Goal: Task Accomplishment & Management: Use online tool/utility

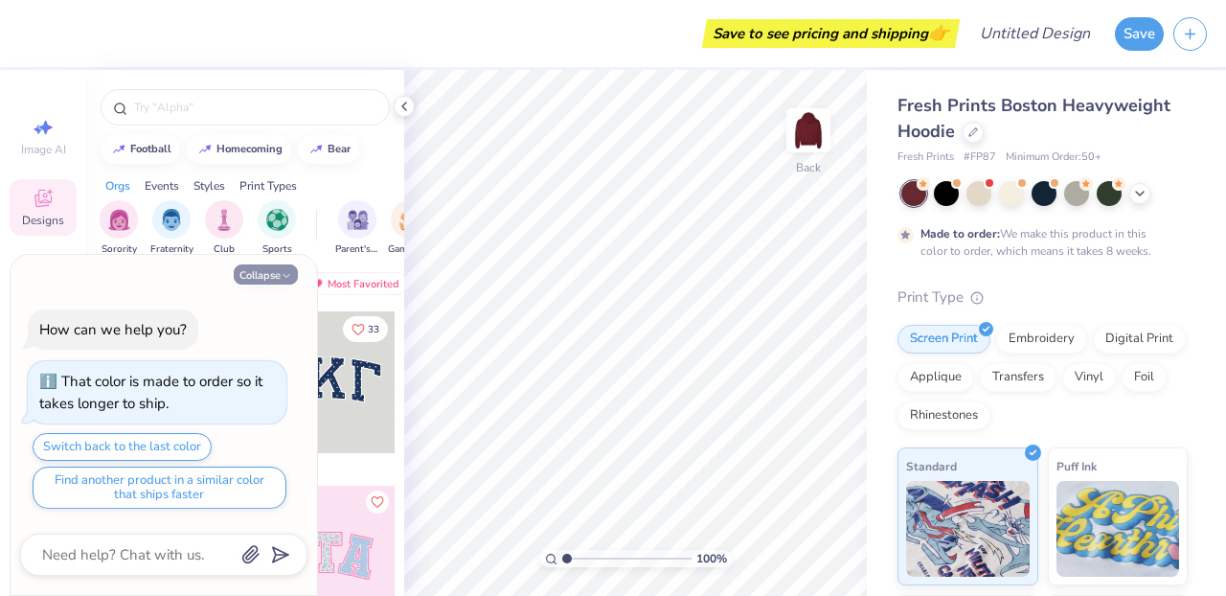
click at [282, 276] on icon "button" at bounding box center [286, 275] width 11 height 11
type textarea "x"
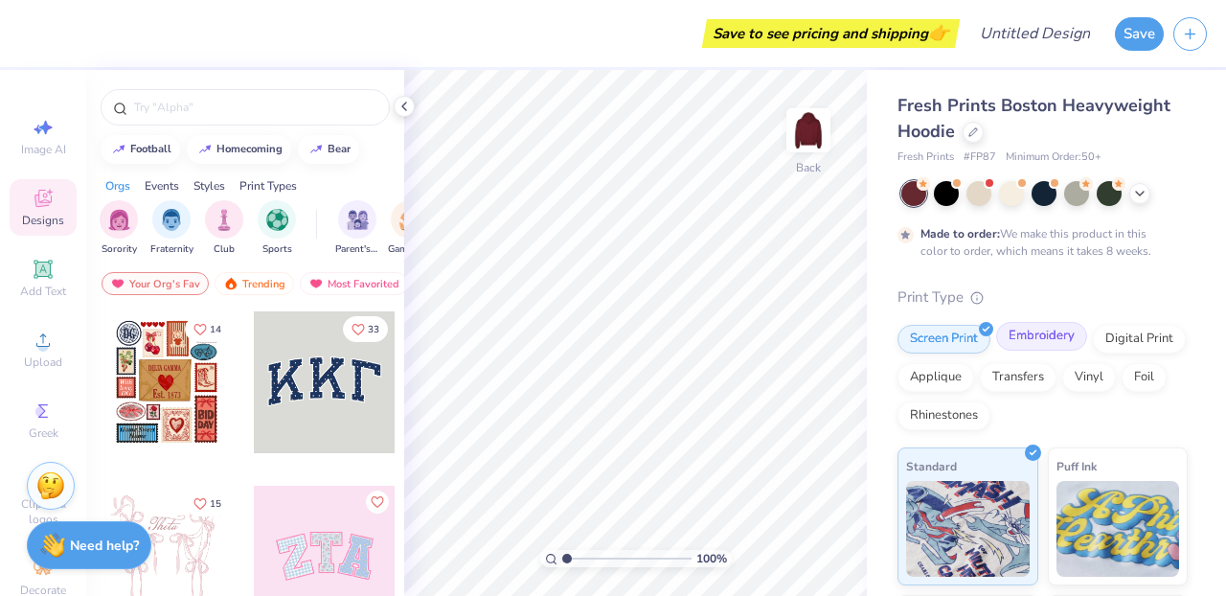
click at [1053, 338] on div "Embroidery" at bounding box center [1041, 336] width 91 height 29
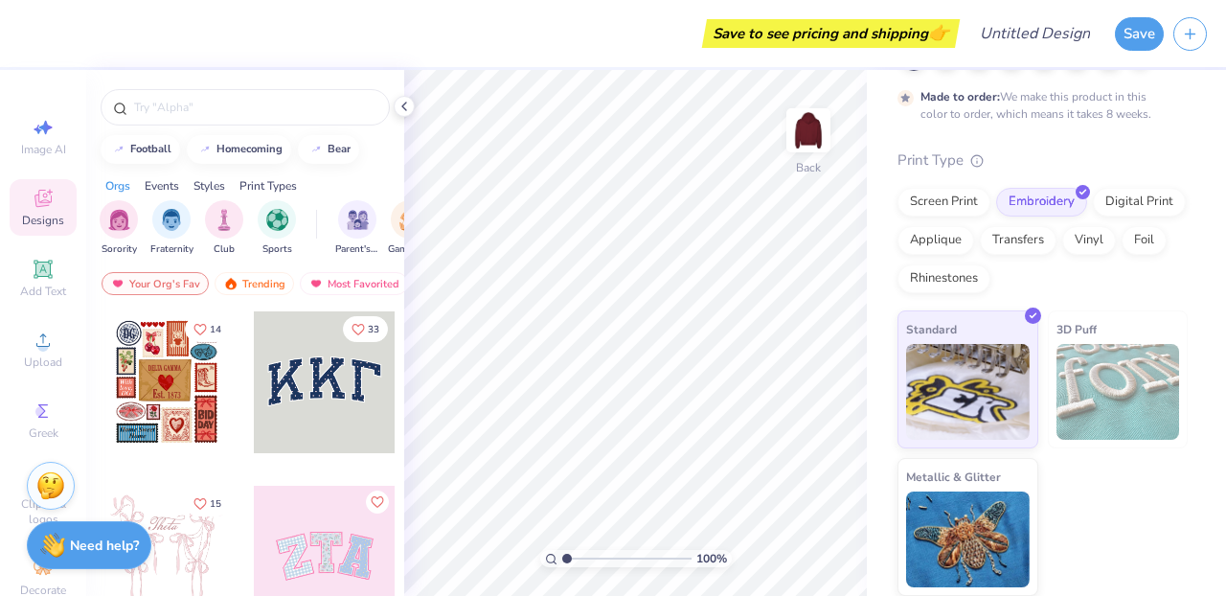
scroll to position [136, 0]
click at [41, 283] on div "Add Text" at bounding box center [43, 278] width 67 height 57
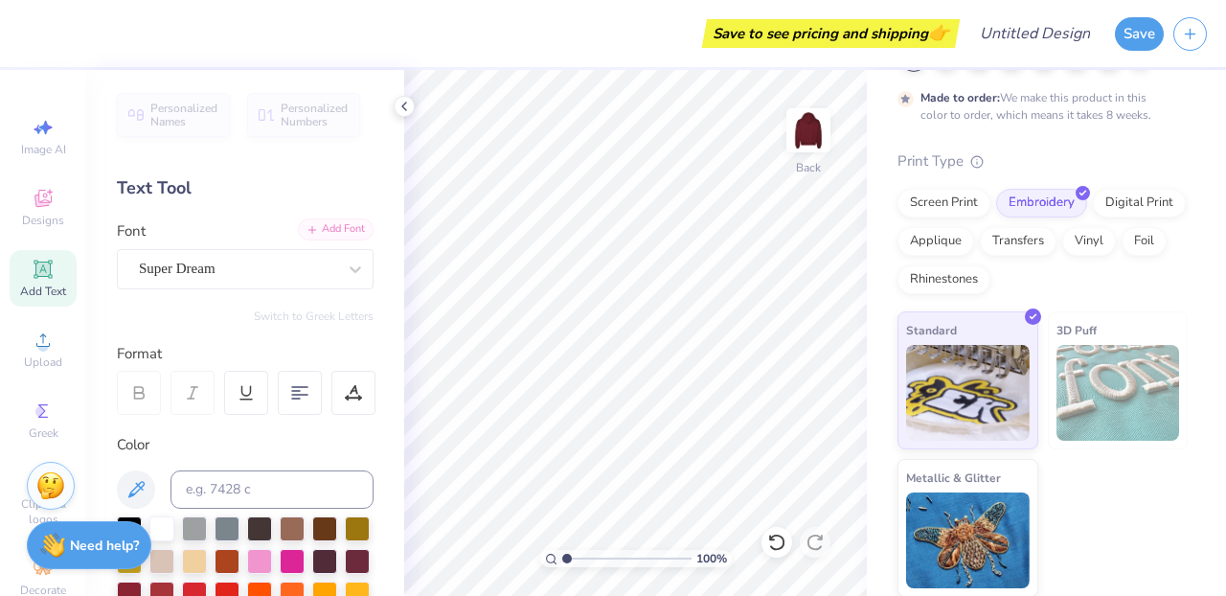
click at [333, 227] on div "Add Font" at bounding box center [336, 229] width 76 height 22
click at [323, 268] on div "Super Dream" at bounding box center [237, 269] width 201 height 30
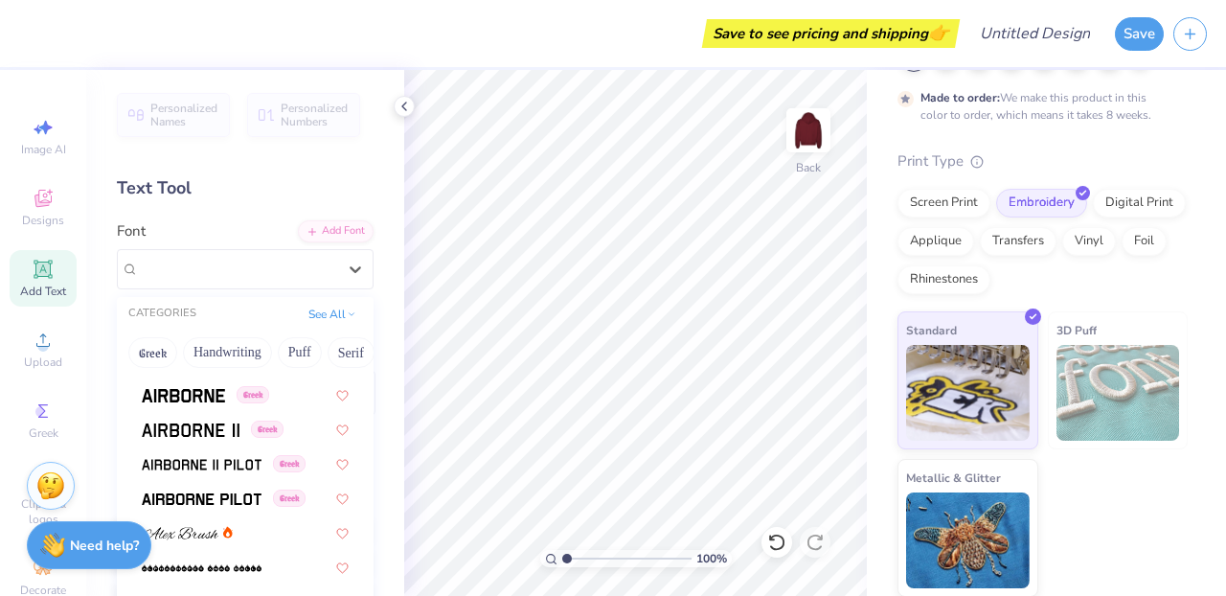
scroll to position [343, 0]
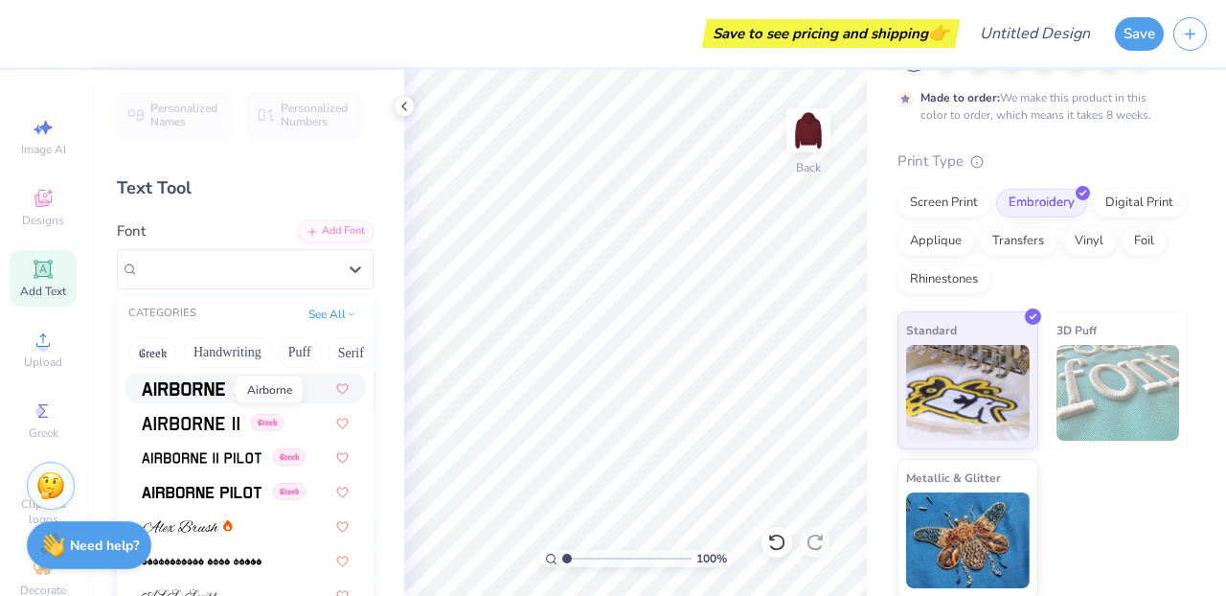
click at [208, 384] on img at bounding box center [183, 388] width 83 height 13
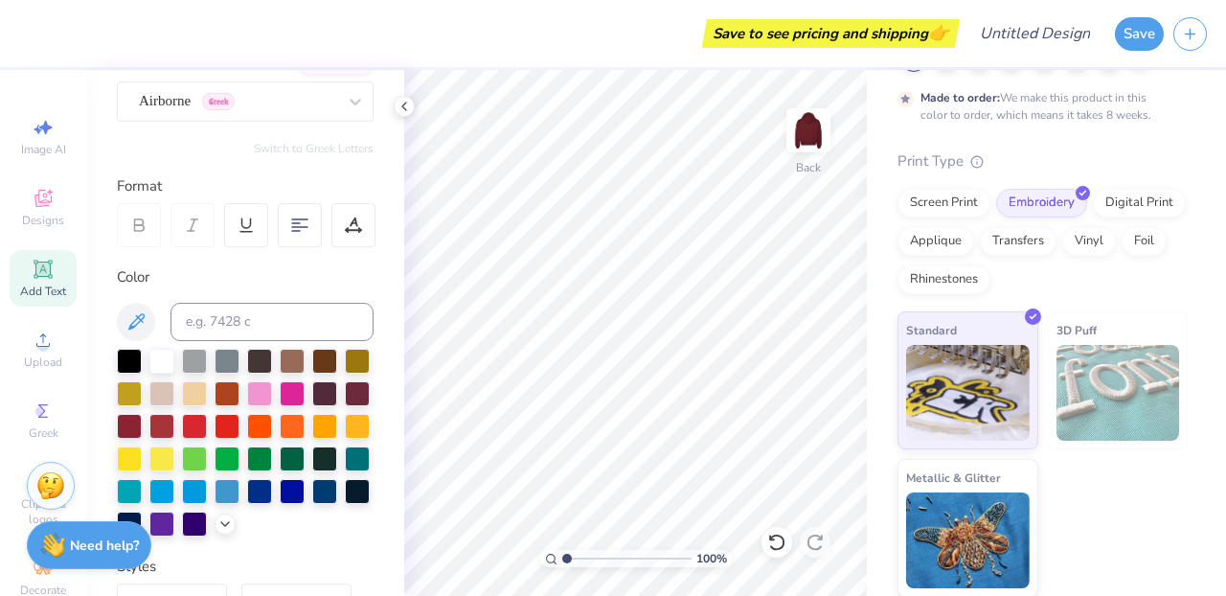
scroll to position [0, 0]
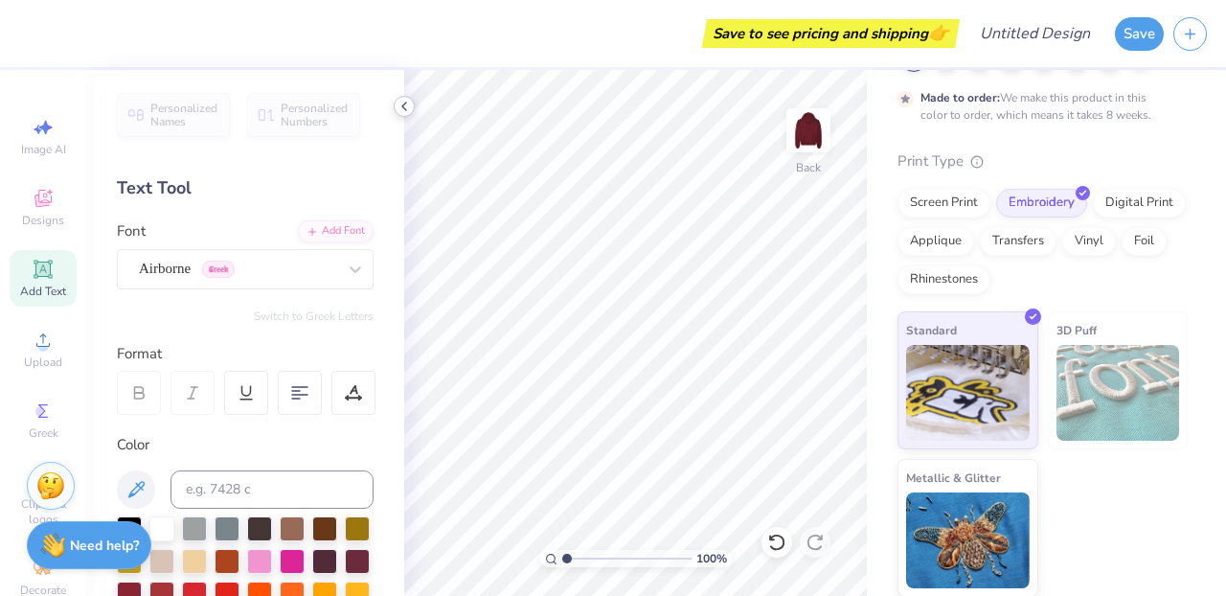
click at [399, 105] on icon at bounding box center [403, 106] width 15 height 15
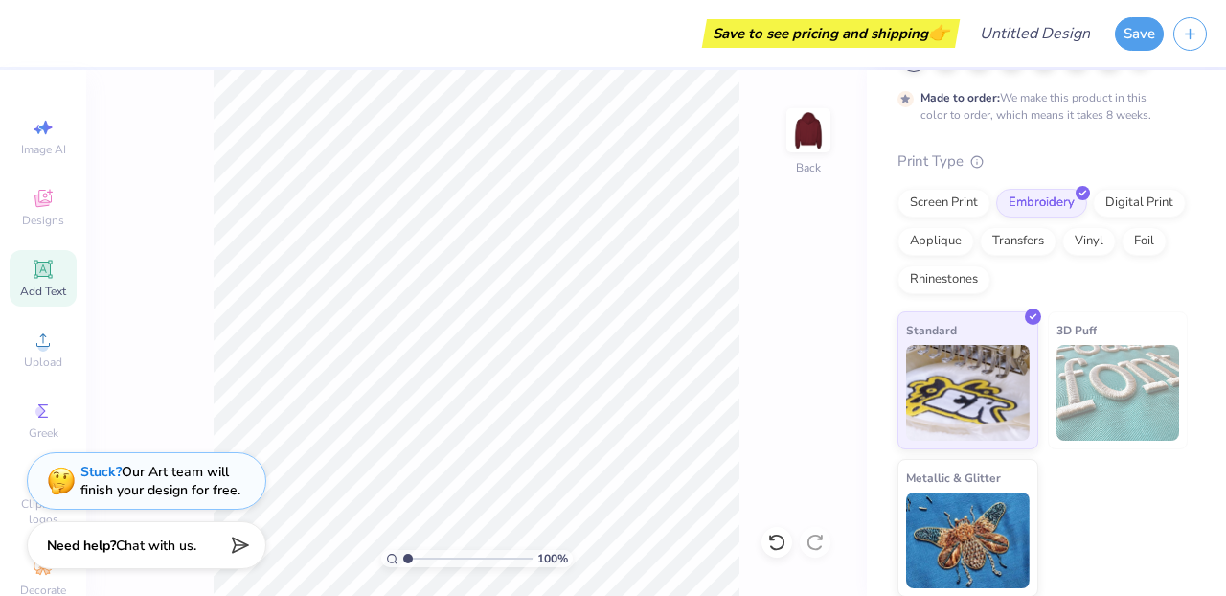
click at [25, 275] on div "Add Text" at bounding box center [43, 278] width 67 height 57
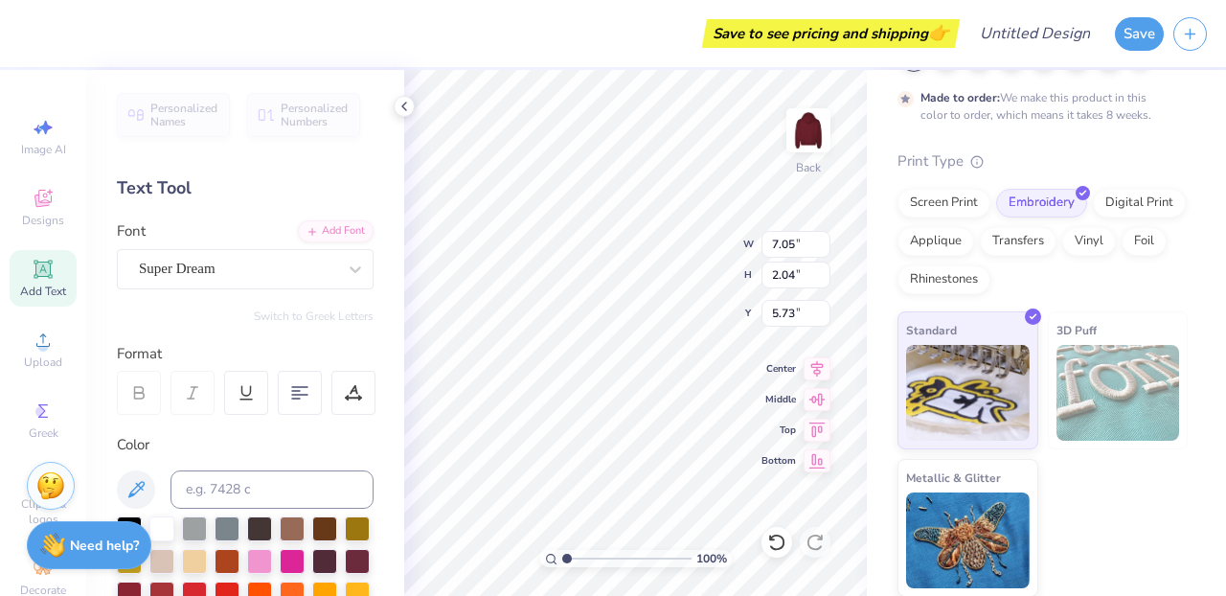
type textarea "T"
type textarea "TWNTY4"
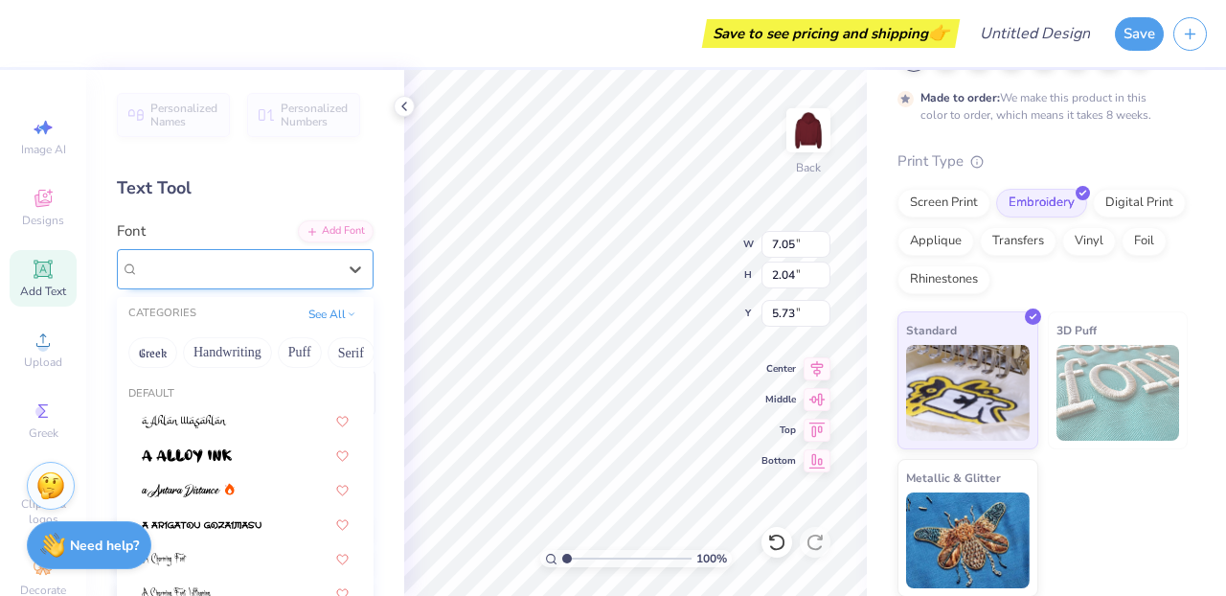
click at [300, 263] on div "Super Dream" at bounding box center [237, 269] width 201 height 30
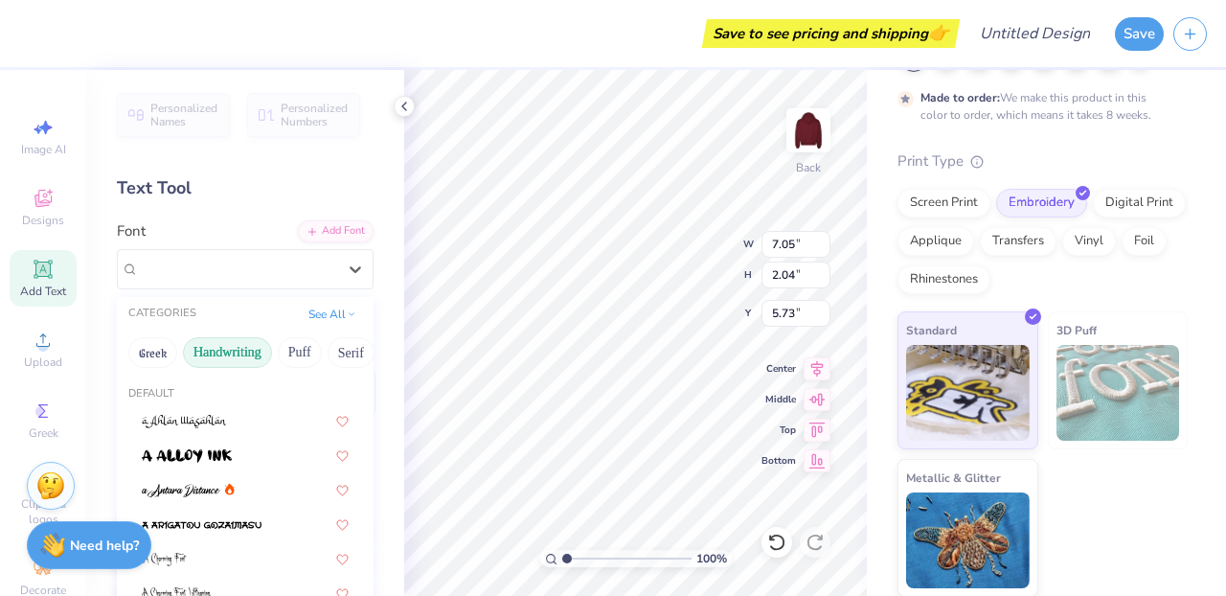
click at [254, 353] on button "Handwriting" at bounding box center [227, 352] width 89 height 31
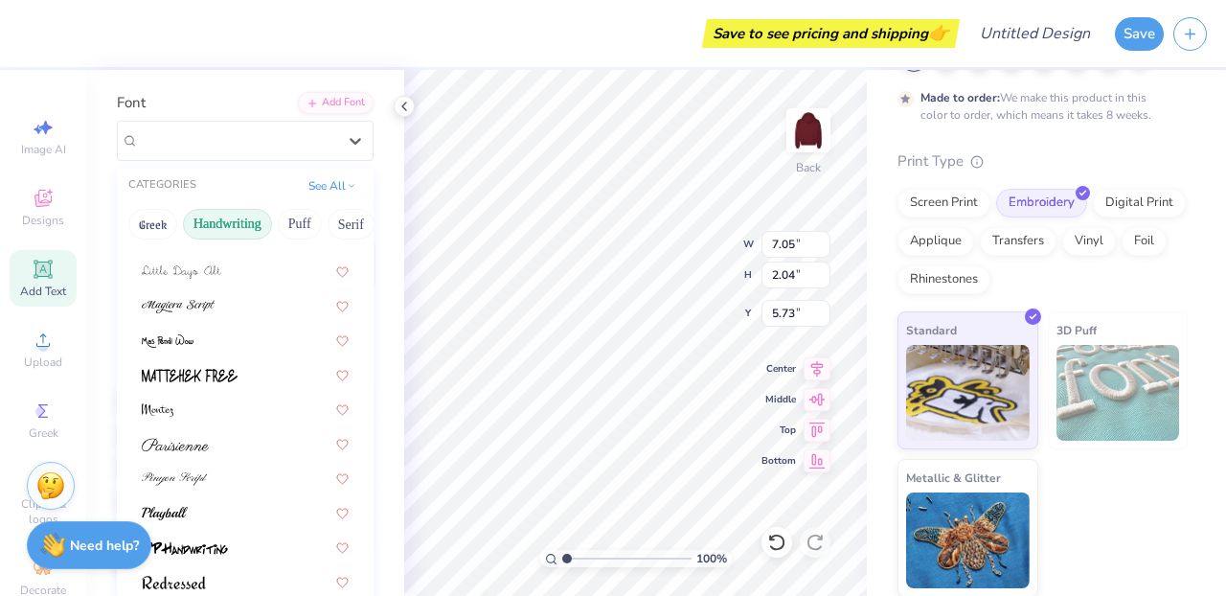
scroll to position [434, 0]
click at [334, 226] on button "Serif" at bounding box center [351, 224] width 47 height 31
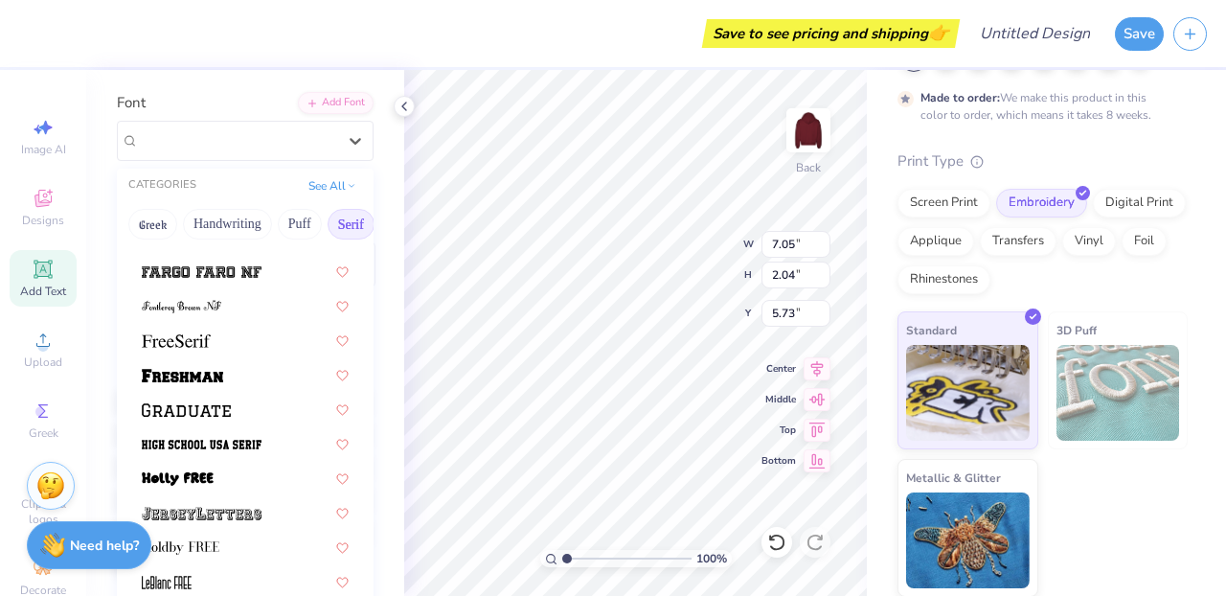
scroll to position [1580, 0]
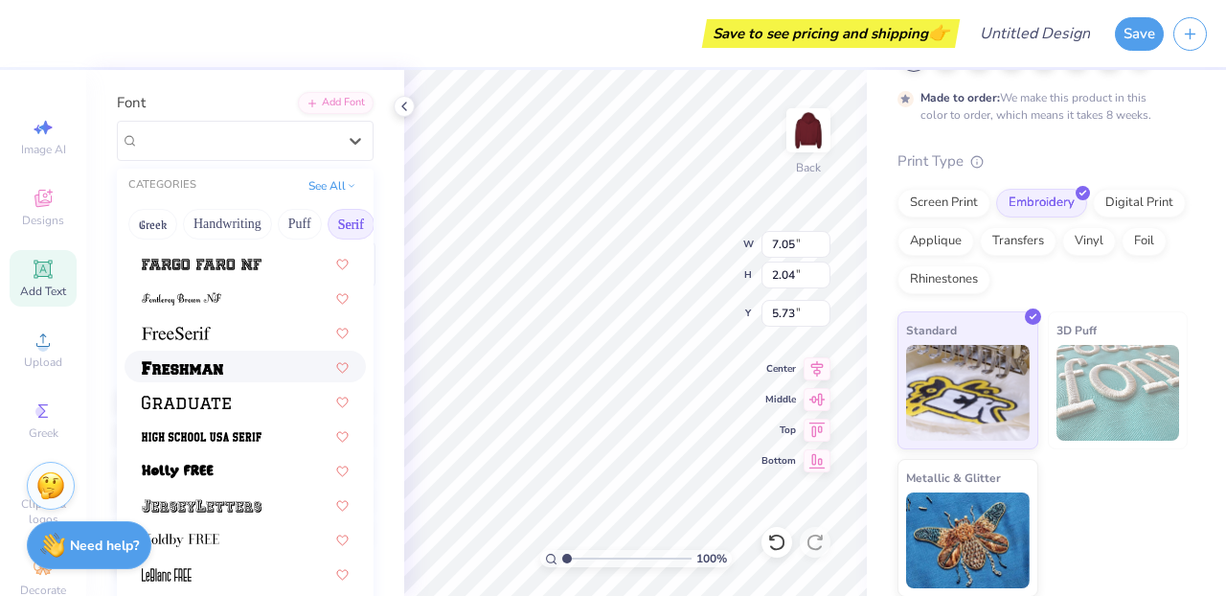
click at [249, 365] on div at bounding box center [245, 366] width 207 height 20
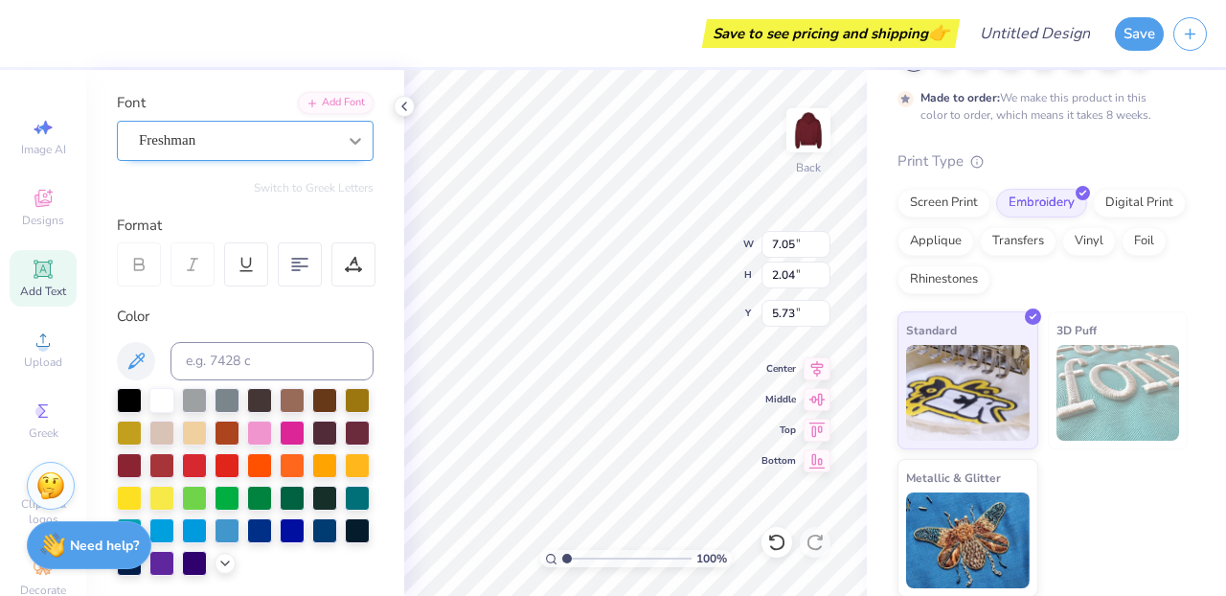
click at [347, 124] on div at bounding box center [355, 141] width 34 height 34
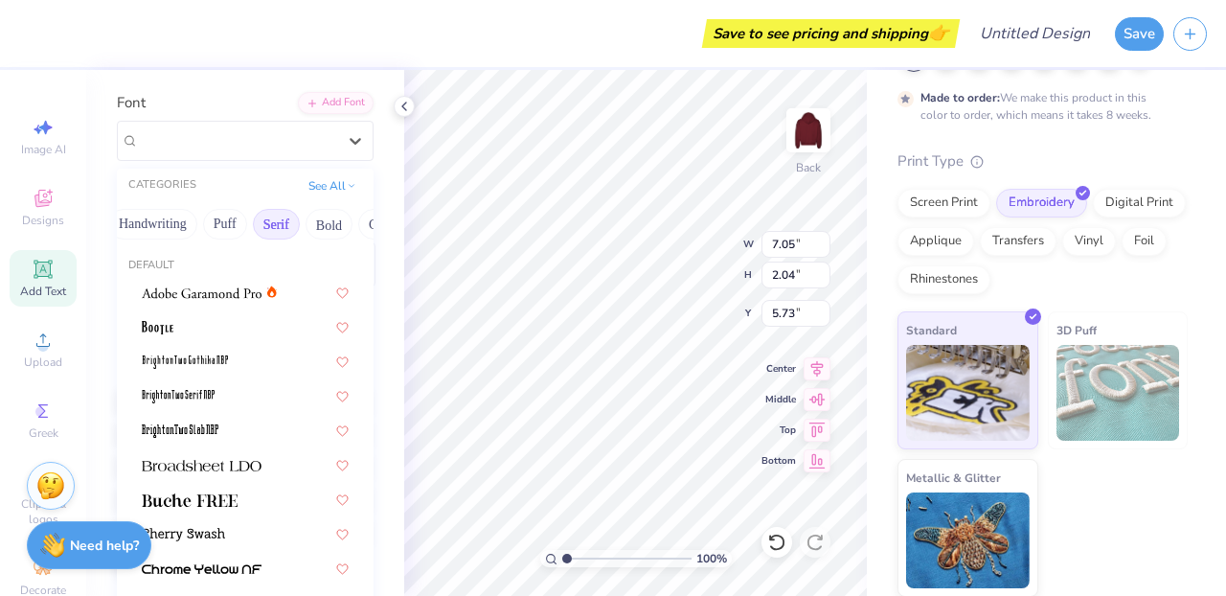
scroll to position [0, 79]
click at [330, 225] on button "Bold" at bounding box center [324, 224] width 47 height 31
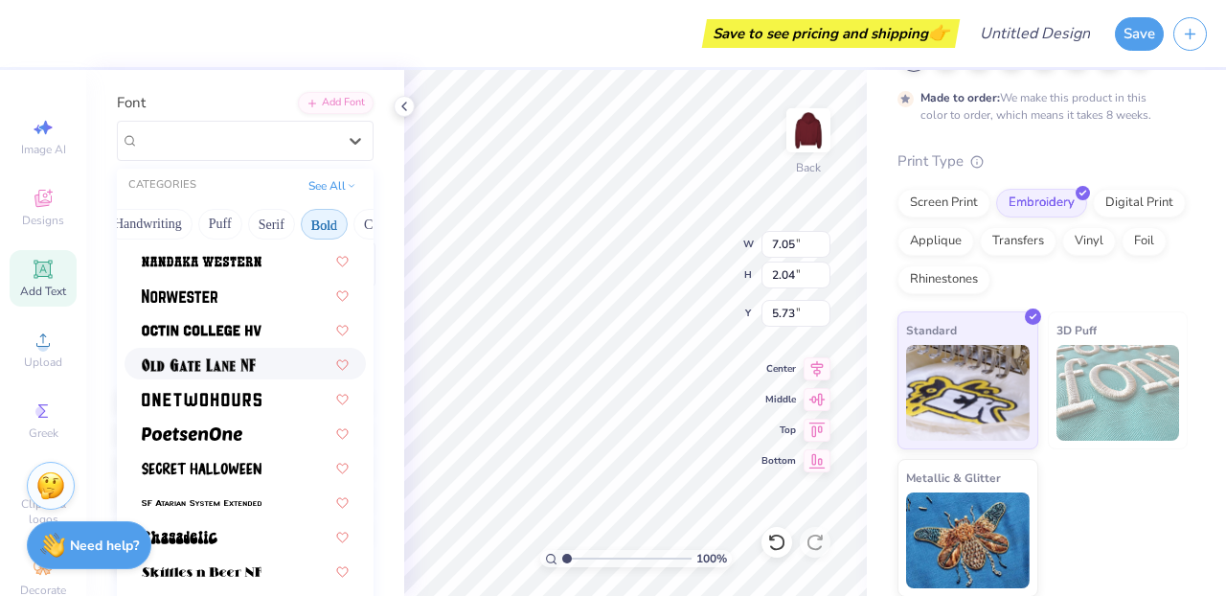
scroll to position [1729, 0]
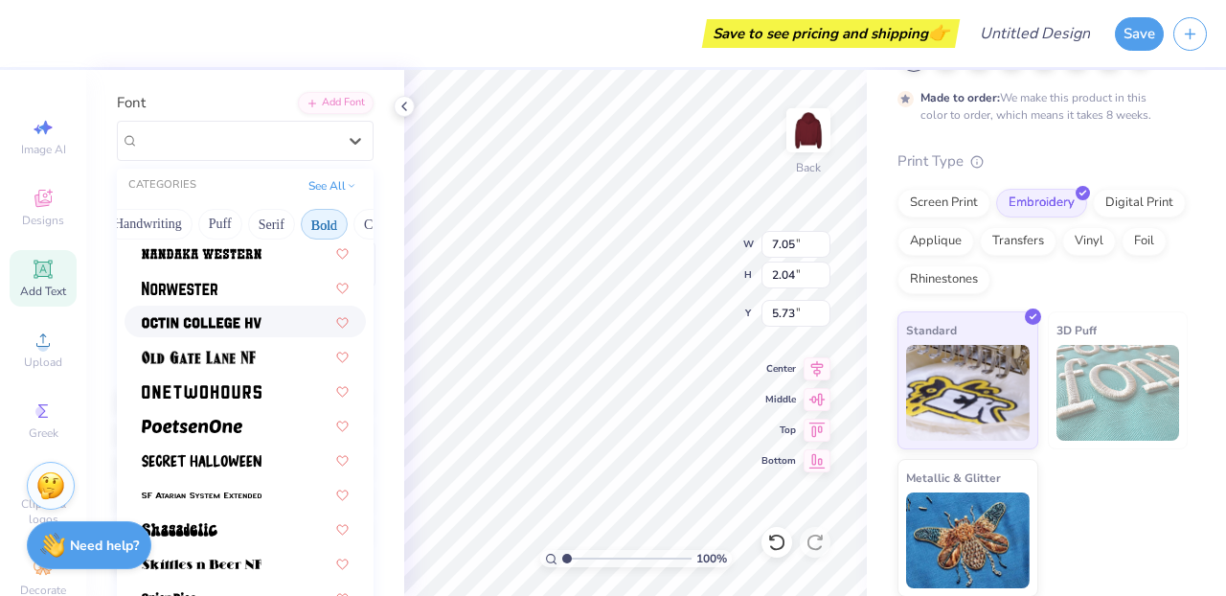
click at [267, 322] on div at bounding box center [245, 321] width 207 height 20
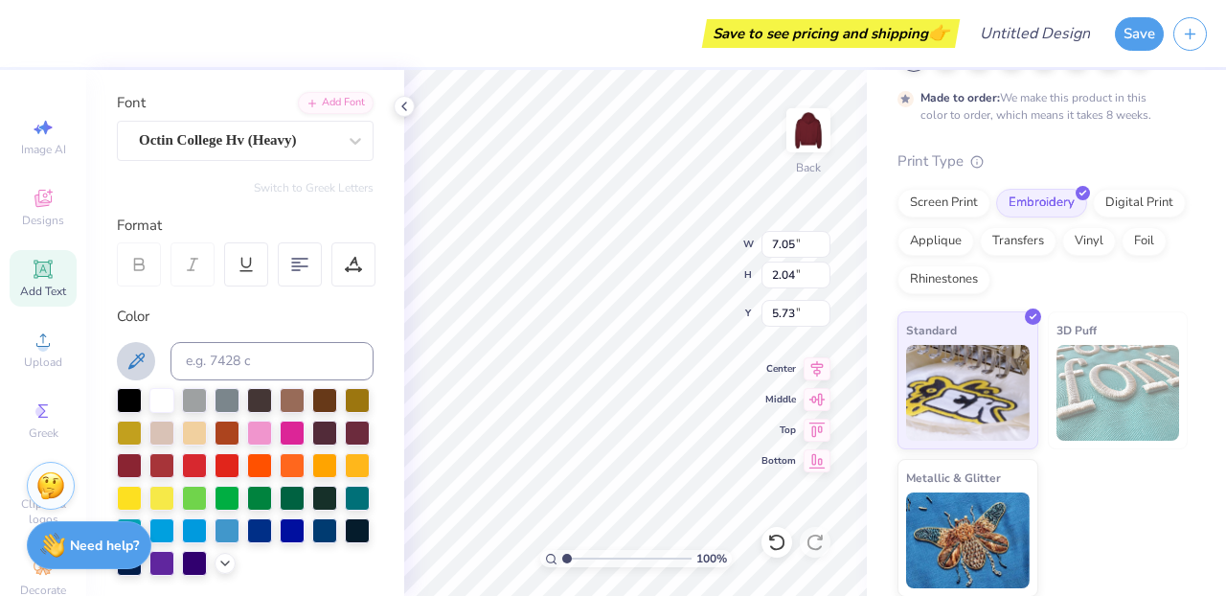
click at [138, 346] on button at bounding box center [136, 361] width 38 height 38
type input "10.45"
click at [129, 351] on icon at bounding box center [135, 361] width 23 height 23
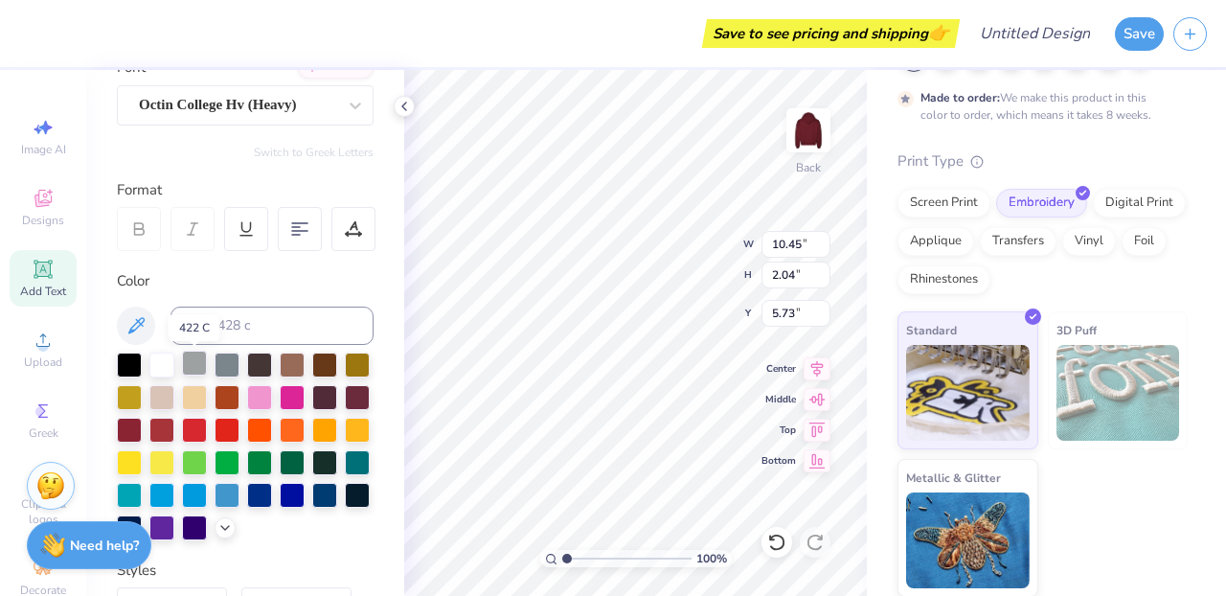
scroll to position [168, 0]
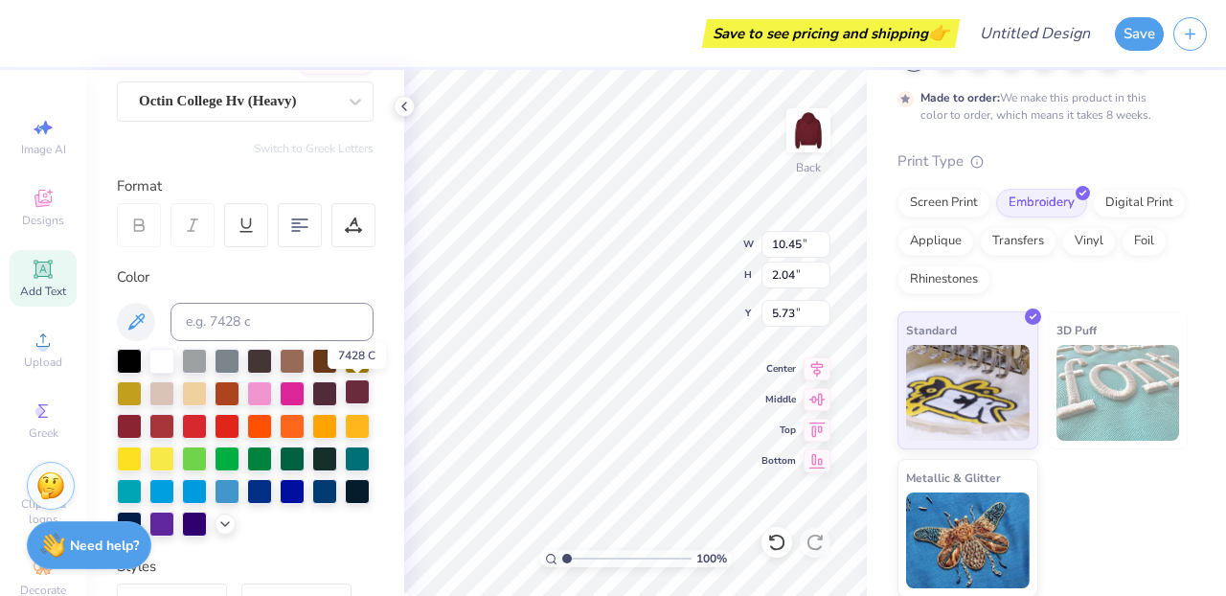
click at [356, 390] on div at bounding box center [357, 391] width 25 height 25
click at [129, 429] on div at bounding box center [129, 424] width 25 height 25
click at [160, 429] on div at bounding box center [161, 424] width 25 height 25
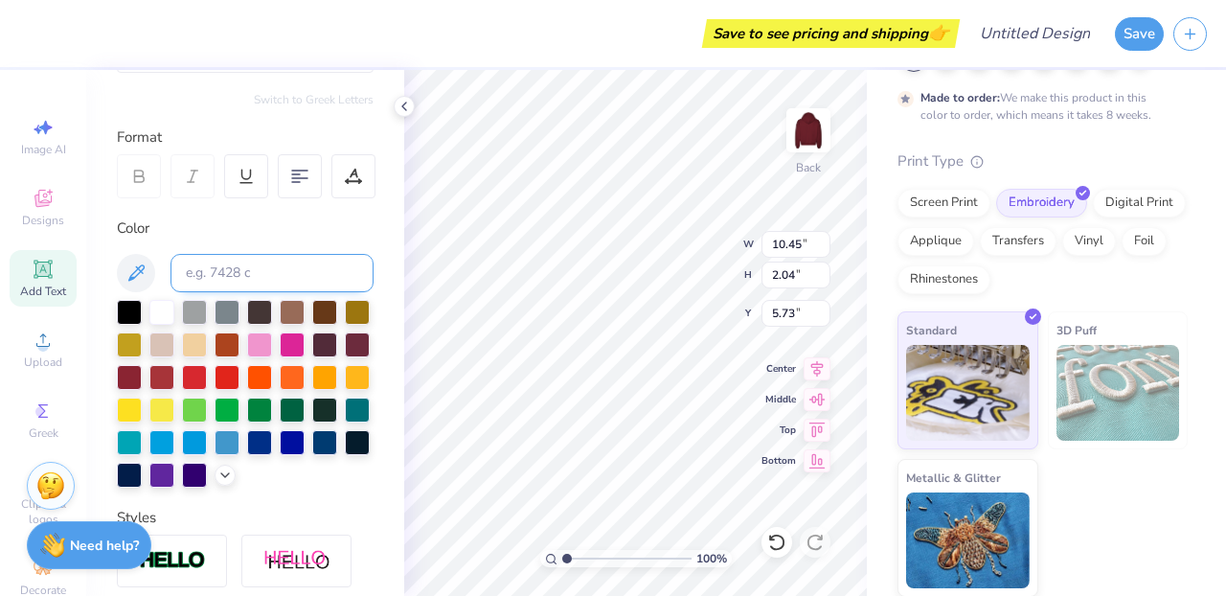
scroll to position [238, 0]
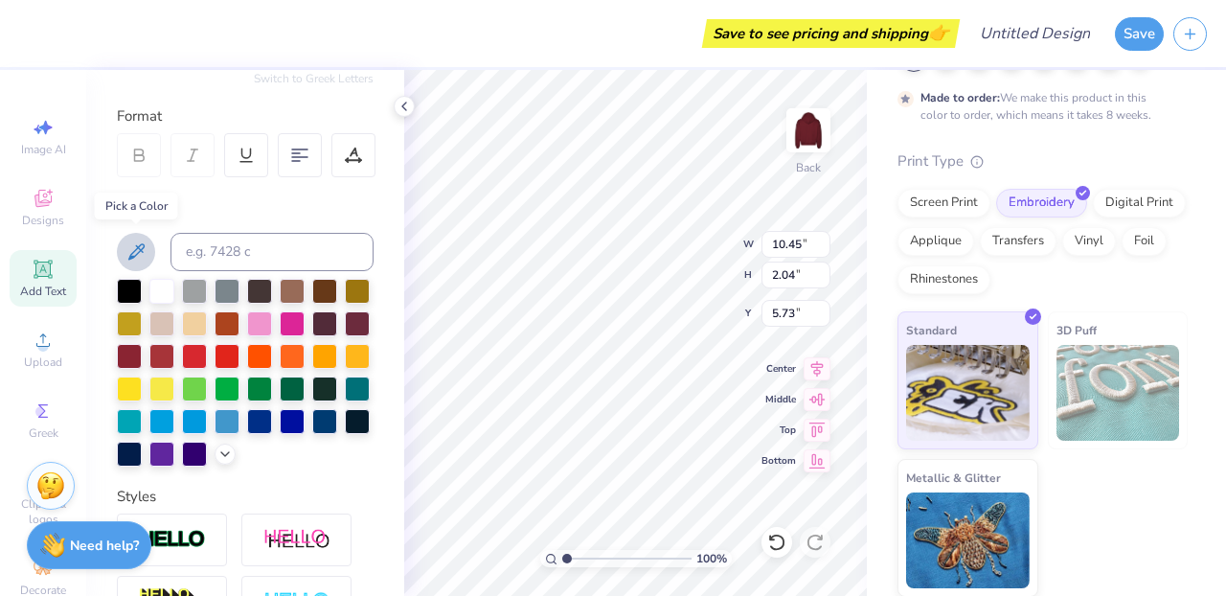
click at [140, 251] on icon at bounding box center [135, 251] width 23 height 23
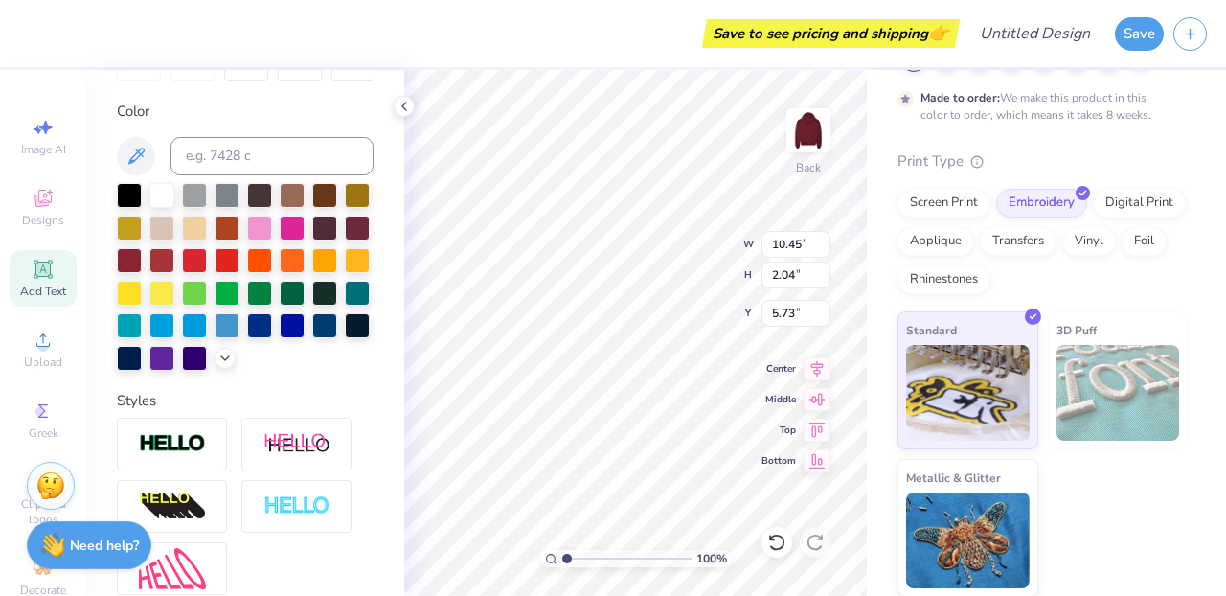
scroll to position [310, 0]
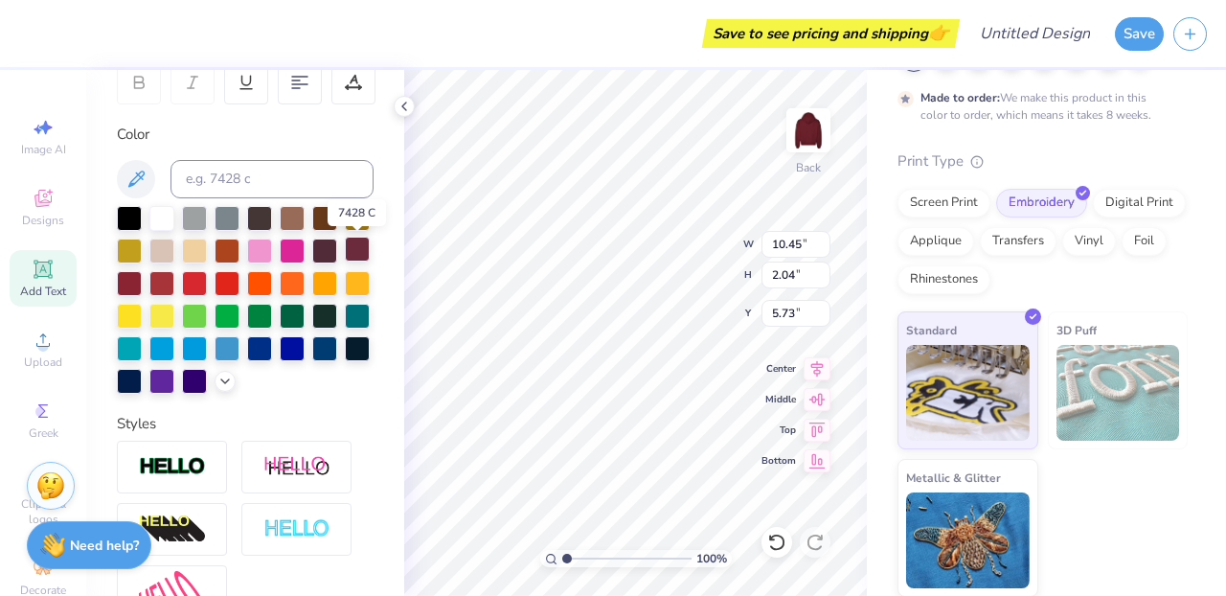
click at [362, 251] on div at bounding box center [357, 249] width 25 height 25
click at [354, 413] on div "Personalized Names Personalized Numbers Text Tool Add Font Font Octin College H…" at bounding box center [245, 333] width 318 height 526
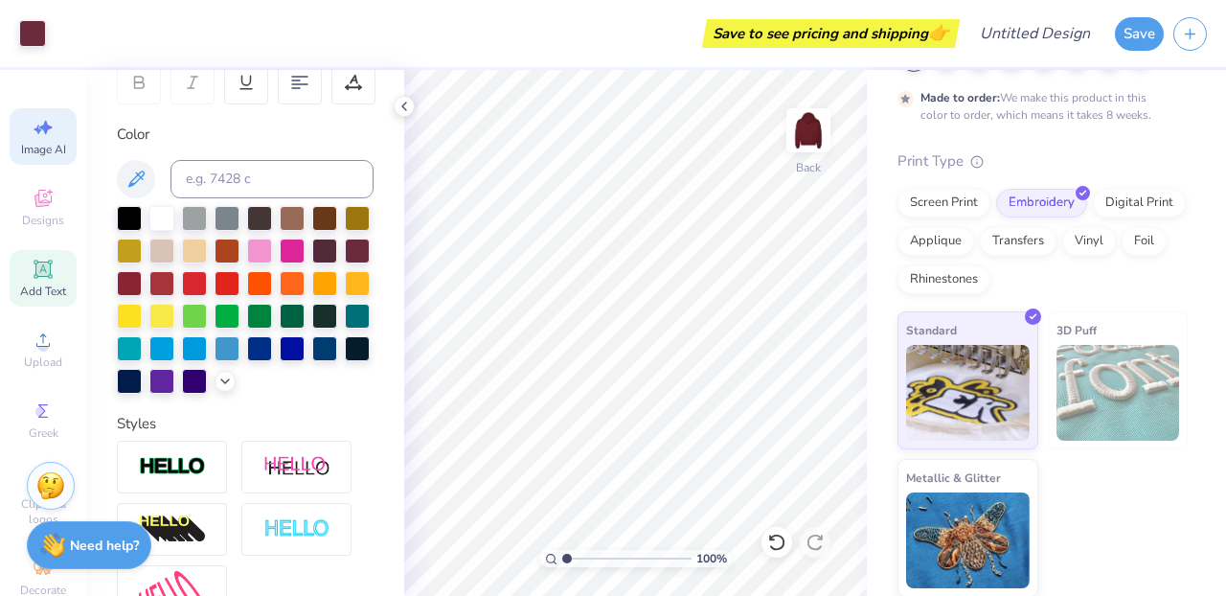
click at [40, 133] on icon at bounding box center [43, 127] width 23 height 23
select select "4"
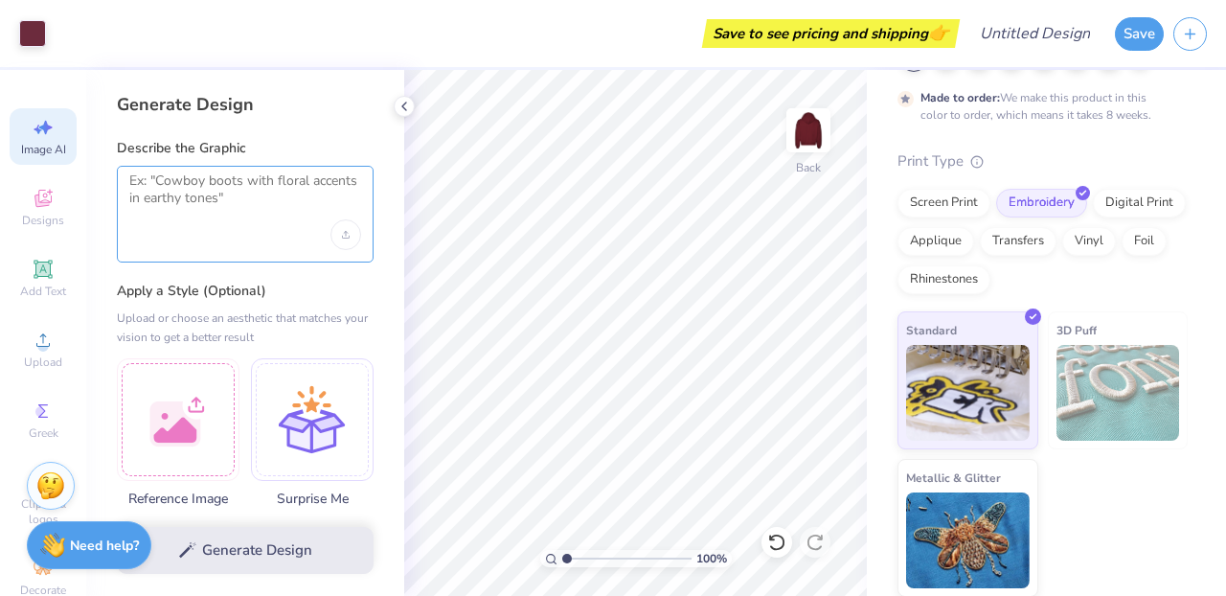
click at [218, 182] on textarea at bounding box center [245, 196] width 232 height 48
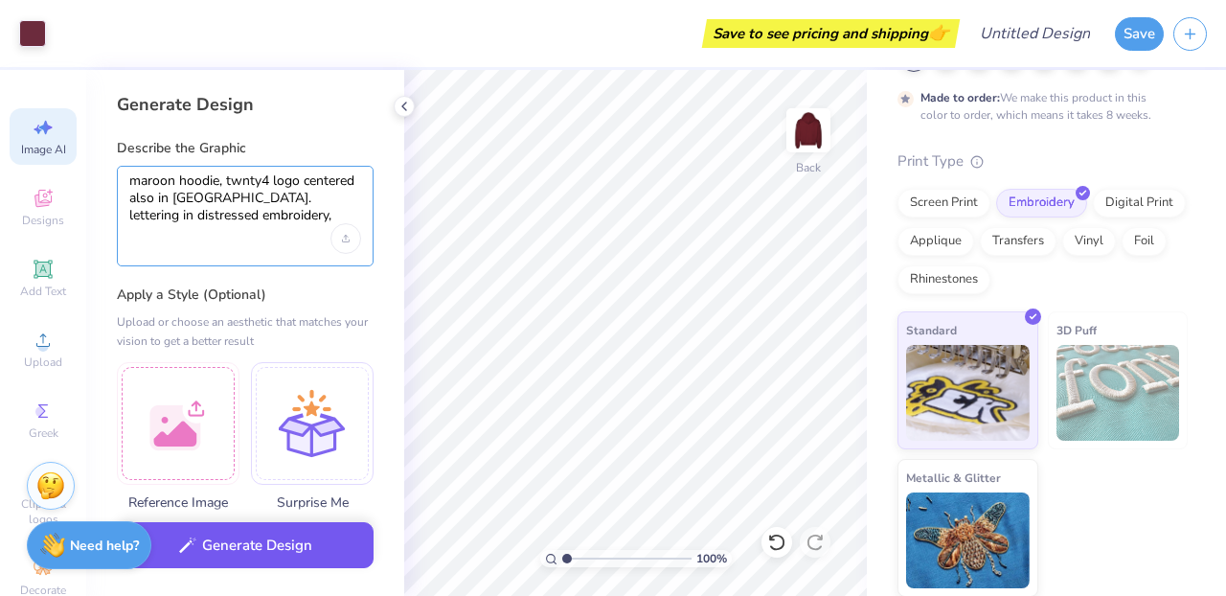
type textarea "maroon hoodie, twnty4 logo centered also in [GEOGRAPHIC_DATA]. lettering in dis…"
click at [292, 545] on button "Generate Design" at bounding box center [245, 545] width 257 height 47
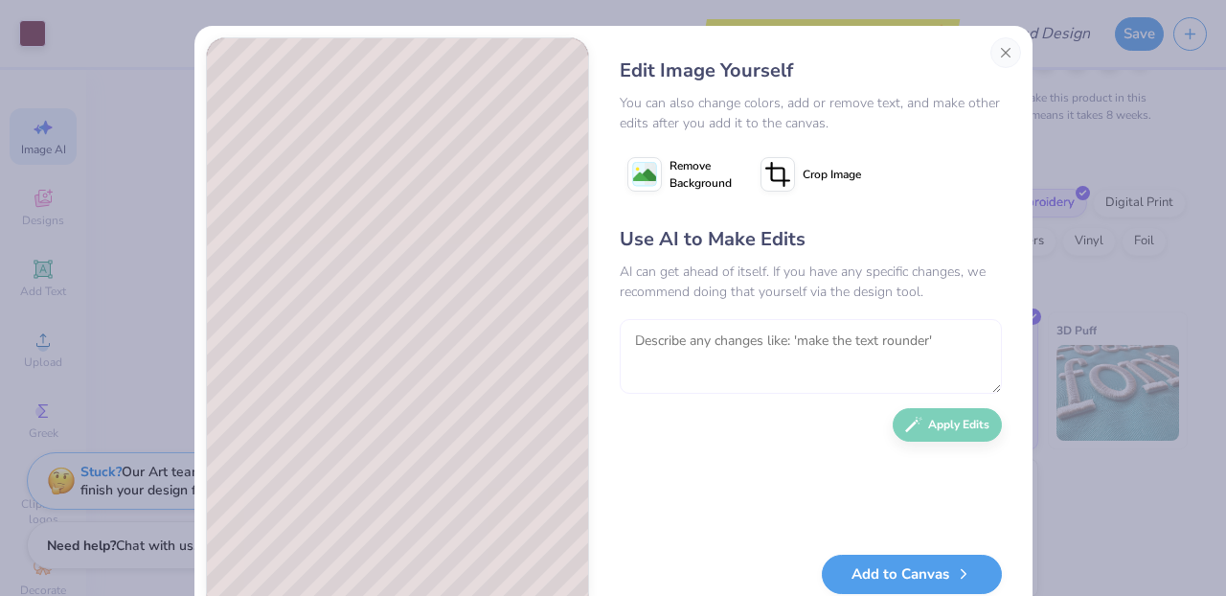
click at [800, 343] on textarea at bounding box center [811, 356] width 382 height 75
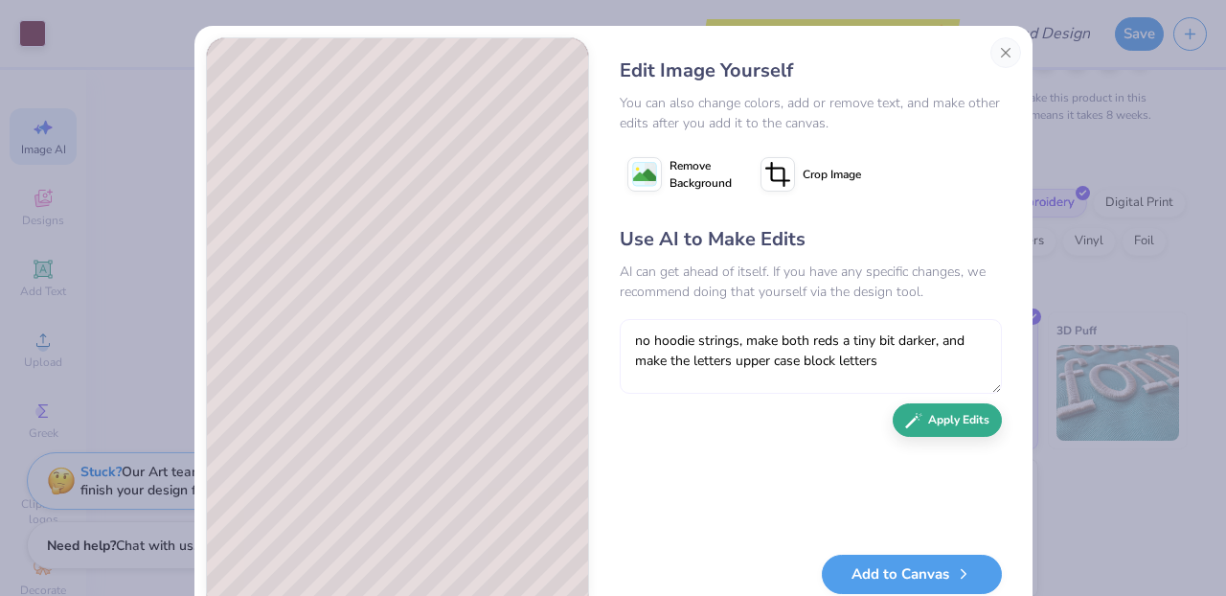
type textarea "no hoodie strings, make both reds a tiny bit darker, and make the letters upper…"
click at [967, 417] on button "Apply Edits" at bounding box center [947, 420] width 109 height 34
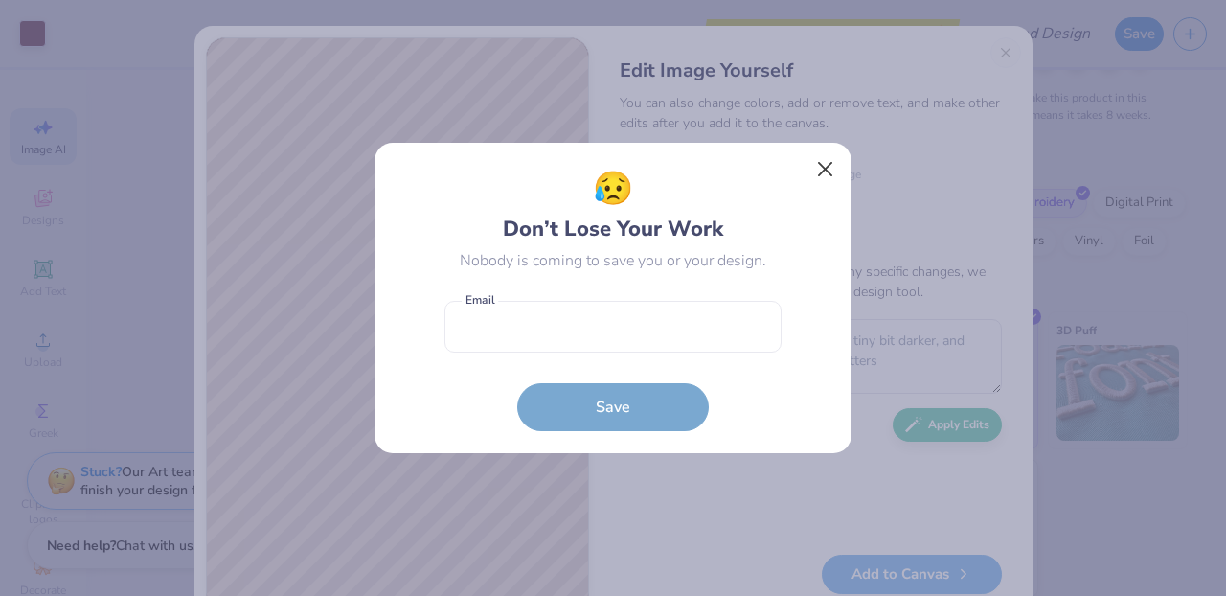
click at [819, 163] on button "Close" at bounding box center [825, 169] width 36 height 36
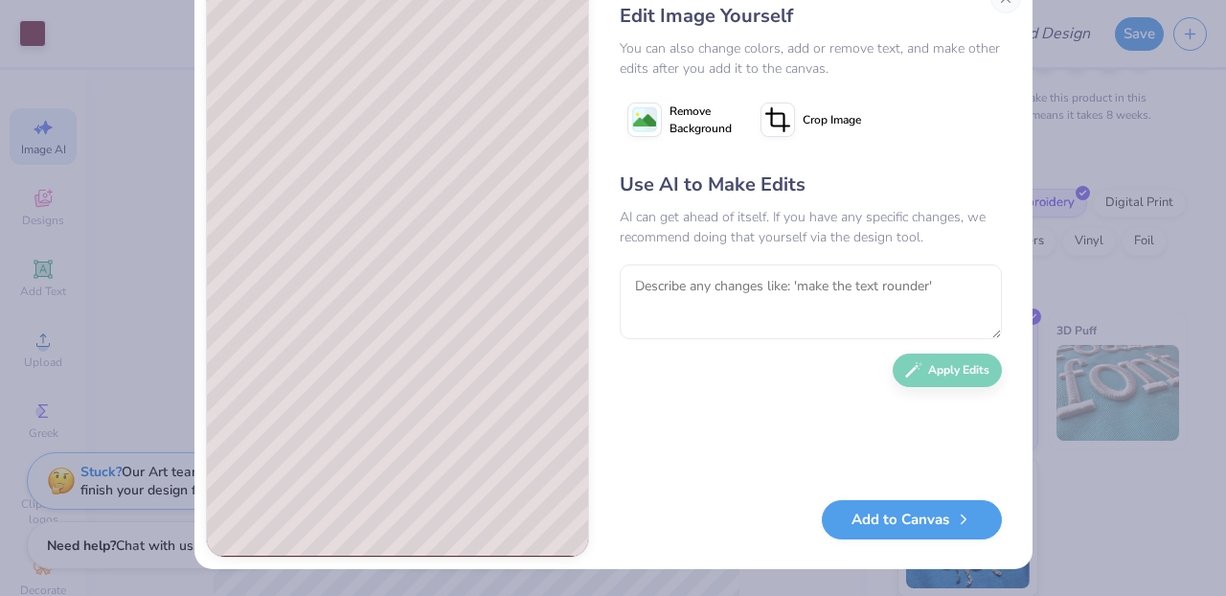
scroll to position [55, 0]
click at [838, 296] on textarea at bounding box center [811, 301] width 382 height 75
type textarea "make red a bit more wine maroon colored"
click at [939, 366] on button "Apply Edits" at bounding box center [947, 366] width 109 height 34
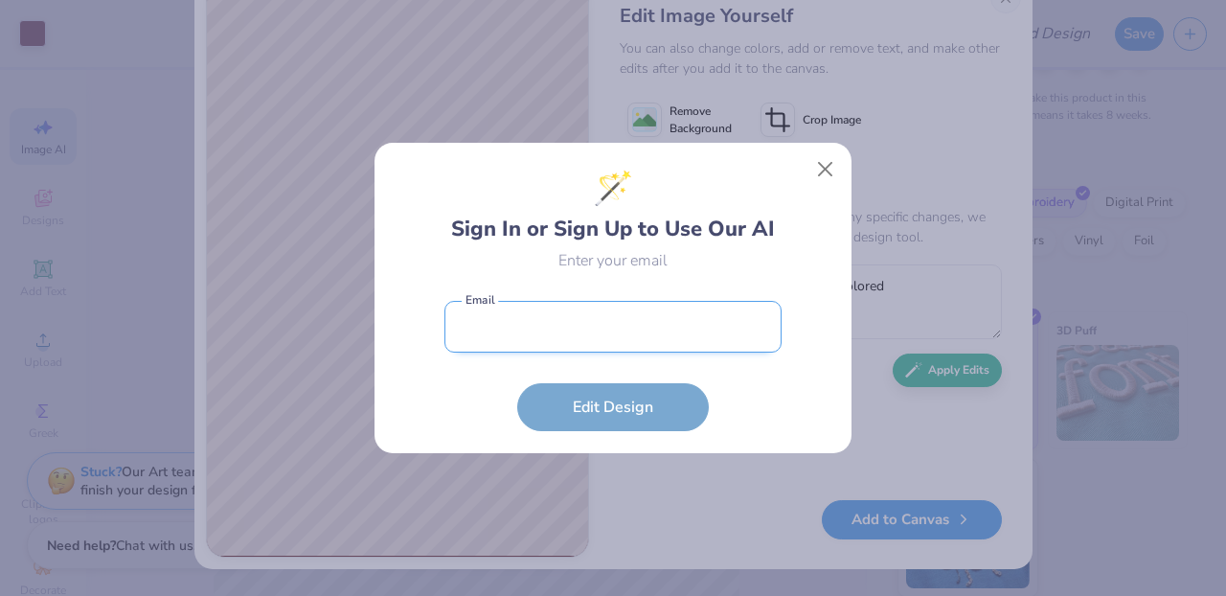
click at [613, 332] on input "email" at bounding box center [612, 327] width 337 height 53
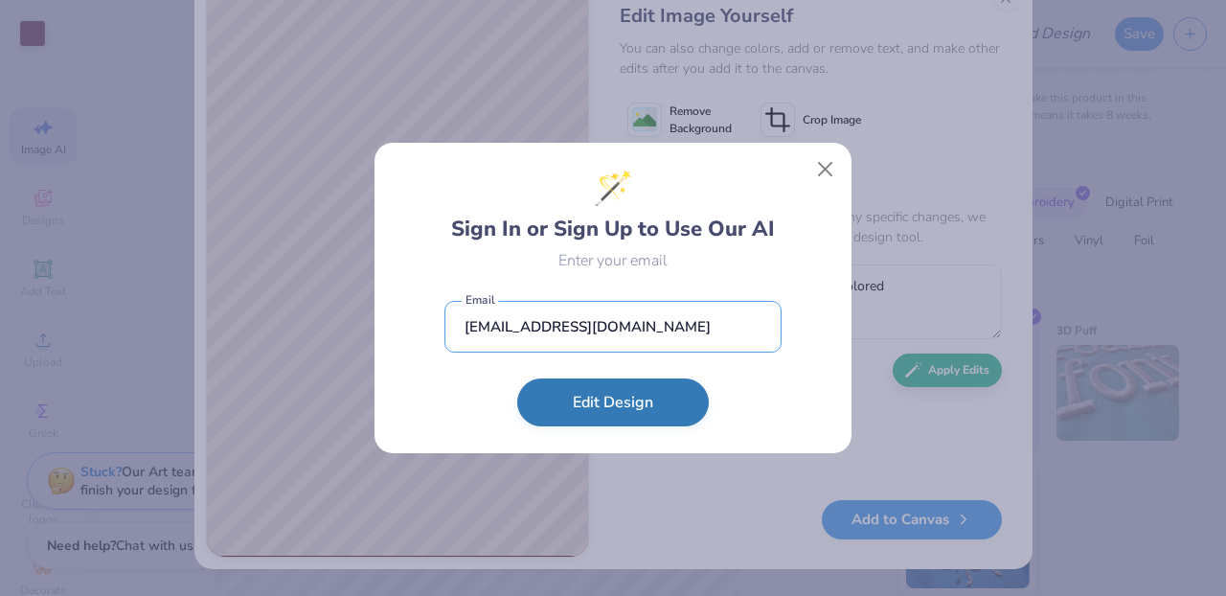
type input "[EMAIL_ADDRESS][DOMAIN_NAME]"
click at [589, 406] on button "Edit Design" at bounding box center [613, 402] width 192 height 48
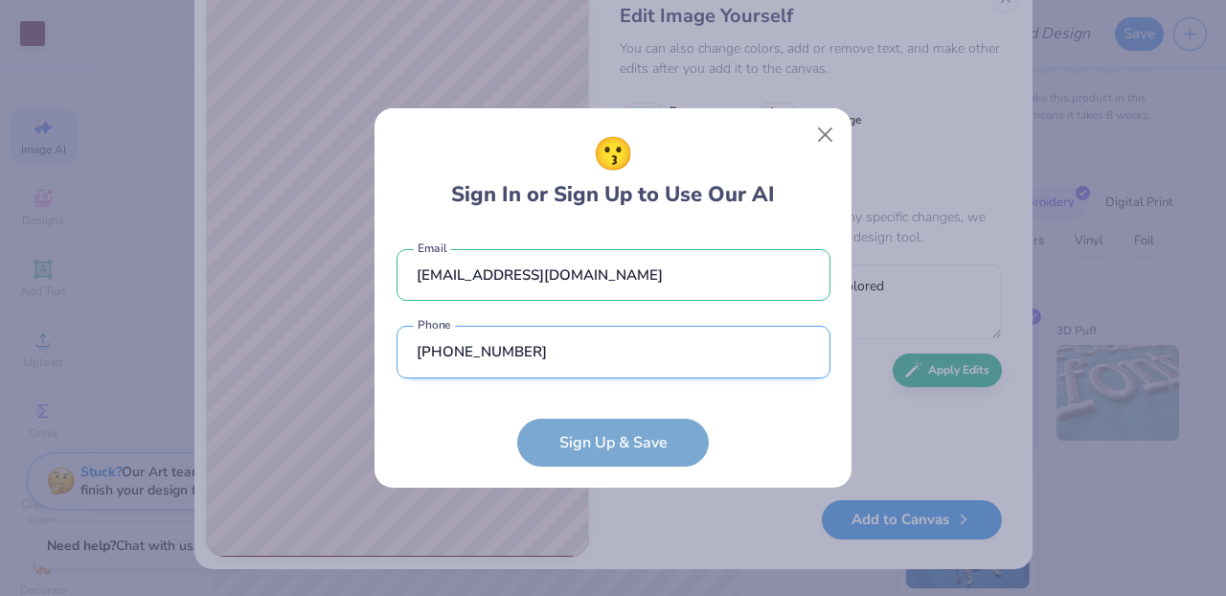
scroll to position [38, 0]
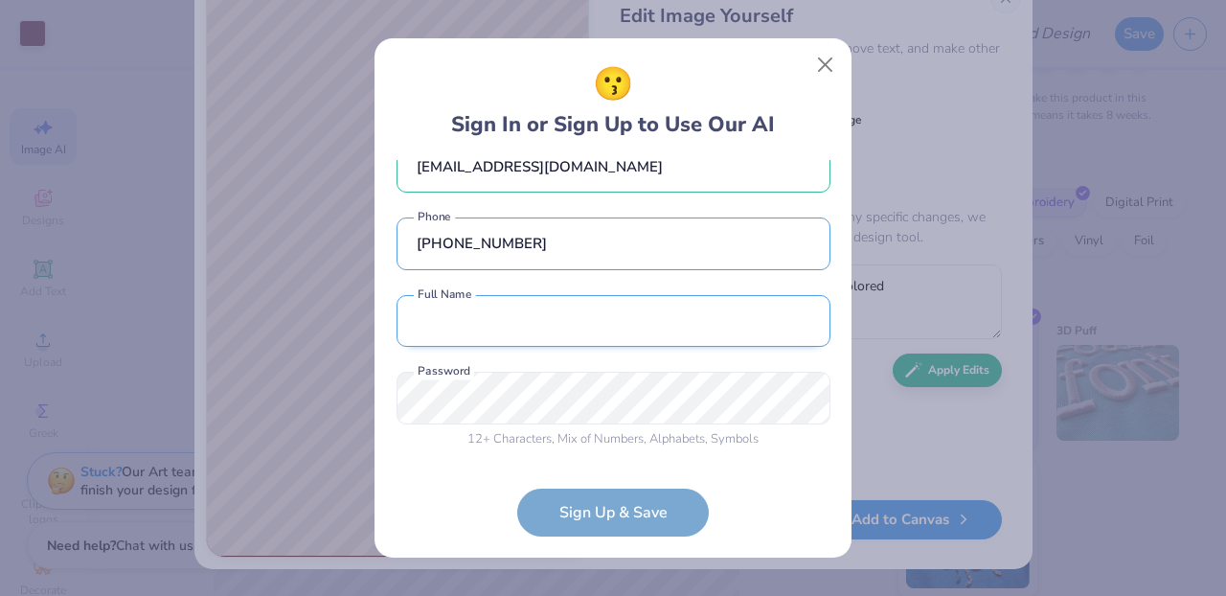
type input "[PHONE_NUMBER]"
type input "[PERSON_NAME]"
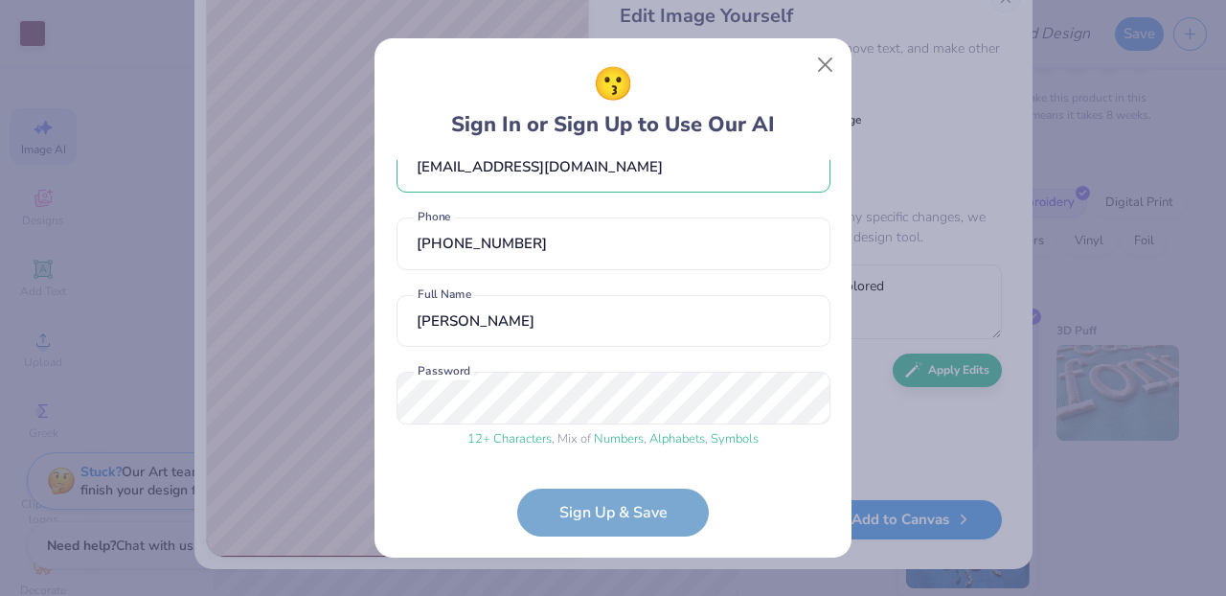
click at [657, 405] on div "[EMAIL_ADDRESS][DOMAIN_NAME] Email [PHONE_NUMBER] Phone [PERSON_NAME] Full Name…" at bounding box center [613, 309] width 434 height 298
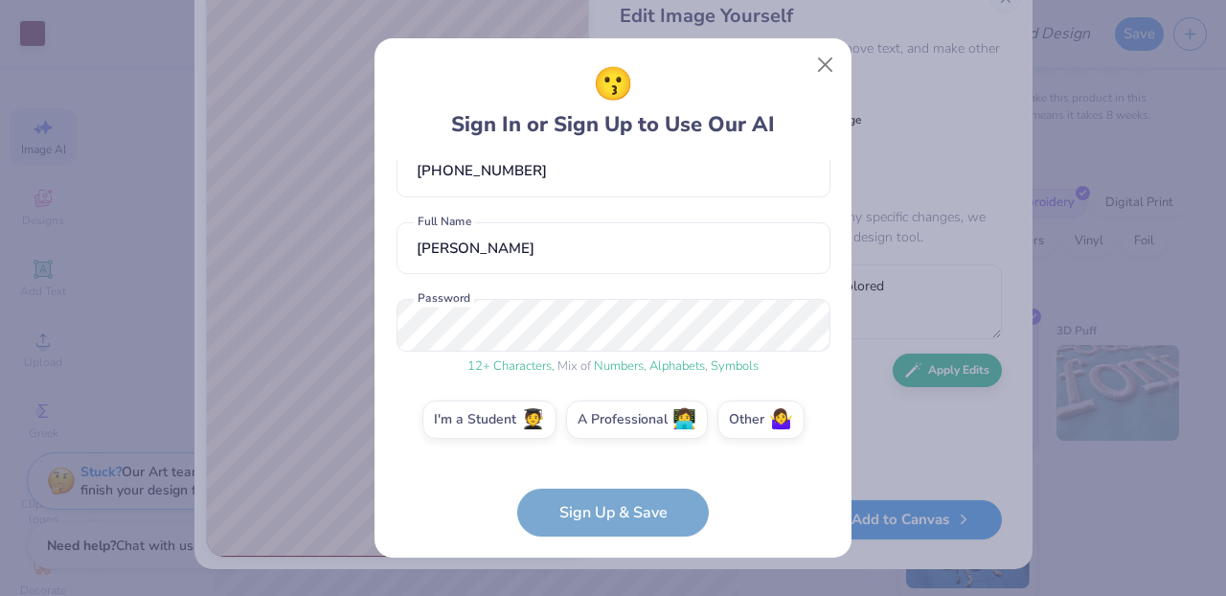
click at [600, 504] on form "[EMAIL_ADDRESS][DOMAIN_NAME] Email [PHONE_NUMBER] Phone [PERSON_NAME] Full Name…" at bounding box center [613, 348] width 434 height 376
click at [495, 413] on label "I'm a Student 🧑‍🎓" at bounding box center [489, 416] width 134 height 38
click at [607, 530] on input "I'm a Student 🧑‍🎓" at bounding box center [613, 536] width 12 height 12
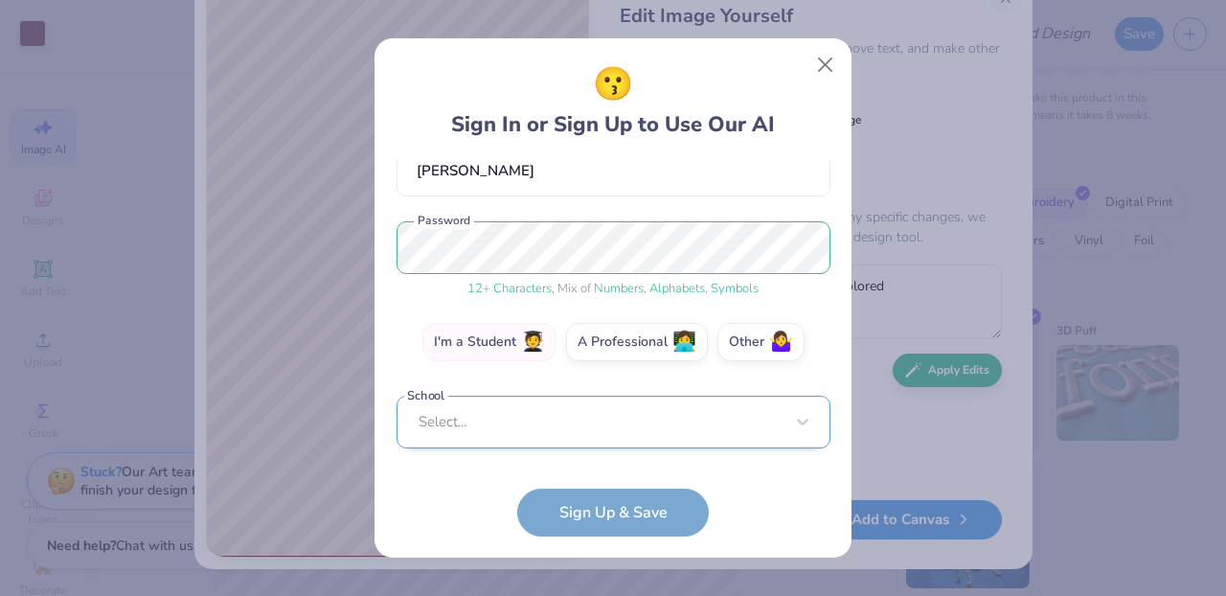
scroll to position [178, 0]
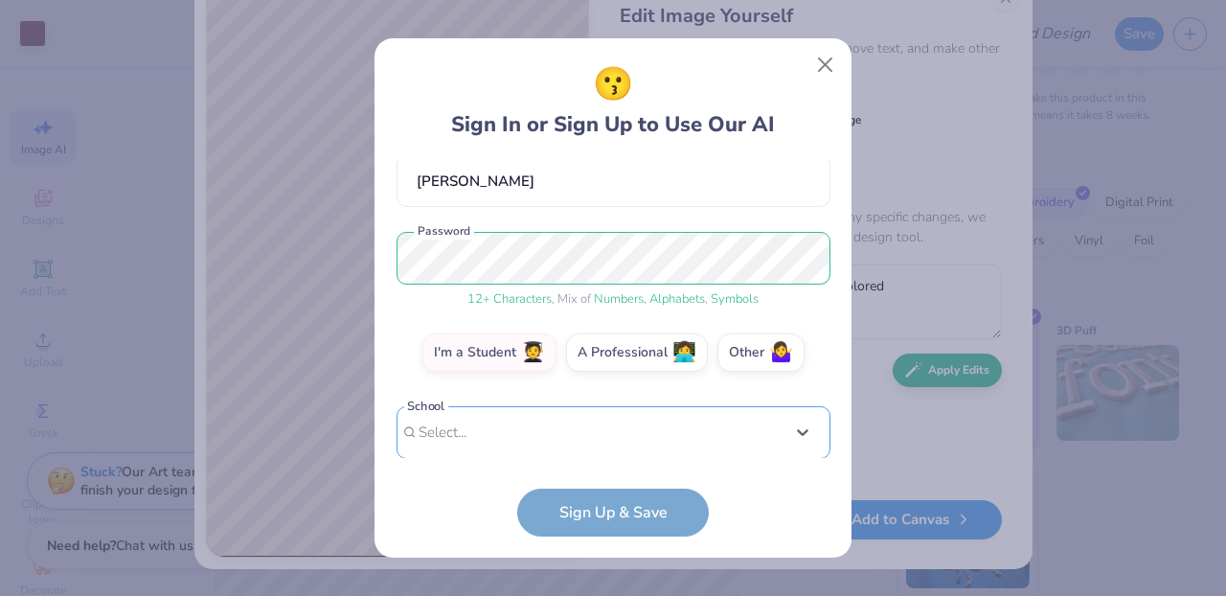
click at [581, 427] on div "Use Up and Down to choose options, press Enter to select the currently focused …" at bounding box center [613, 461] width 434 height 110
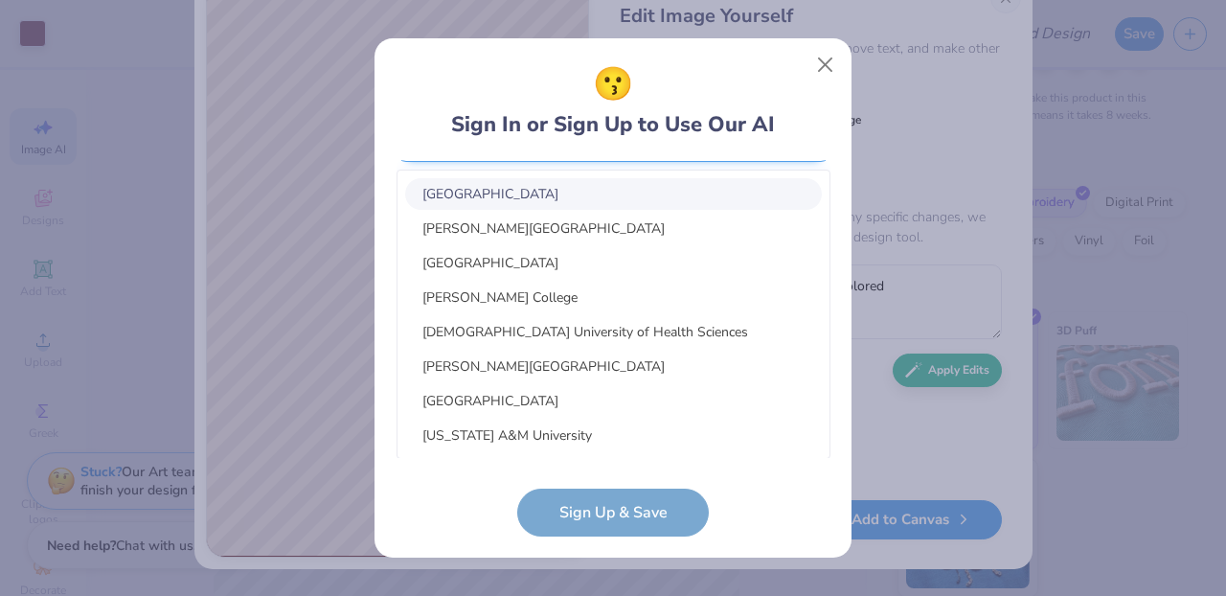
scroll to position [476, 0]
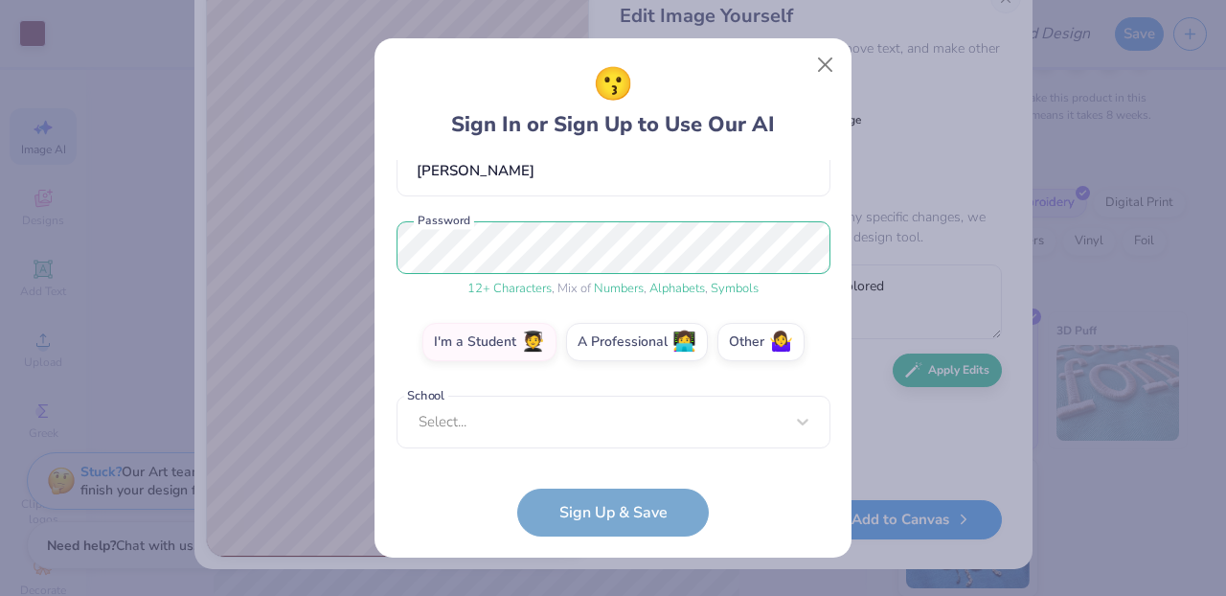
click at [748, 468] on form "[EMAIL_ADDRESS][DOMAIN_NAME] Email [PHONE_NUMBER] Phone [PERSON_NAME] Full Name…" at bounding box center [613, 348] width 434 height 376
click at [622, 502] on form "[EMAIL_ADDRESS][DOMAIN_NAME] Email [PHONE_NUMBER] Phone [PERSON_NAME] Full Name…" at bounding box center [613, 348] width 434 height 376
click at [575, 419] on div "Select..." at bounding box center [613, 422] width 434 height 53
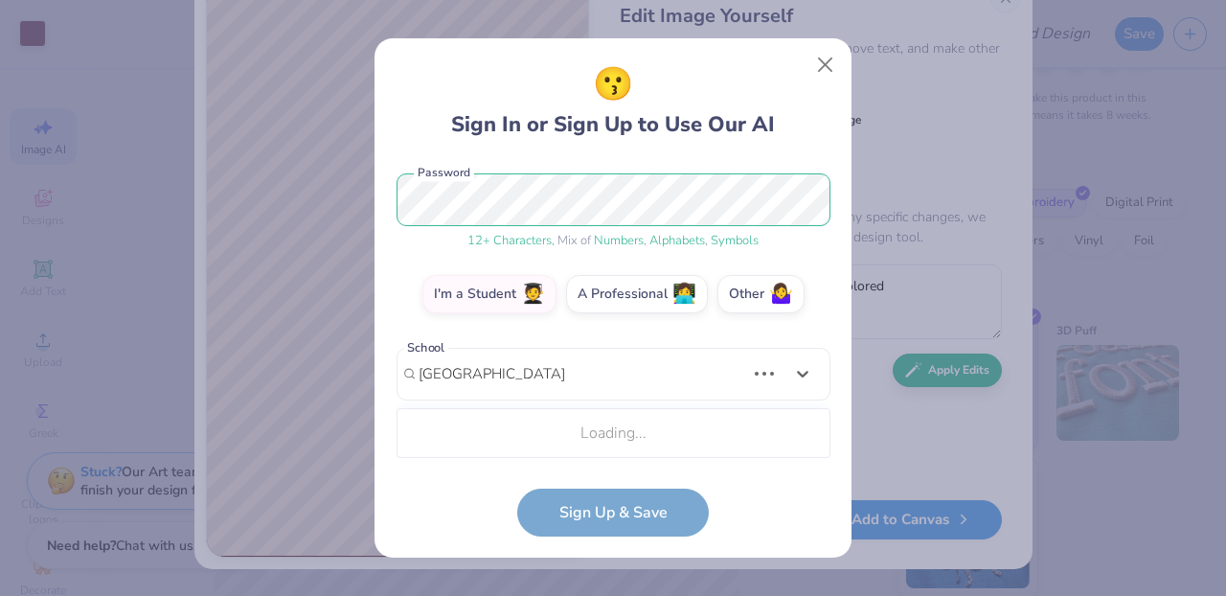
scroll to position [476, 0]
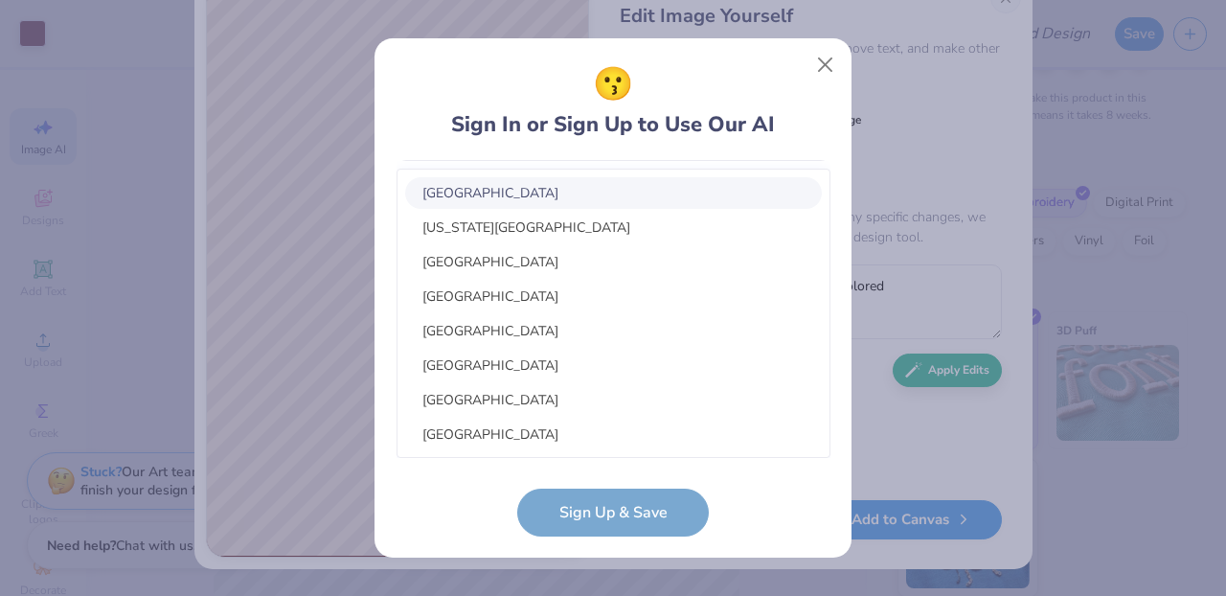
type input "[GEOGRAPHIC_DATA]"
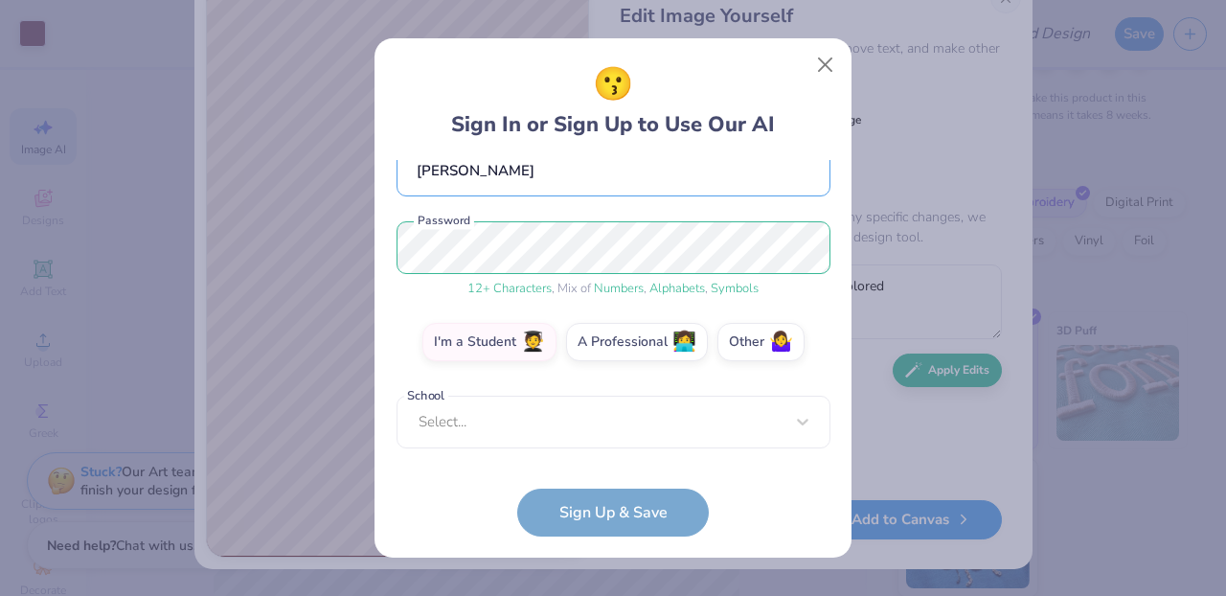
drag, startPoint x: 788, startPoint y: 155, endPoint x: 775, endPoint y: 219, distance: 65.5
click at [775, 219] on div "😗 Sign In or Sign Up to Use Our AI [EMAIL_ADDRESS][DOMAIN_NAME] Email [PHONE_NU…" at bounding box center [613, 298] width 434 height 476
click at [825, 57] on button "Close" at bounding box center [825, 65] width 36 height 36
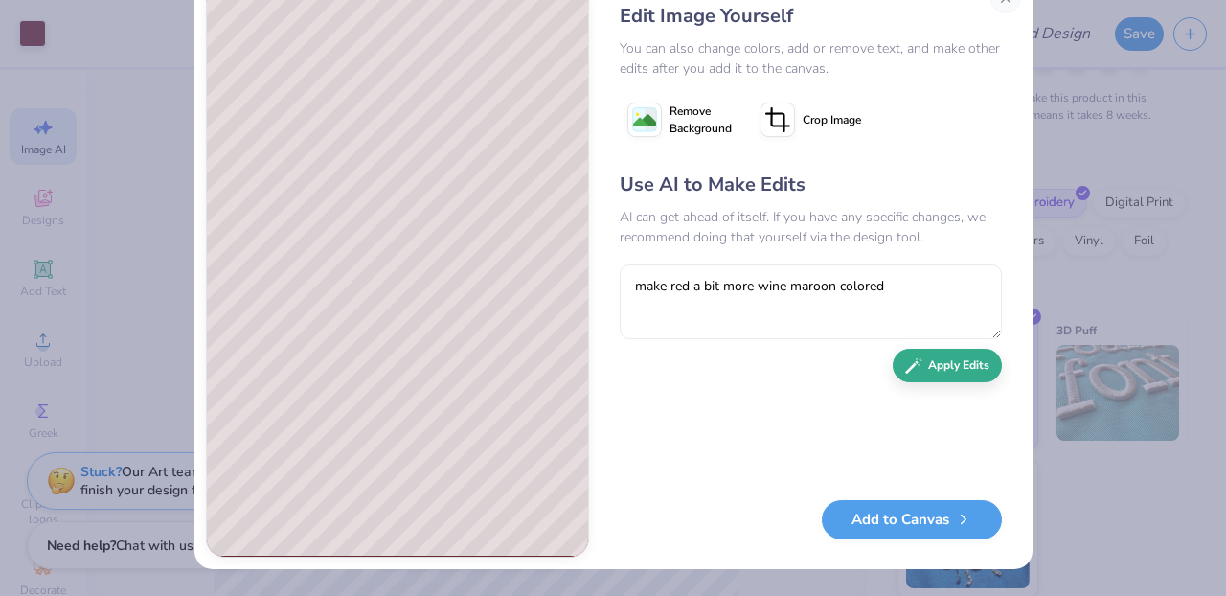
click at [969, 380] on button "Apply Edits" at bounding box center [947, 366] width 109 height 34
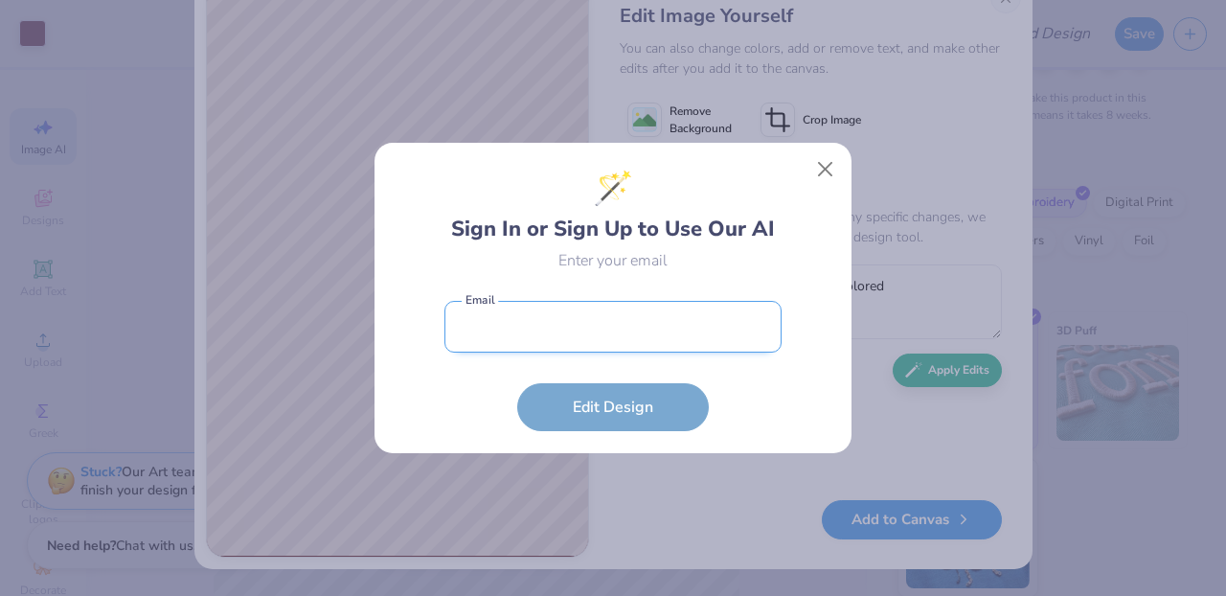
click at [659, 335] on input "email" at bounding box center [612, 327] width 337 height 53
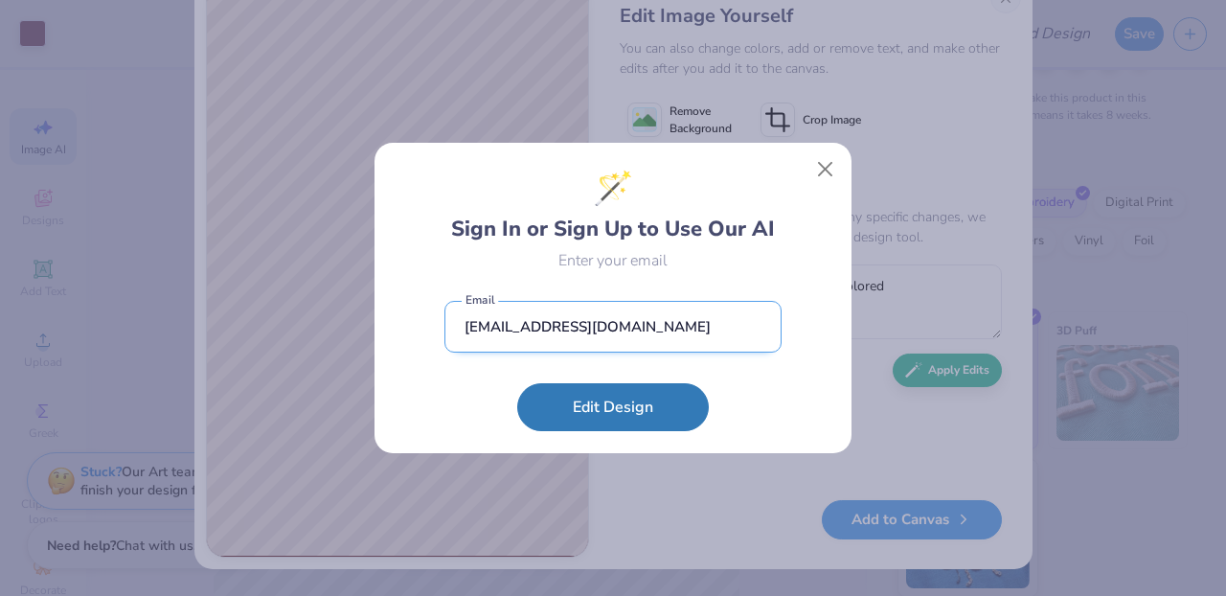
click at [598, 328] on input "[EMAIL_ADDRESS][DOMAIN_NAME]" at bounding box center [612, 327] width 337 height 53
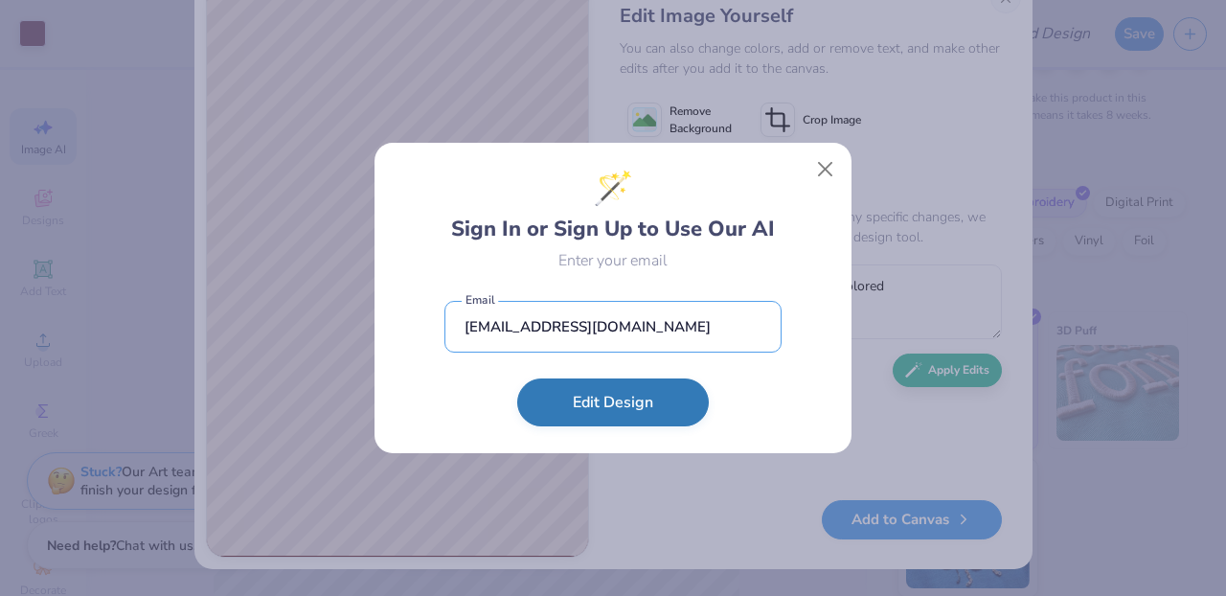
type input "[EMAIL_ADDRESS][DOMAIN_NAME]"
click at [634, 398] on button "Edit Design" at bounding box center [613, 402] width 192 height 48
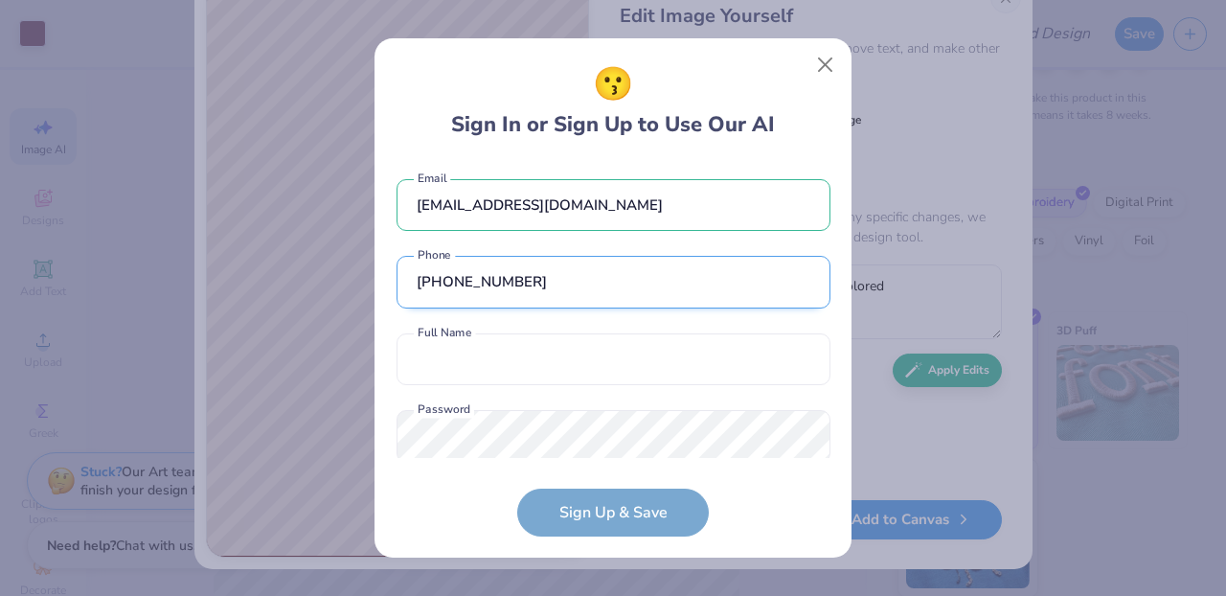
scroll to position [38, 0]
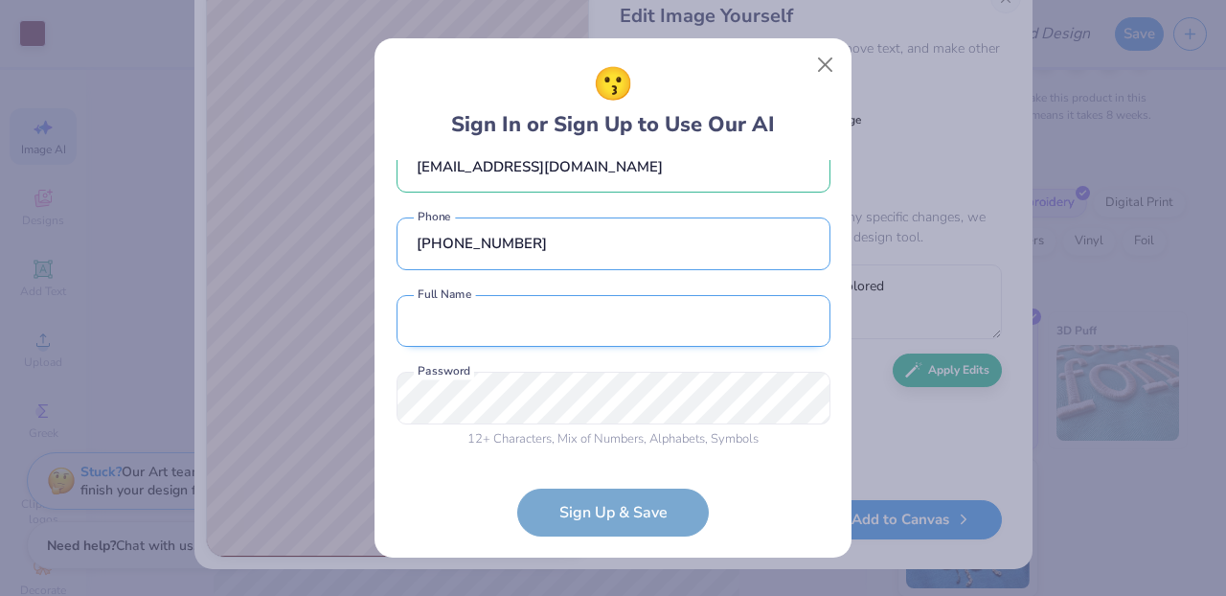
type input "[PHONE_NUMBER]"
type input "[PERSON_NAME]"
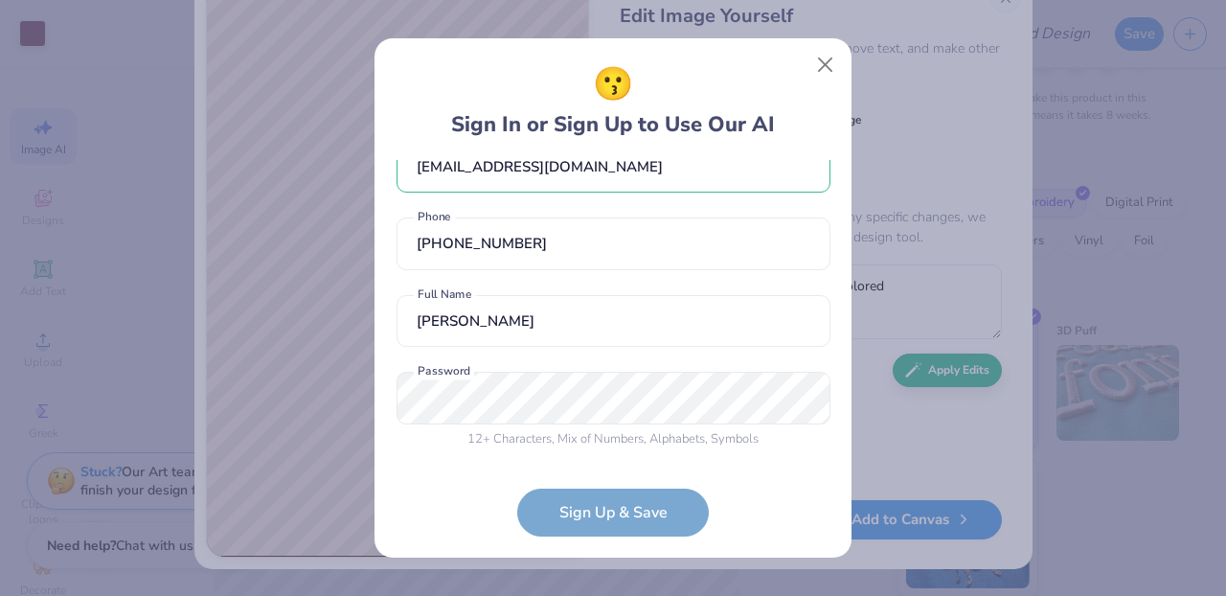
click at [677, 402] on div "[EMAIL_ADDRESS][DOMAIN_NAME] Email [PHONE_NUMBER] Phone [PERSON_NAME] Full Name…" at bounding box center [613, 309] width 434 height 298
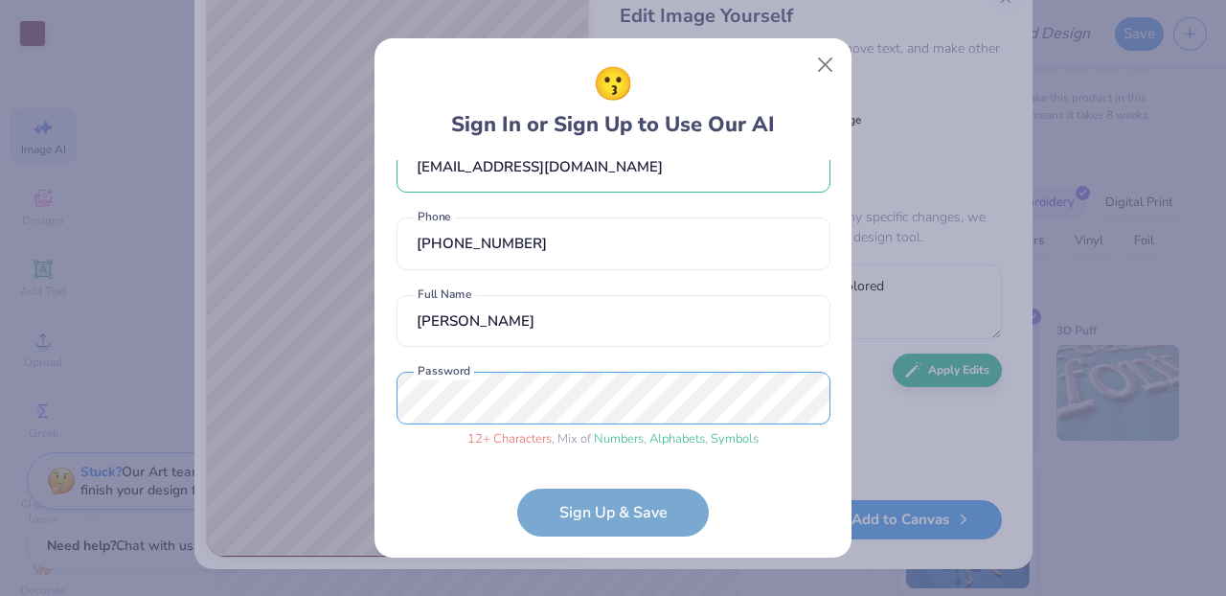
scroll to position [111, 0]
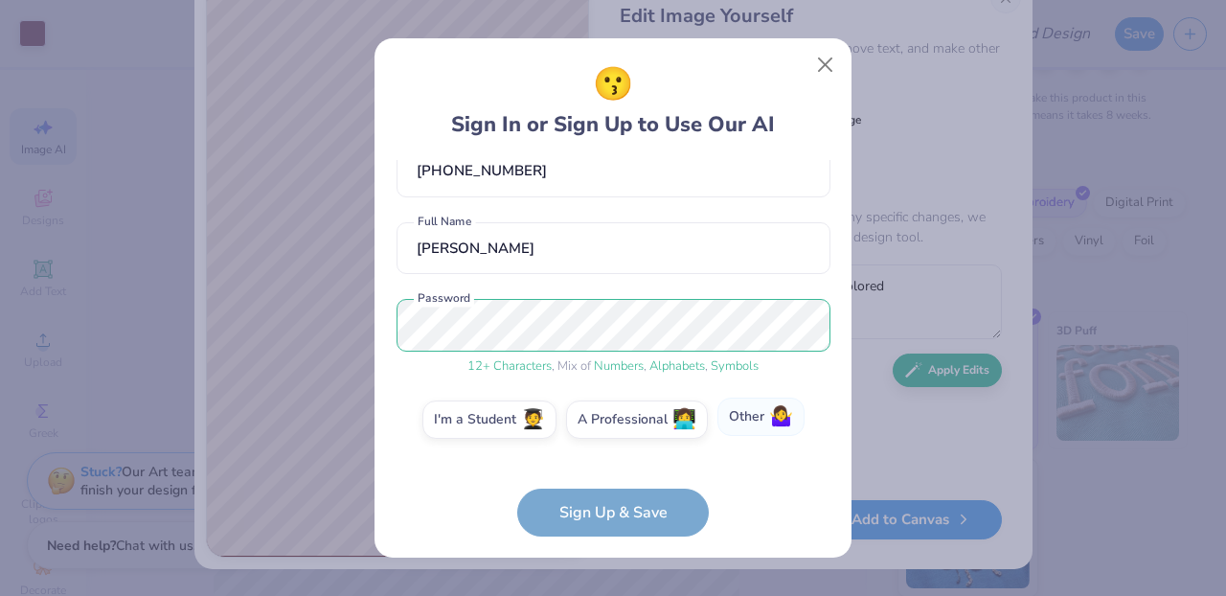
click at [758, 418] on label "Other 🤷‍♀️" at bounding box center [760, 416] width 87 height 38
click at [620, 530] on input "Other 🤷‍♀️" at bounding box center [613, 536] width 12 height 12
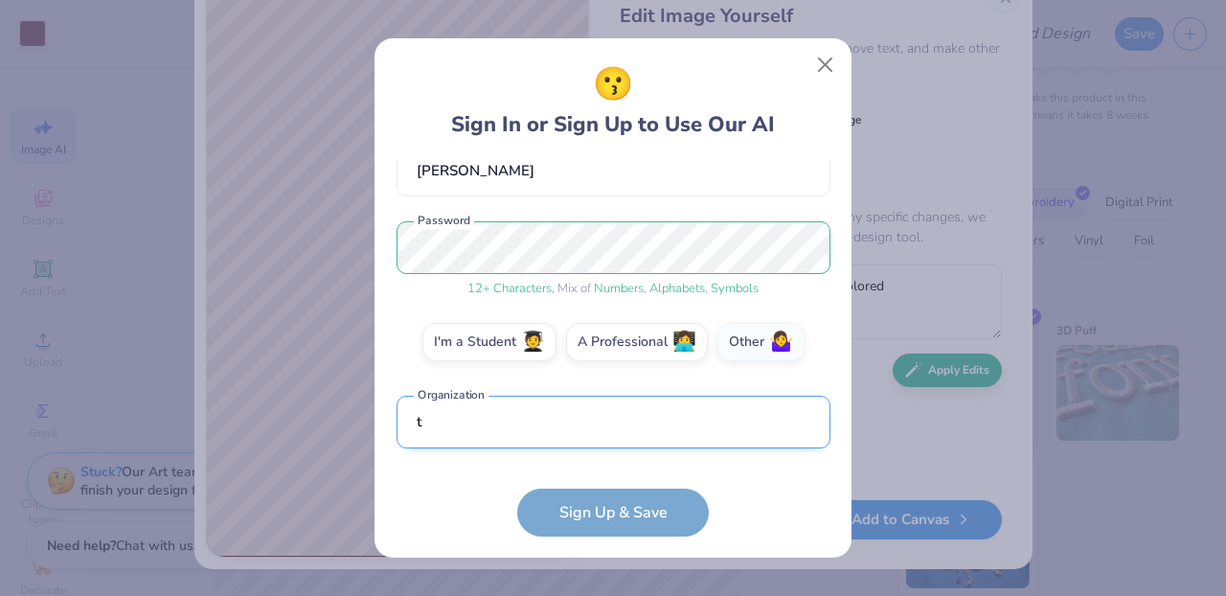
scroll to position [304, 0]
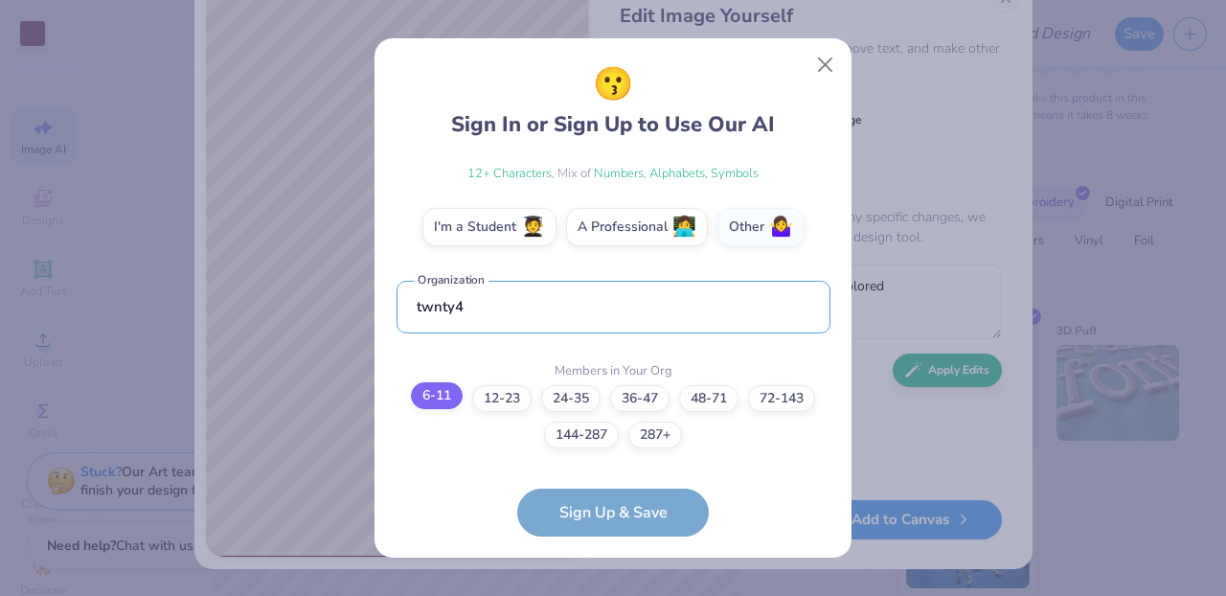
type input "twnty4"
click at [424, 387] on label "6-11" at bounding box center [437, 395] width 52 height 27
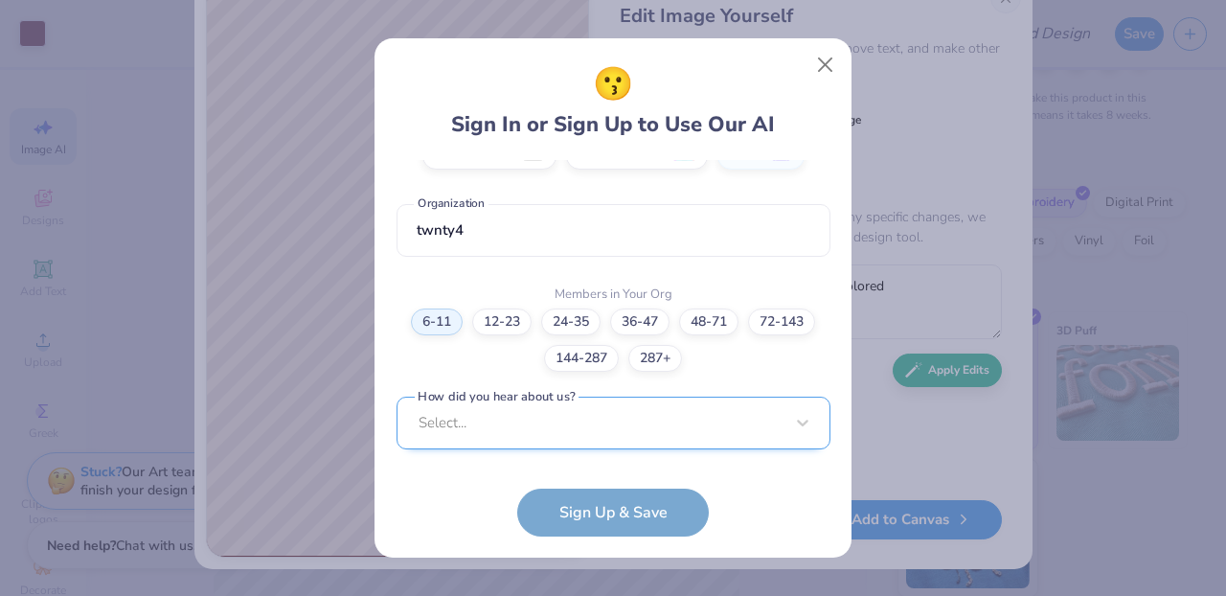
click at [622, 427] on div "Select..." at bounding box center [613, 422] width 434 height 53
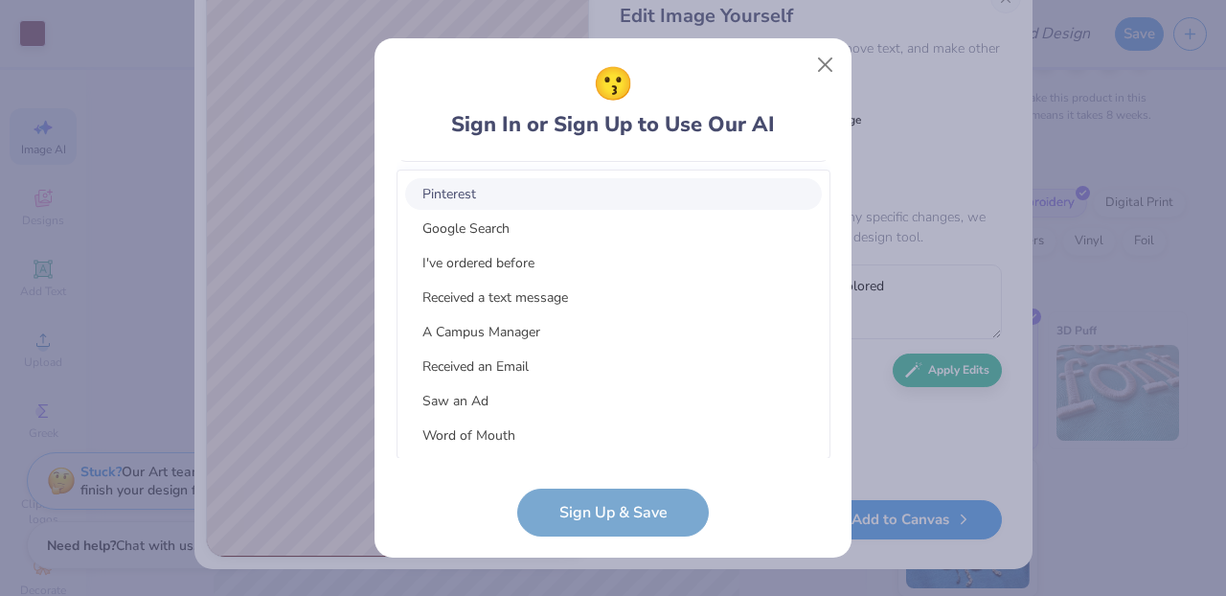
click at [590, 202] on div "Pinterest" at bounding box center [613, 194] width 417 height 32
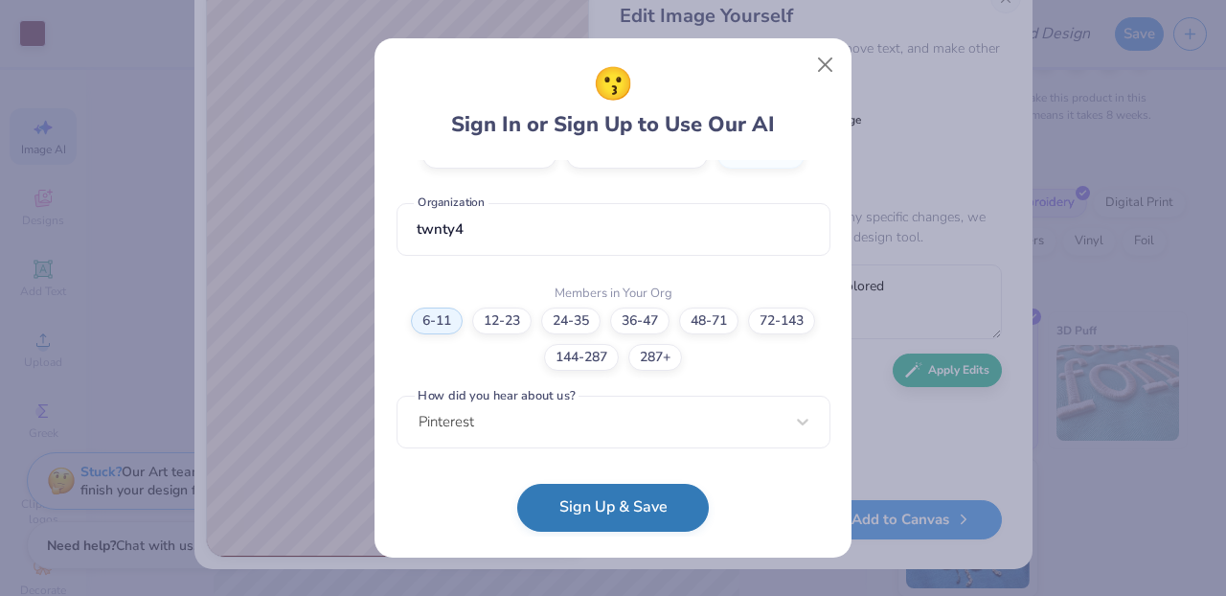
click at [653, 501] on button "Sign Up & Save" at bounding box center [613, 508] width 192 height 48
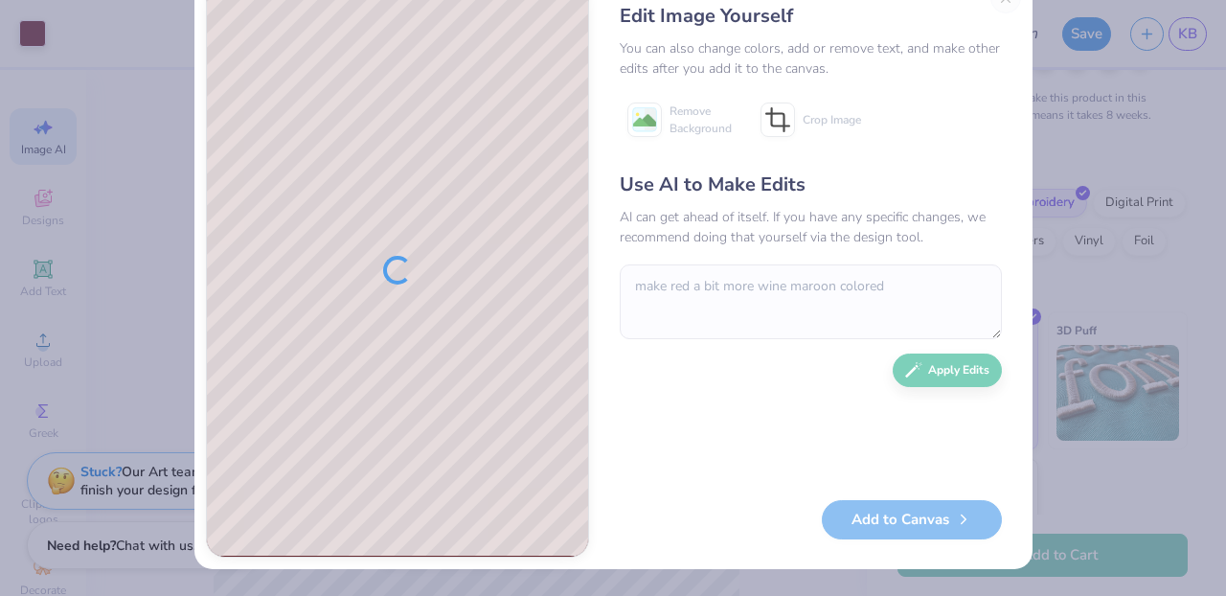
click at [967, 372] on div "Use AI to Make Edits AI can get ahead of itself. If you have any specific chang…" at bounding box center [811, 325] width 382 height 310
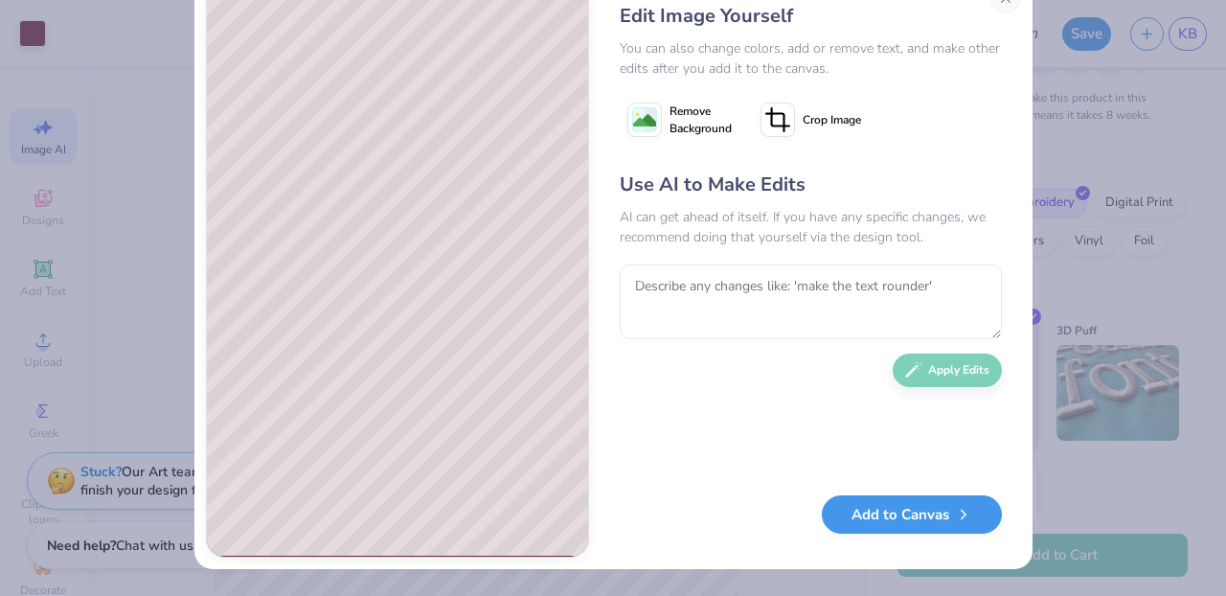
click at [879, 514] on button "Add to Canvas" at bounding box center [912, 514] width 180 height 39
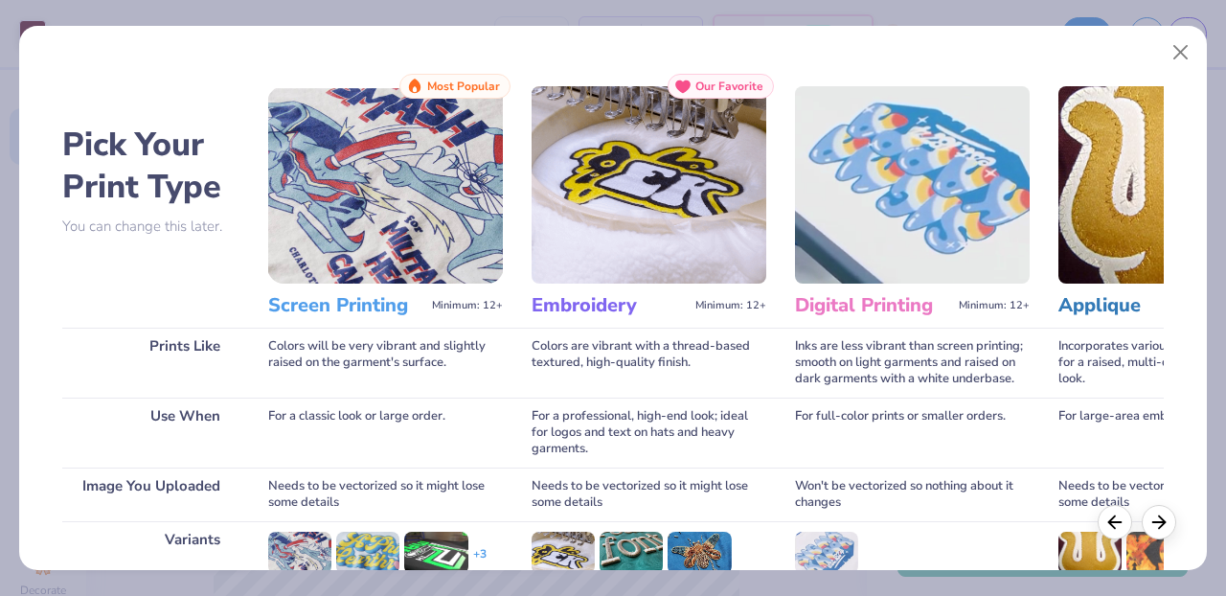
scroll to position [0, 0]
click at [1182, 49] on button "Close" at bounding box center [1181, 52] width 36 height 36
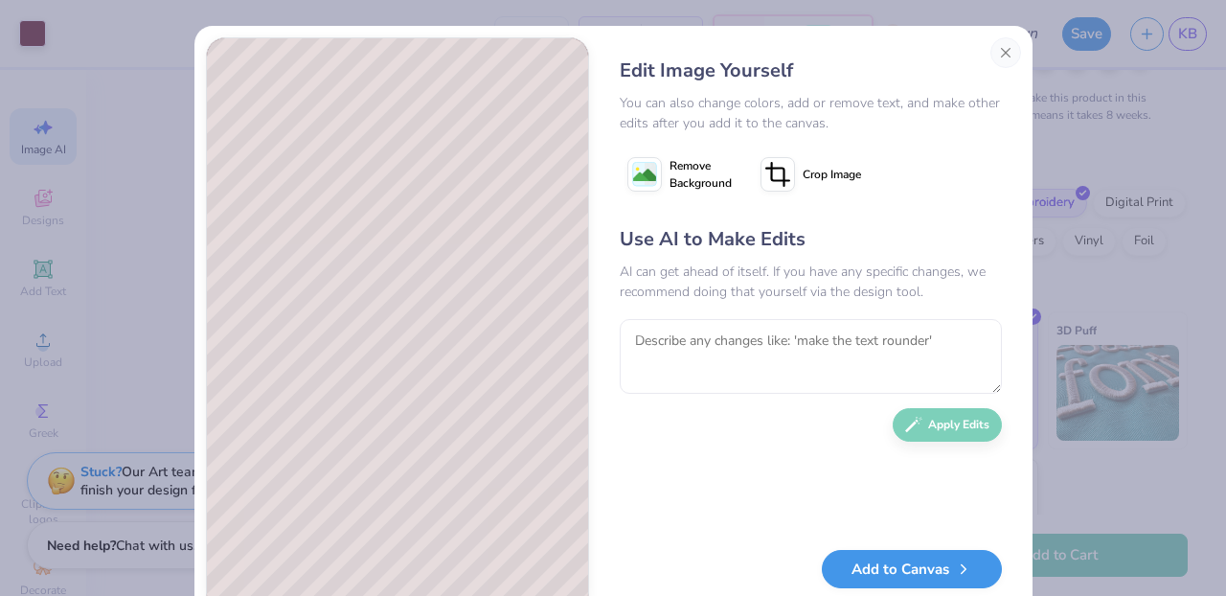
click at [938, 563] on button "Add to Canvas" at bounding box center [912, 569] width 180 height 39
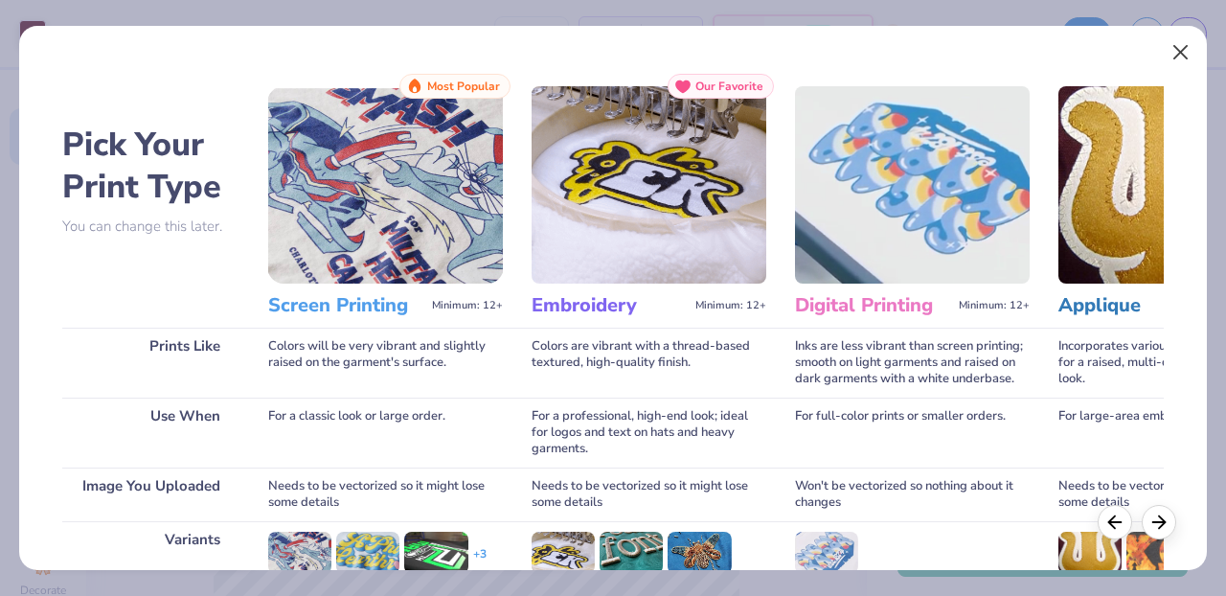
click at [1170, 44] on button "Close" at bounding box center [1181, 52] width 36 height 36
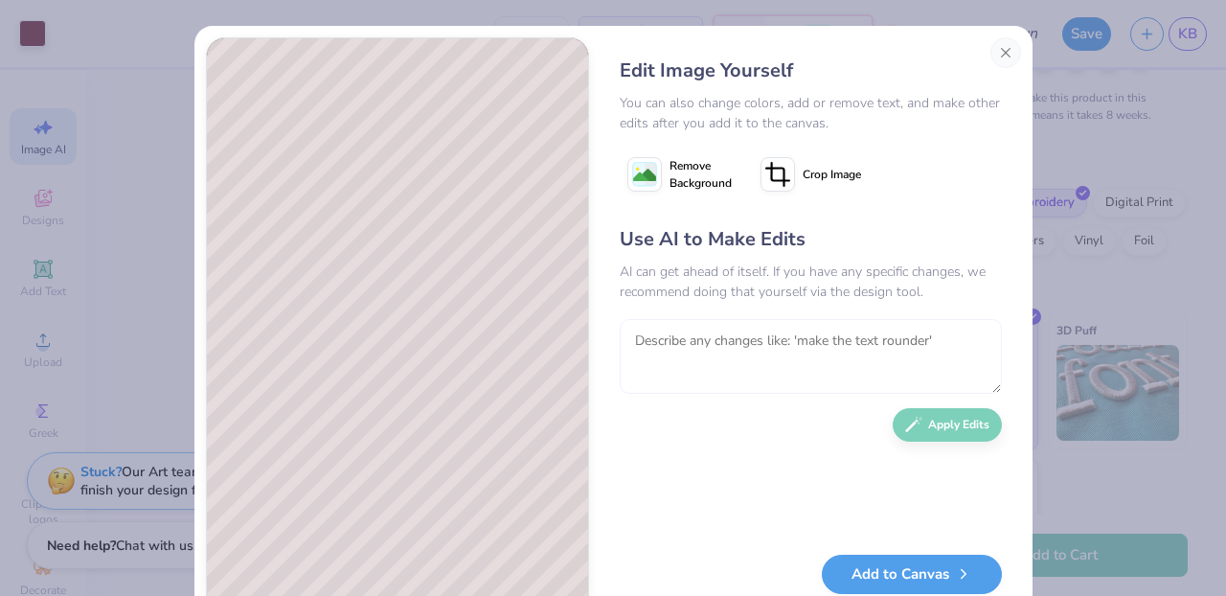
click at [818, 335] on textarea at bounding box center [811, 356] width 382 height 75
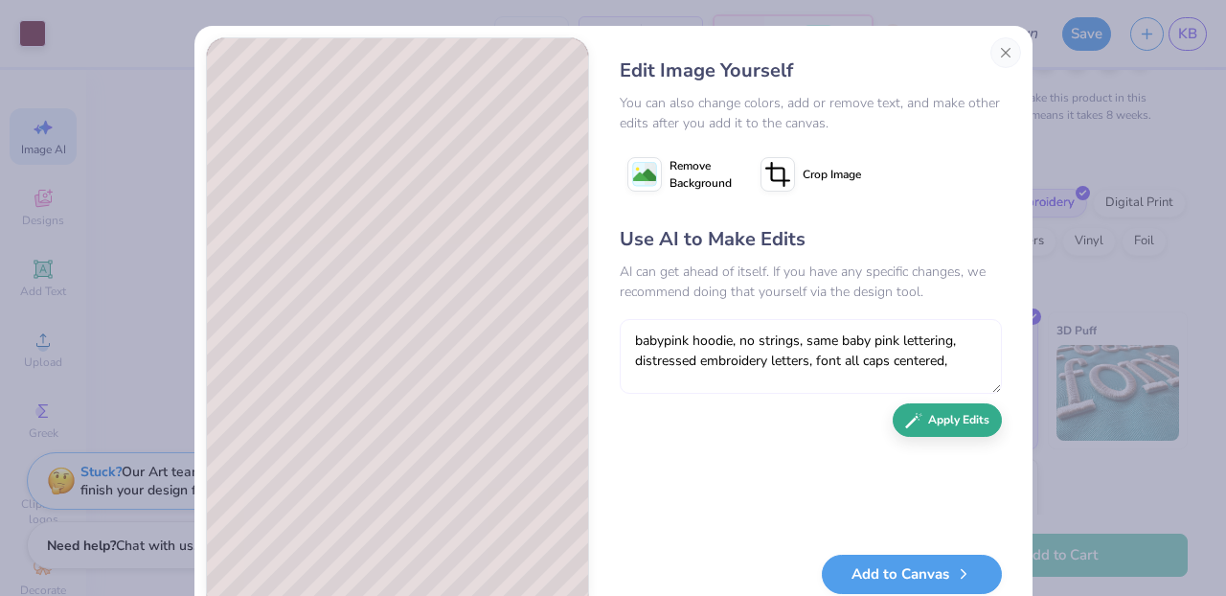
type textarea "babypink hoodie, no strings, same baby pink lettering, distressed embroidery le…"
click at [965, 416] on button "Apply Edits" at bounding box center [947, 420] width 109 height 34
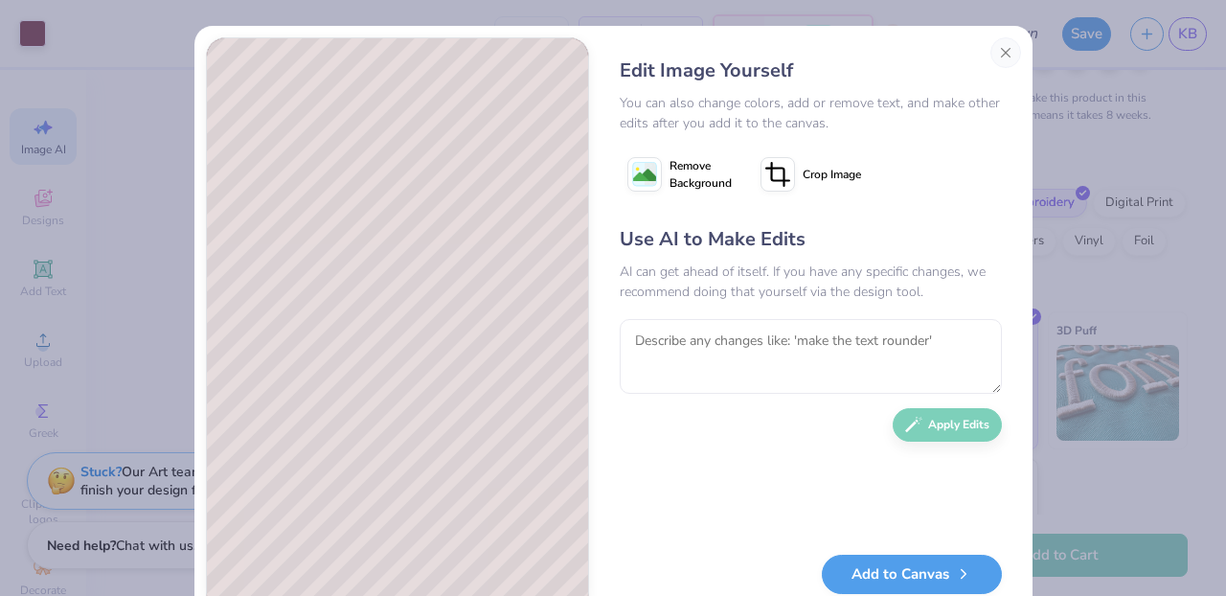
click at [1083, 159] on div "Edit Image Yourself You can also change colors, add or remove text, and make ot…" at bounding box center [613, 298] width 1226 height 596
click at [790, 365] on textarea at bounding box center [811, 356] width 382 height 75
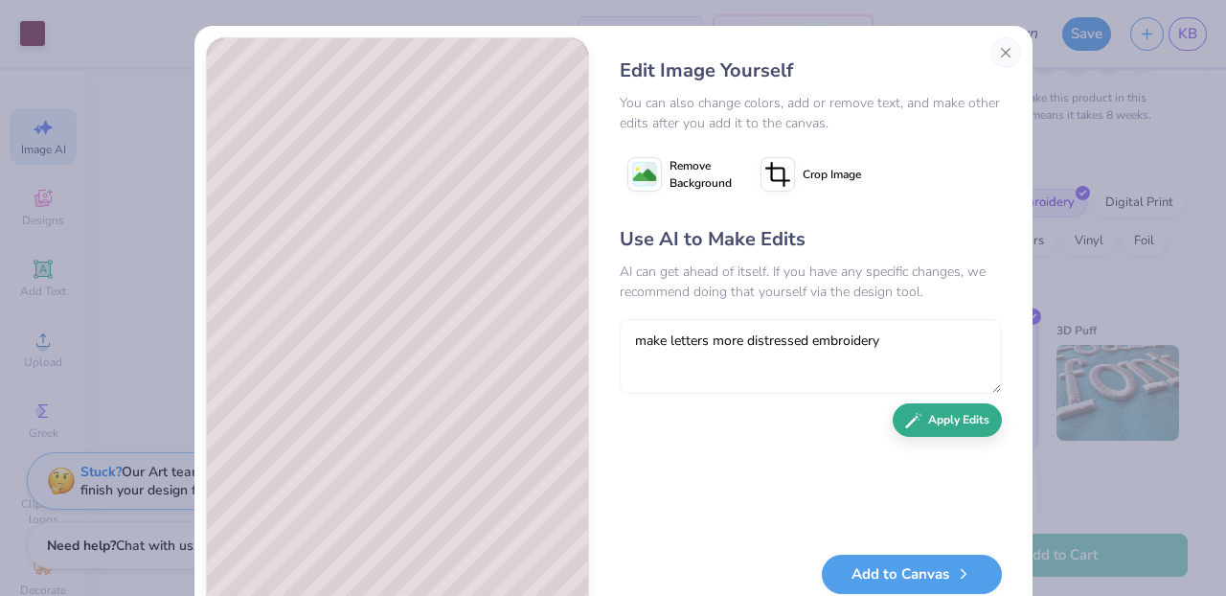
type textarea "make letters more distressed embroidery"
click at [963, 421] on button "Apply Edits" at bounding box center [947, 420] width 109 height 34
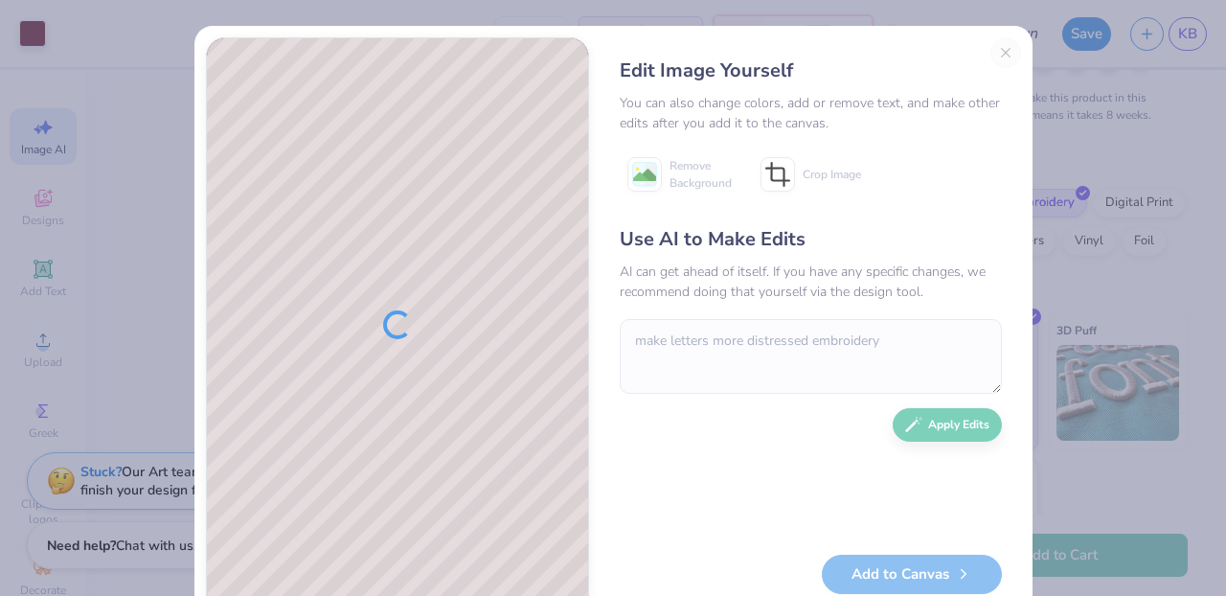
click at [1006, 54] on div "Edit Image Yourself You can also change colors, add or remove text, and make ot…" at bounding box center [810, 324] width 420 height 575
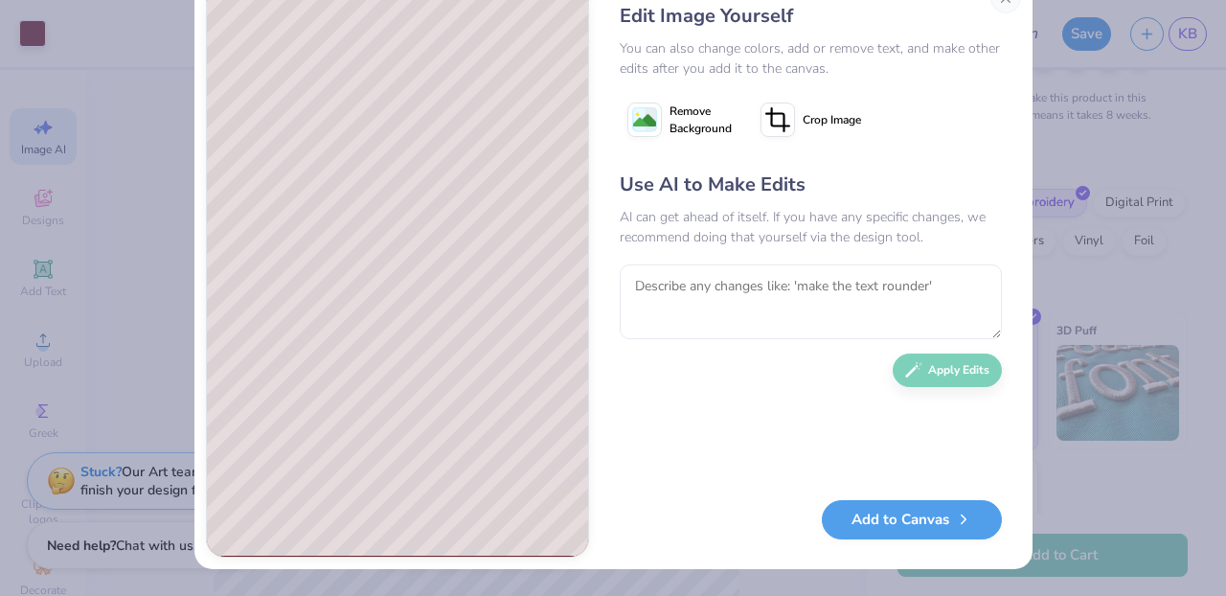
scroll to position [2, 0]
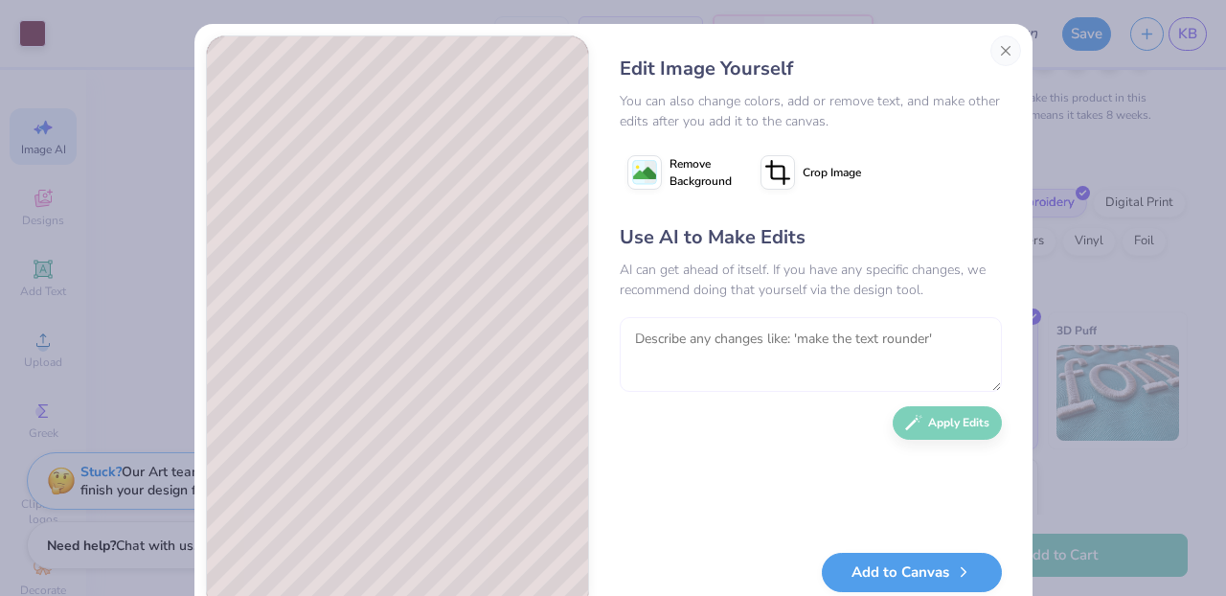
click at [866, 350] on textarea at bounding box center [811, 354] width 382 height 75
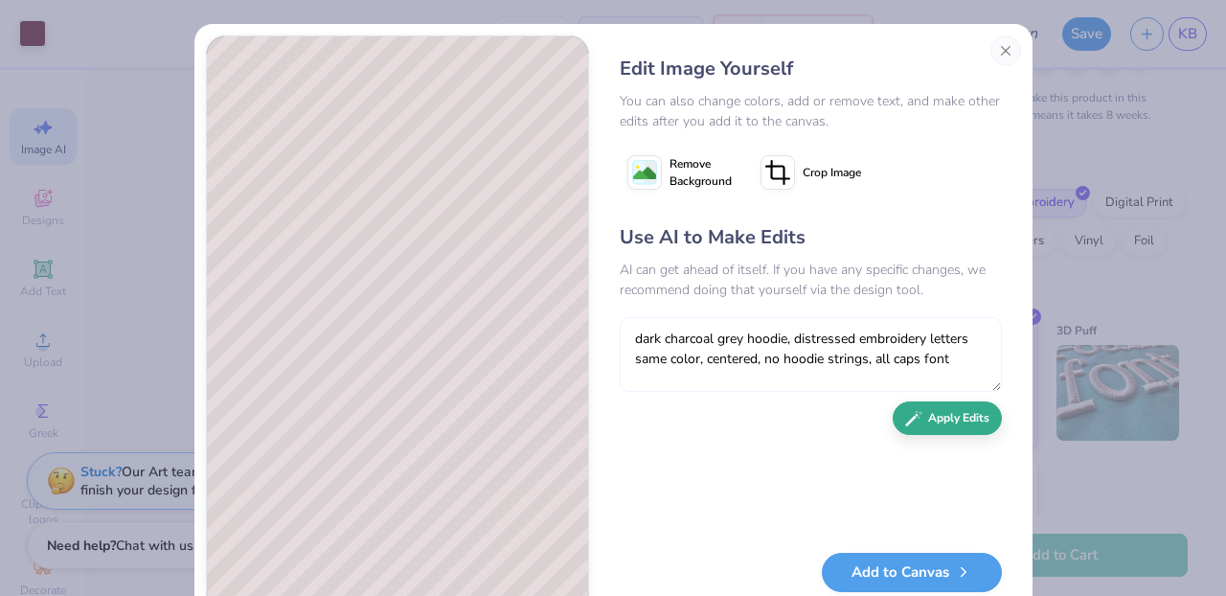
type textarea "dark charcoal grey hoodie, distressed embroidery letters same color, centered, …"
click at [972, 413] on button "Apply Edits" at bounding box center [947, 418] width 109 height 34
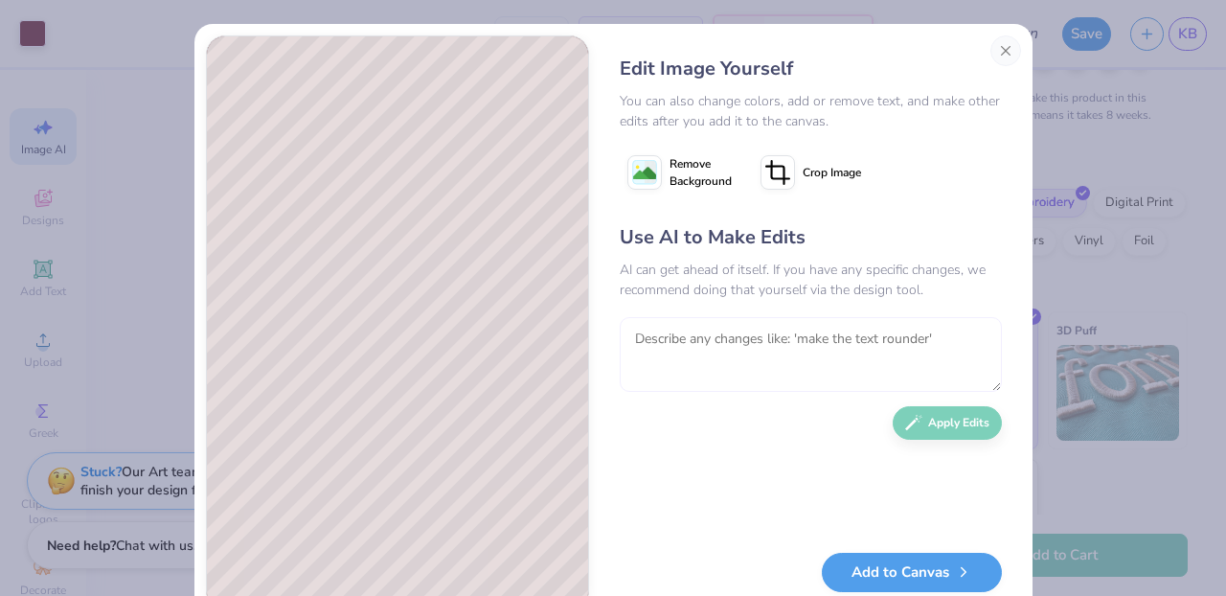
click at [938, 342] on textarea at bounding box center [811, 354] width 382 height 75
type textarea "white background, more blocky letters"
click at [959, 429] on button "Apply Edits" at bounding box center [947, 418] width 109 height 34
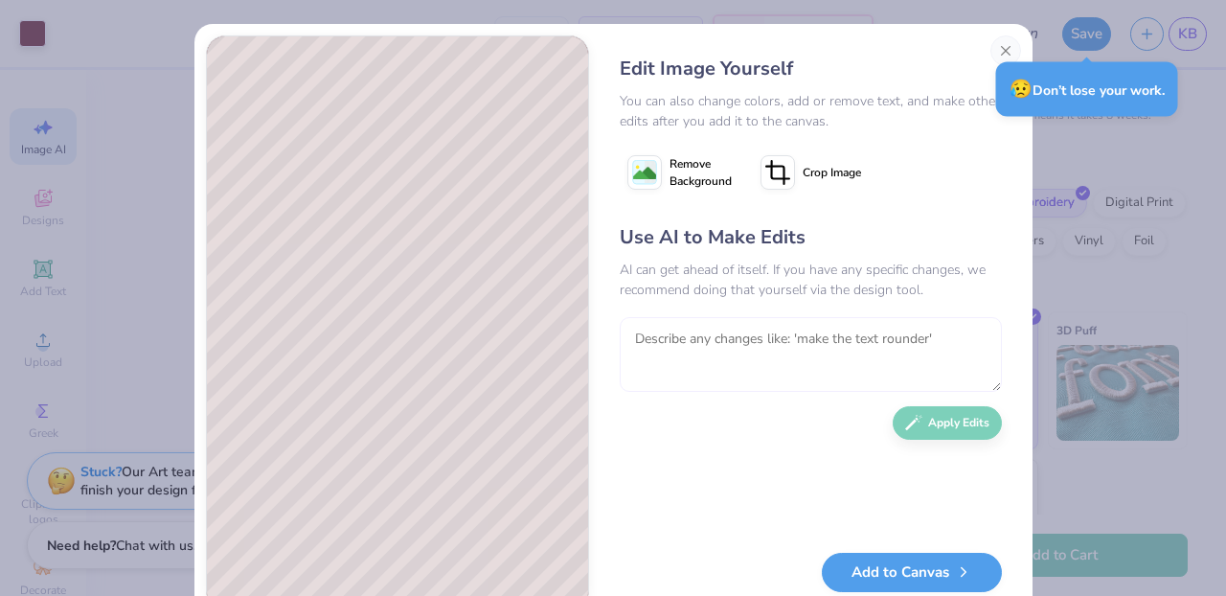
click at [721, 344] on textarea at bounding box center [811, 354] width 382 height 75
type textarea "white background"
click at [941, 420] on button "Apply Edits" at bounding box center [947, 418] width 109 height 34
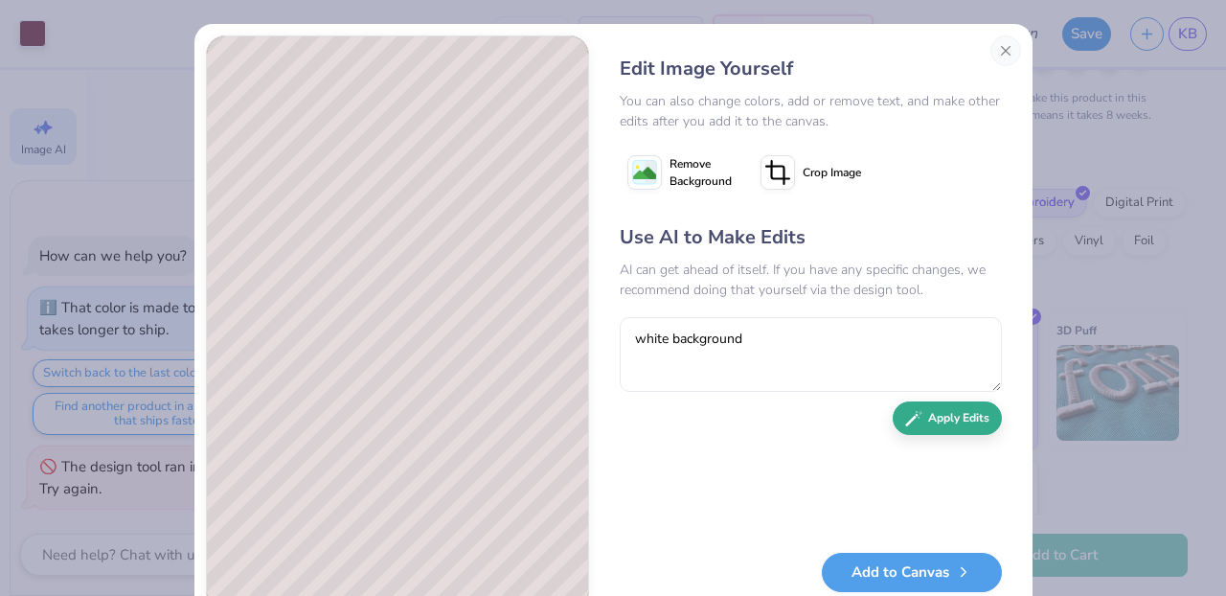
click at [941, 420] on button "Apply Edits" at bounding box center [947, 418] width 109 height 34
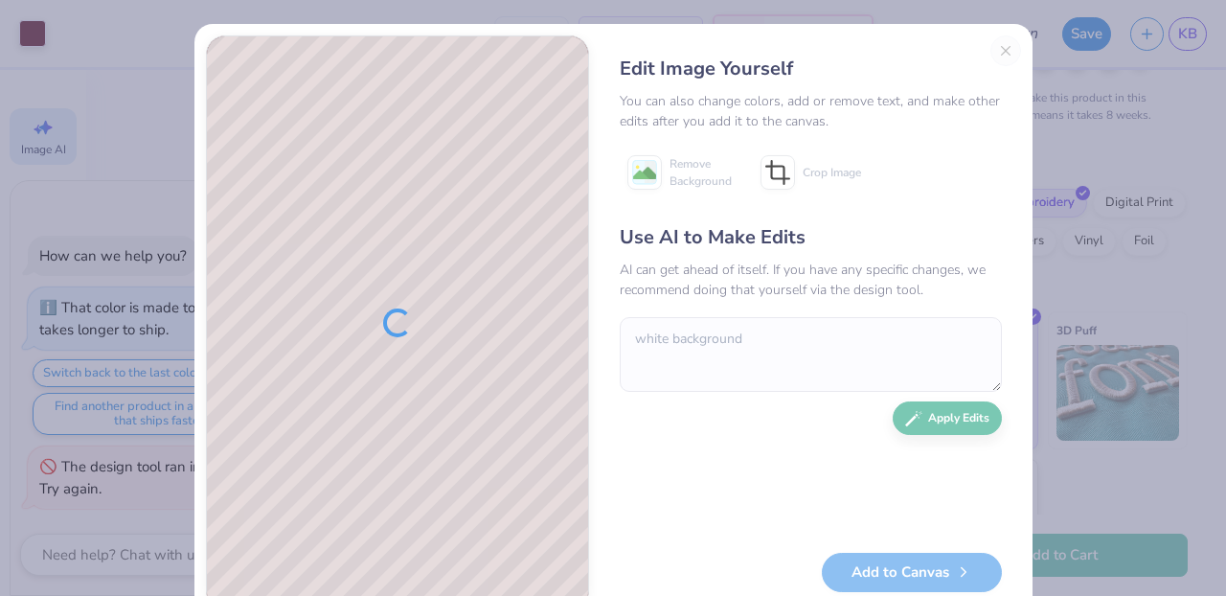
type textarea "x"
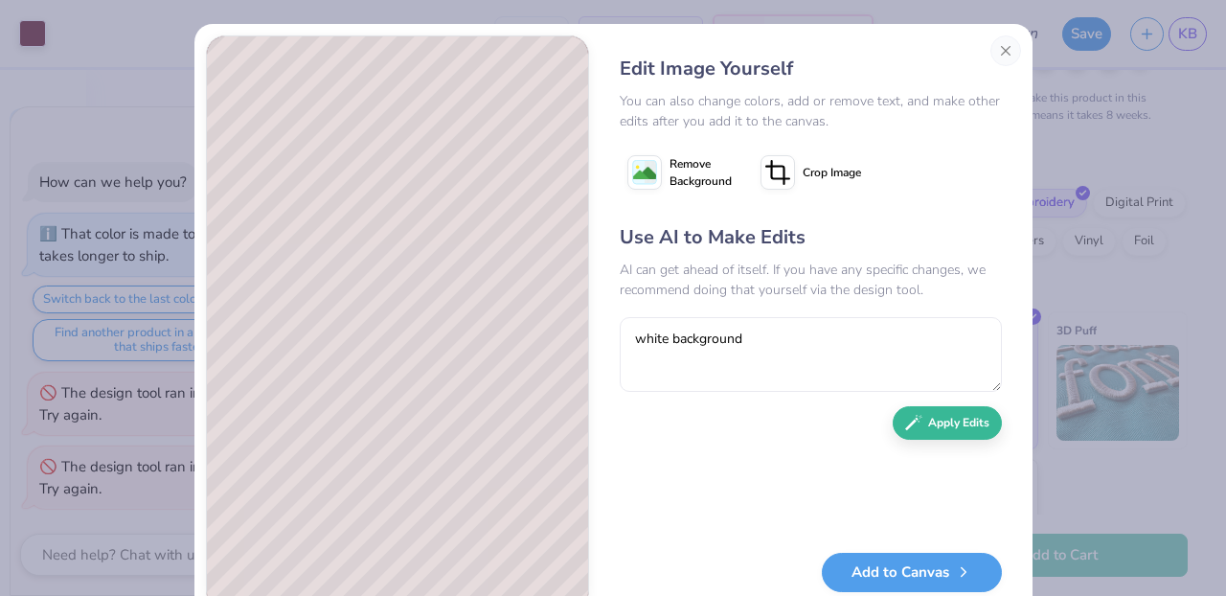
click at [648, 163] on image at bounding box center [644, 173] width 23 height 23
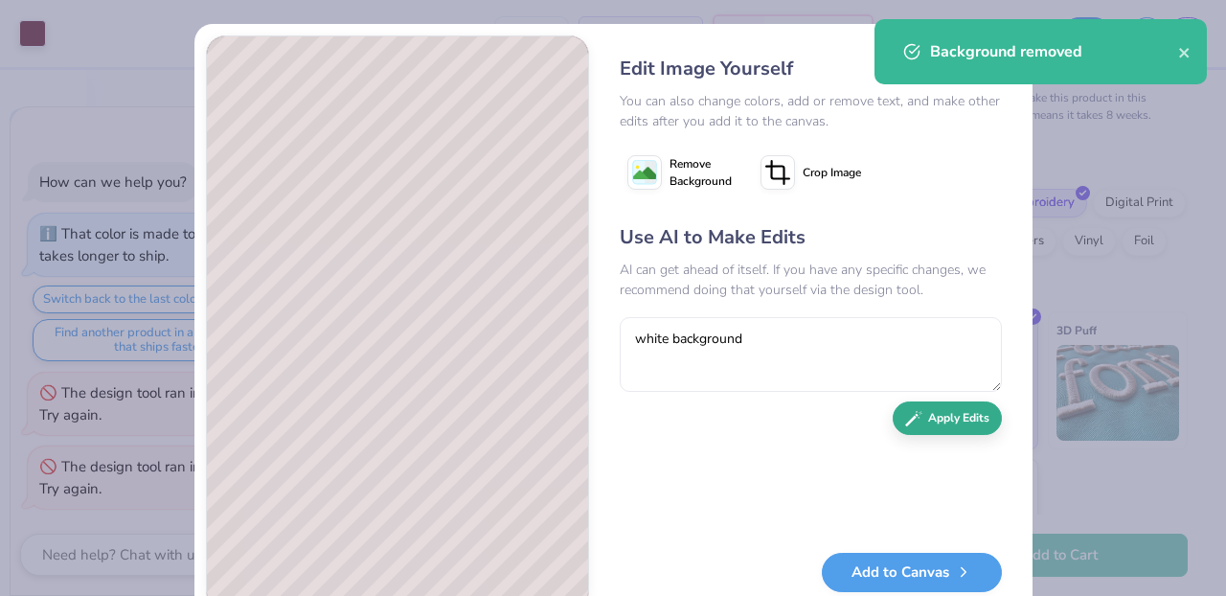
click at [968, 409] on button "Apply Edits" at bounding box center [947, 418] width 109 height 34
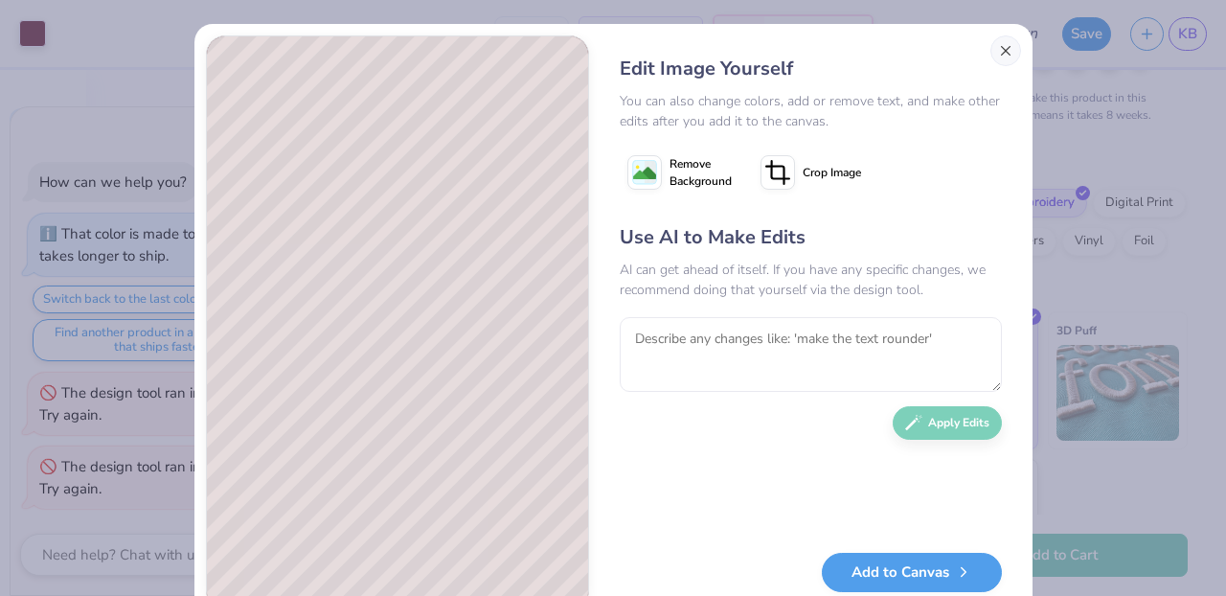
click at [1008, 45] on button "Close" at bounding box center [1005, 50] width 31 height 31
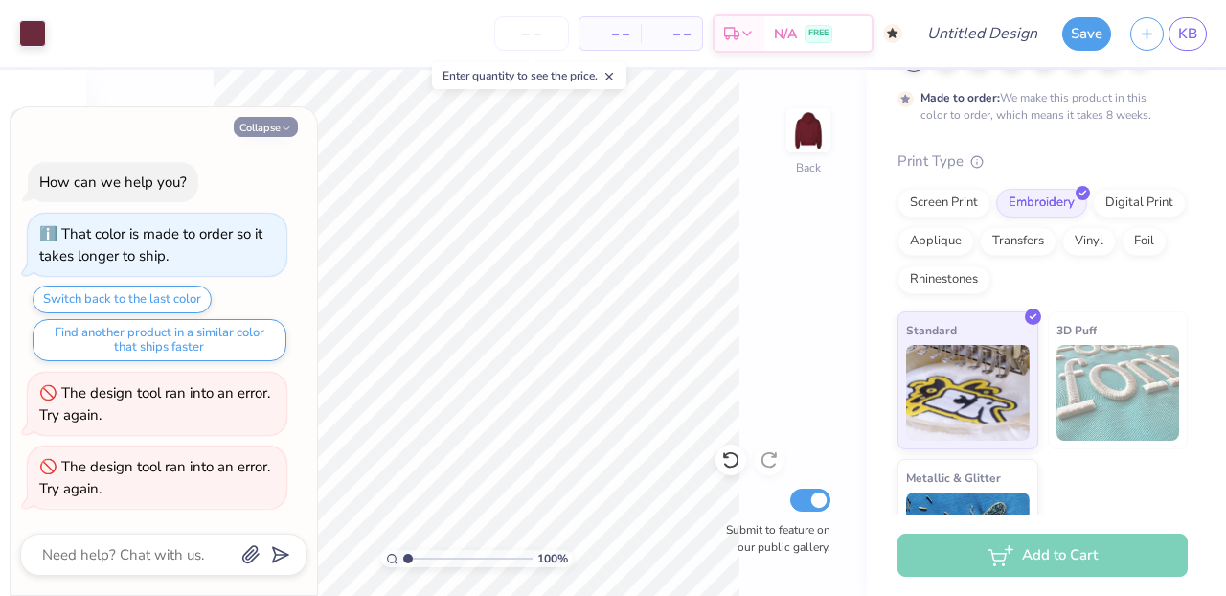
click at [251, 131] on button "Collapse" at bounding box center [266, 127] width 64 height 20
type textarea "x"
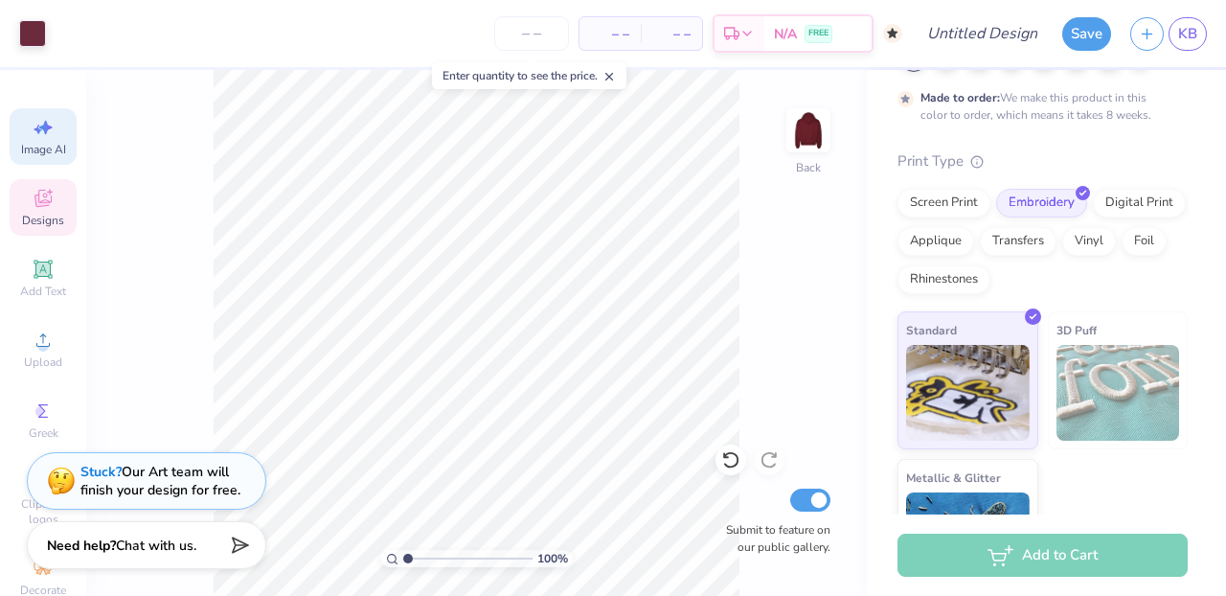
click at [34, 206] on icon at bounding box center [43, 198] width 23 height 23
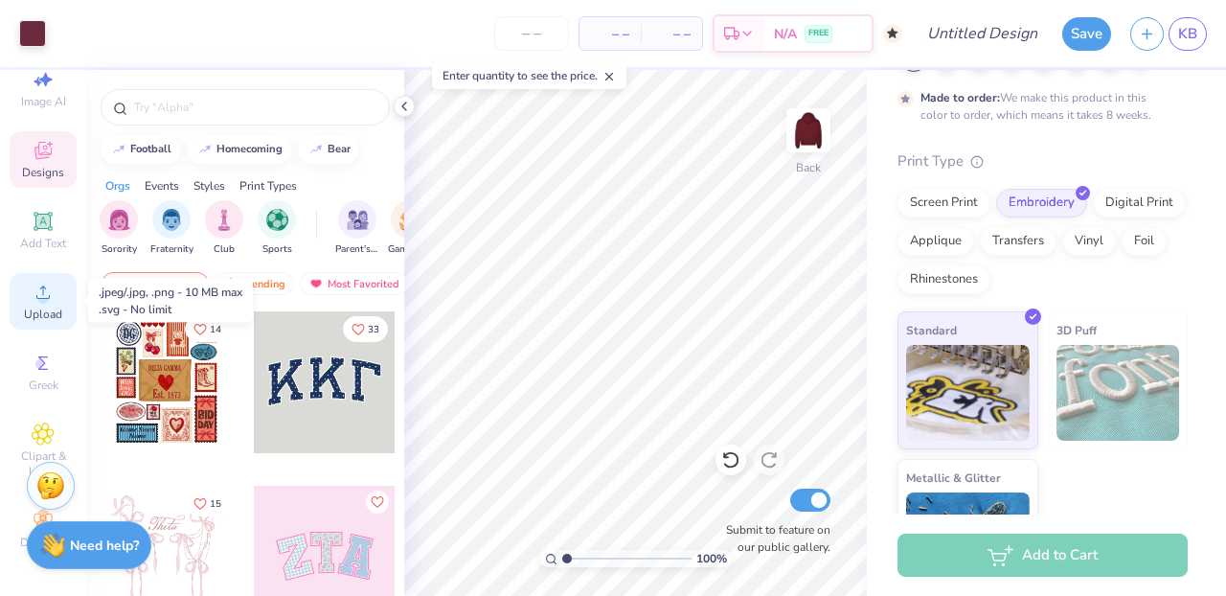
scroll to position [48, 0]
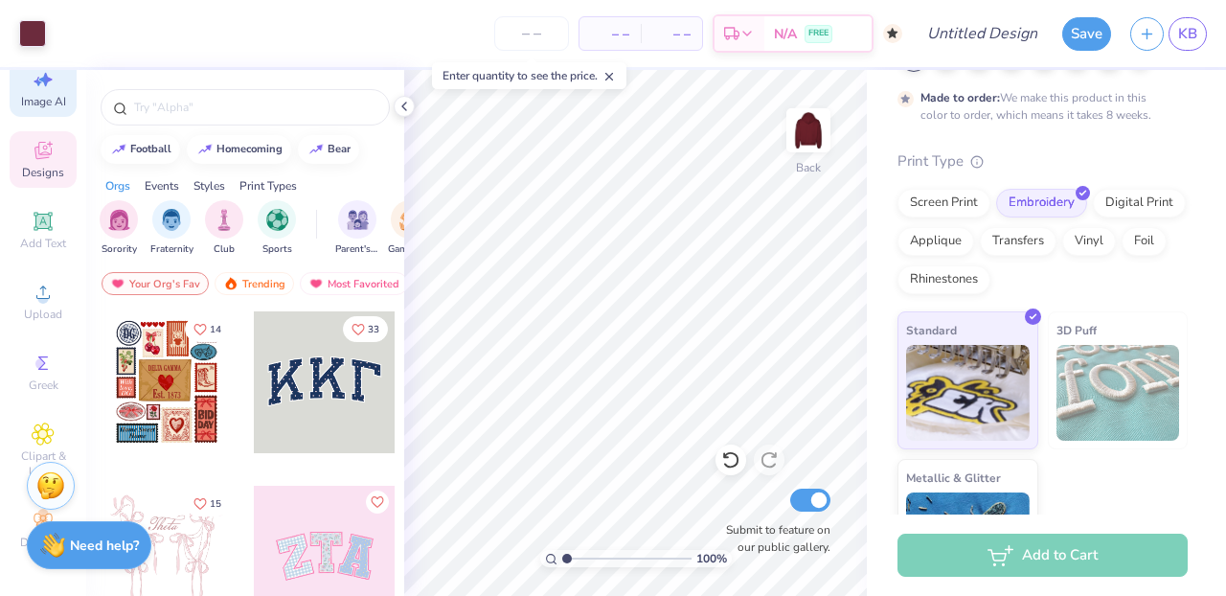
click at [47, 99] on span "Image AI" at bounding box center [43, 101] width 45 height 15
select select "4"
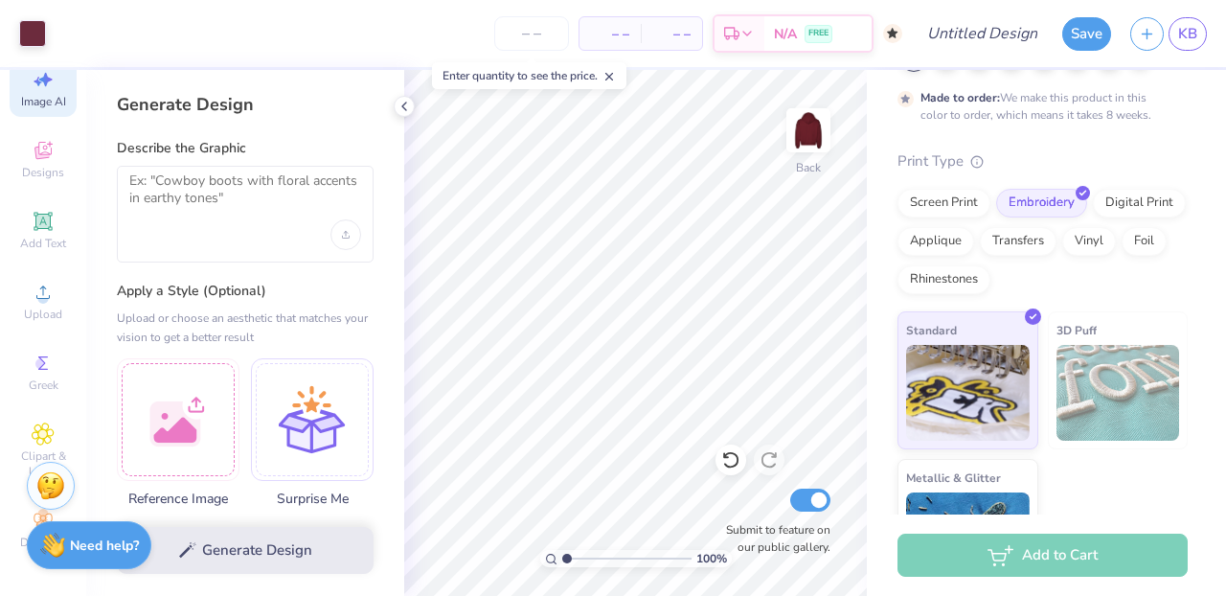
click at [249, 550] on div "Generate Design" at bounding box center [245, 550] width 318 height 93
click at [192, 419] on div at bounding box center [178, 416] width 123 height 123
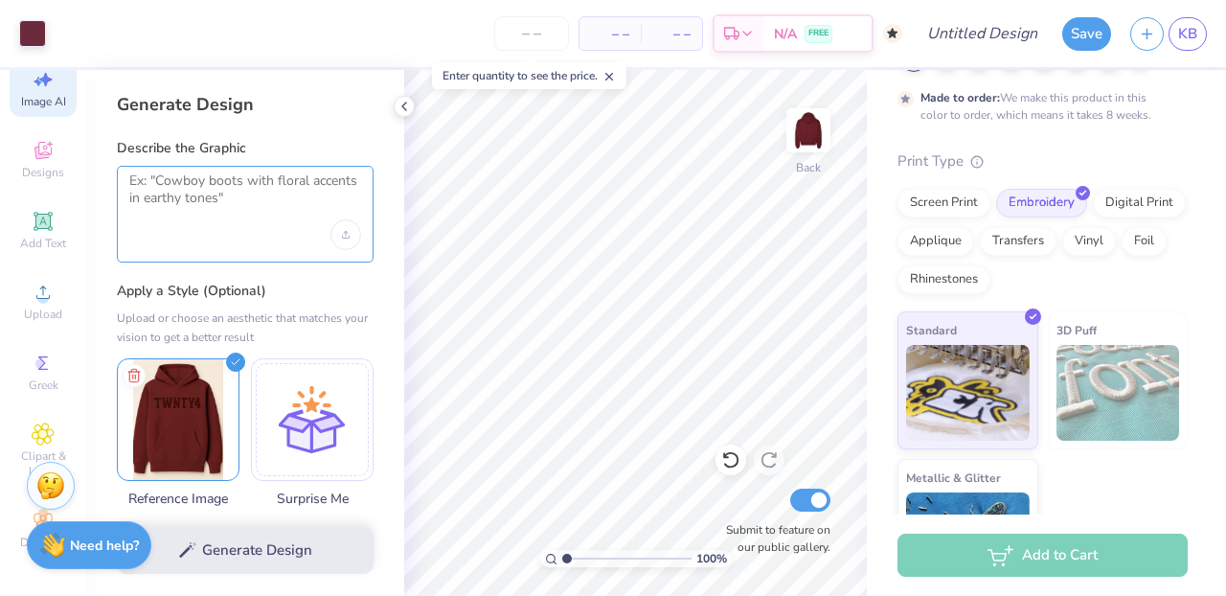
click at [225, 214] on textarea at bounding box center [245, 196] width 232 height 48
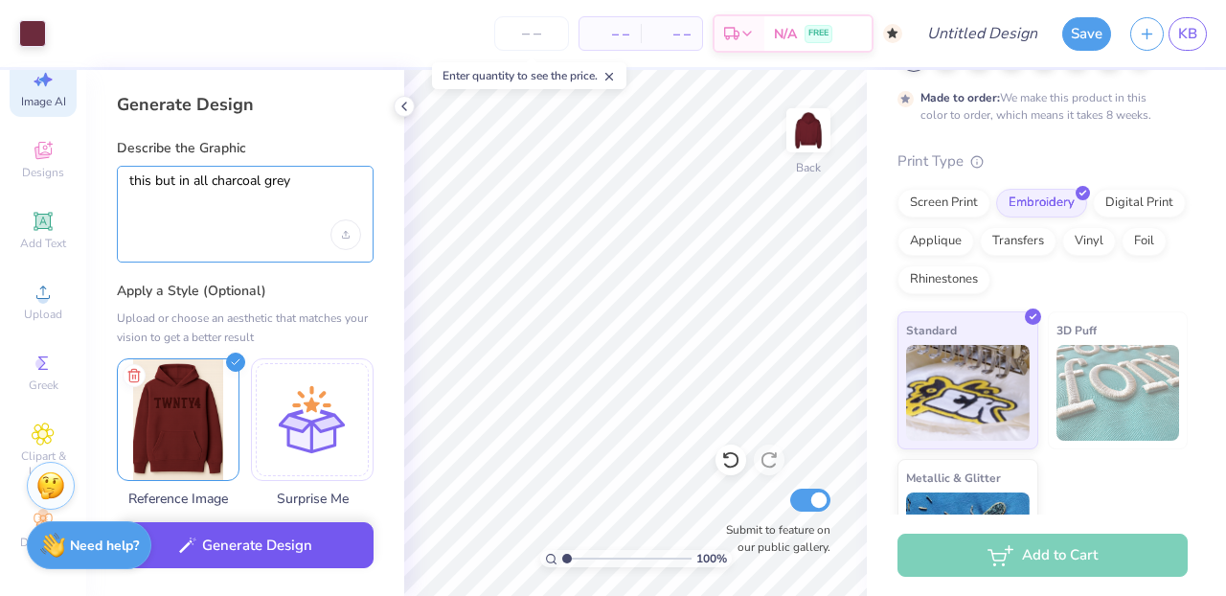
type textarea "this but in all charcoal grey"
click at [301, 531] on button "Generate Design" at bounding box center [245, 545] width 257 height 47
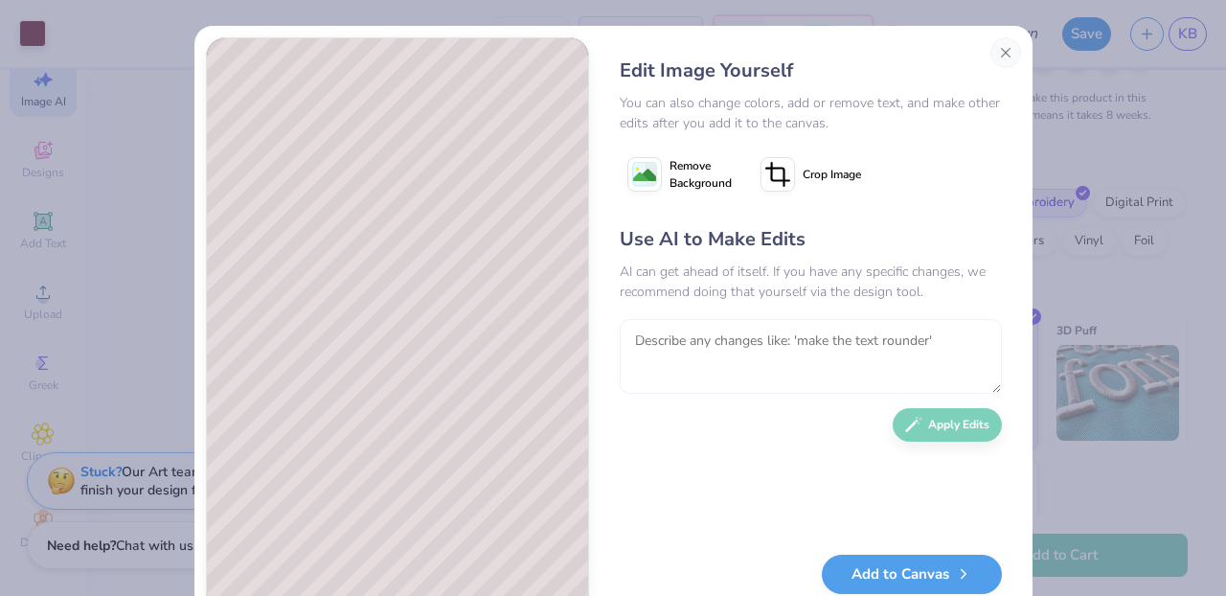
click at [742, 352] on textarea at bounding box center [811, 356] width 382 height 75
type textarea "white background NOT MAROON"
click at [914, 423] on icon "button" at bounding box center [913, 420] width 17 height 17
click at [673, 162] on span "Remove Background" at bounding box center [700, 174] width 62 height 34
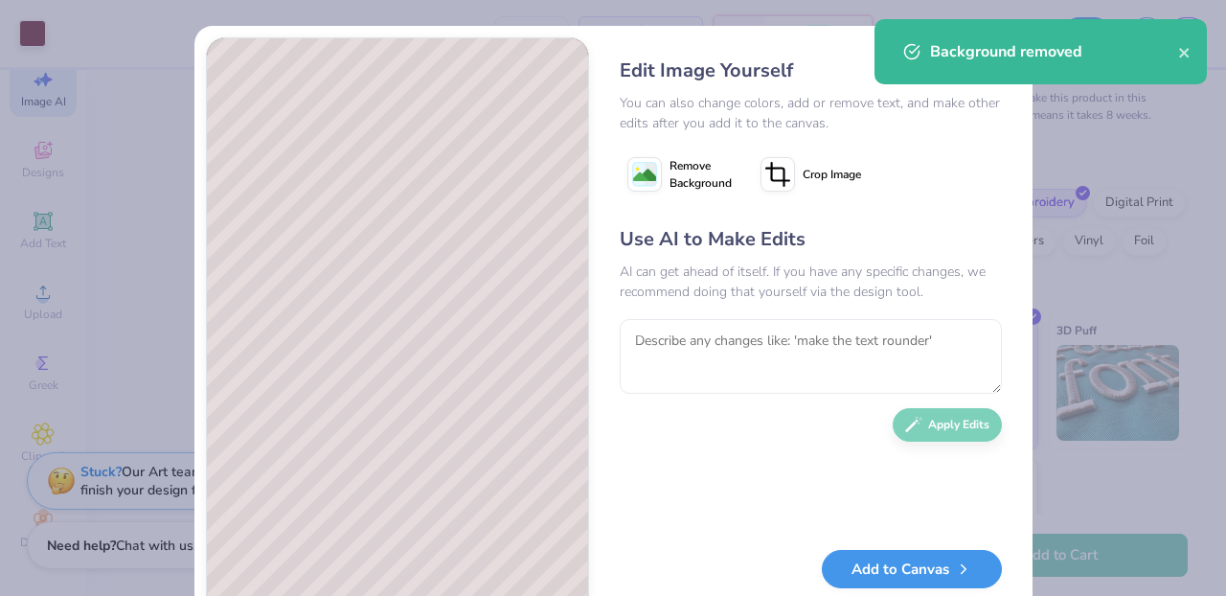
click at [878, 562] on button "Add to Canvas" at bounding box center [912, 569] width 180 height 39
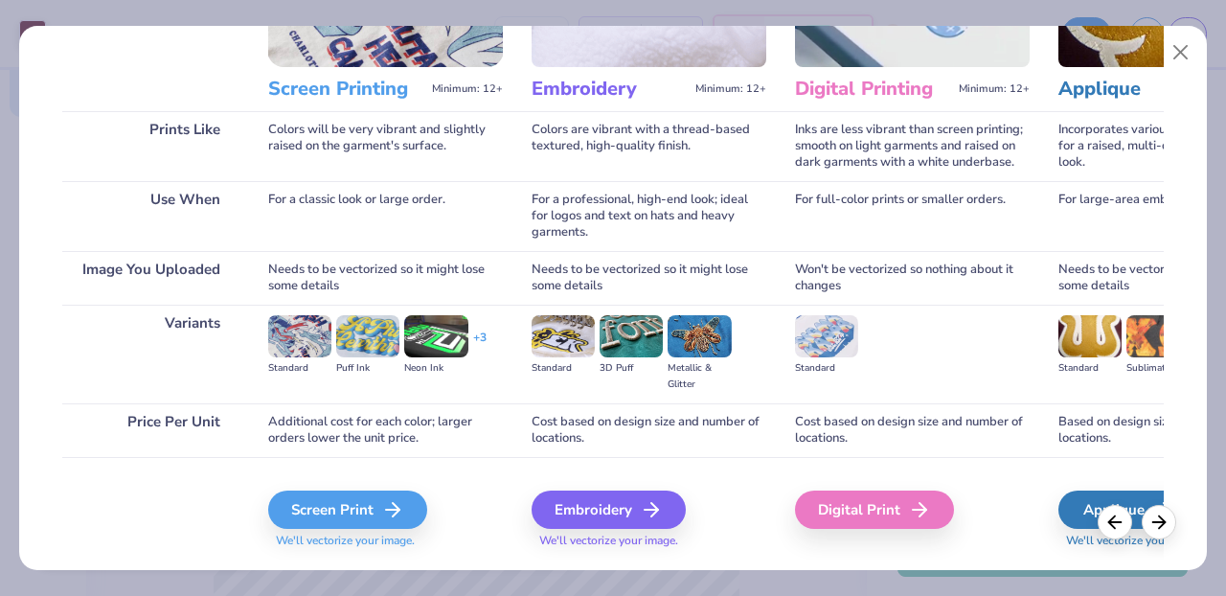
scroll to position [238, 0]
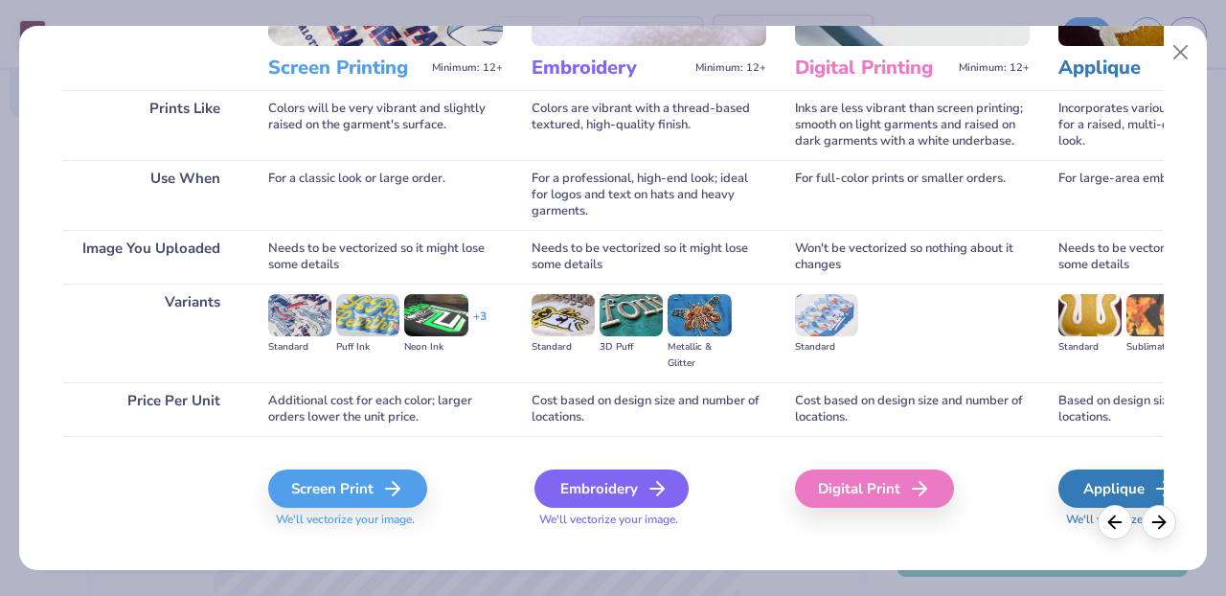
click at [663, 484] on icon at bounding box center [656, 488] width 23 height 23
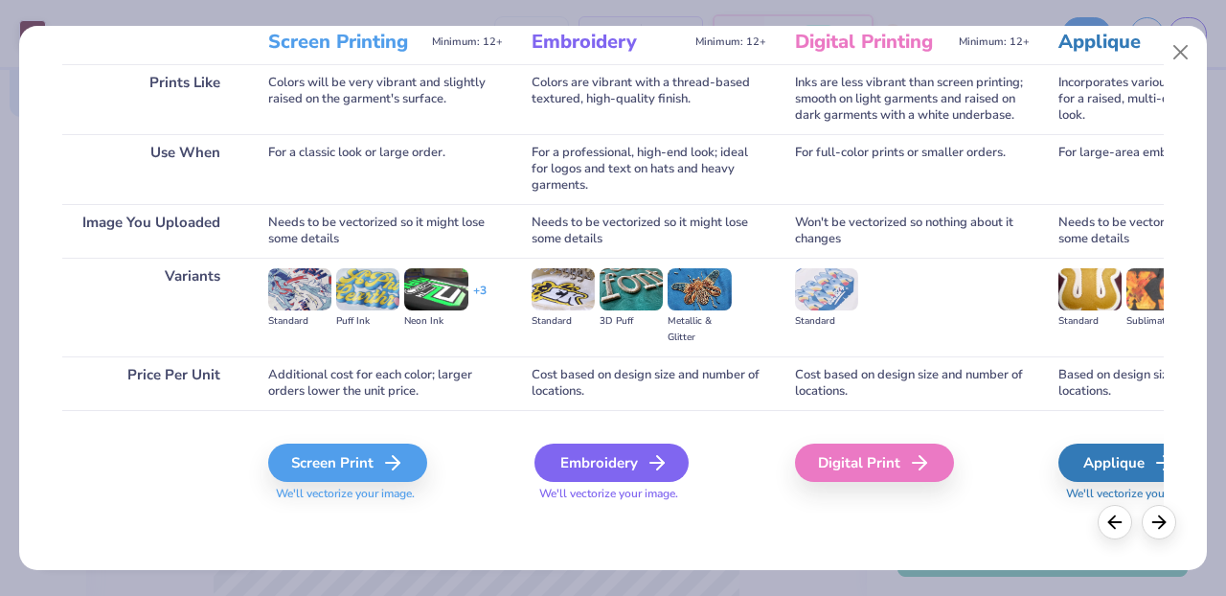
scroll to position [263, 0]
click at [658, 447] on div "Embroidery" at bounding box center [611, 462] width 154 height 38
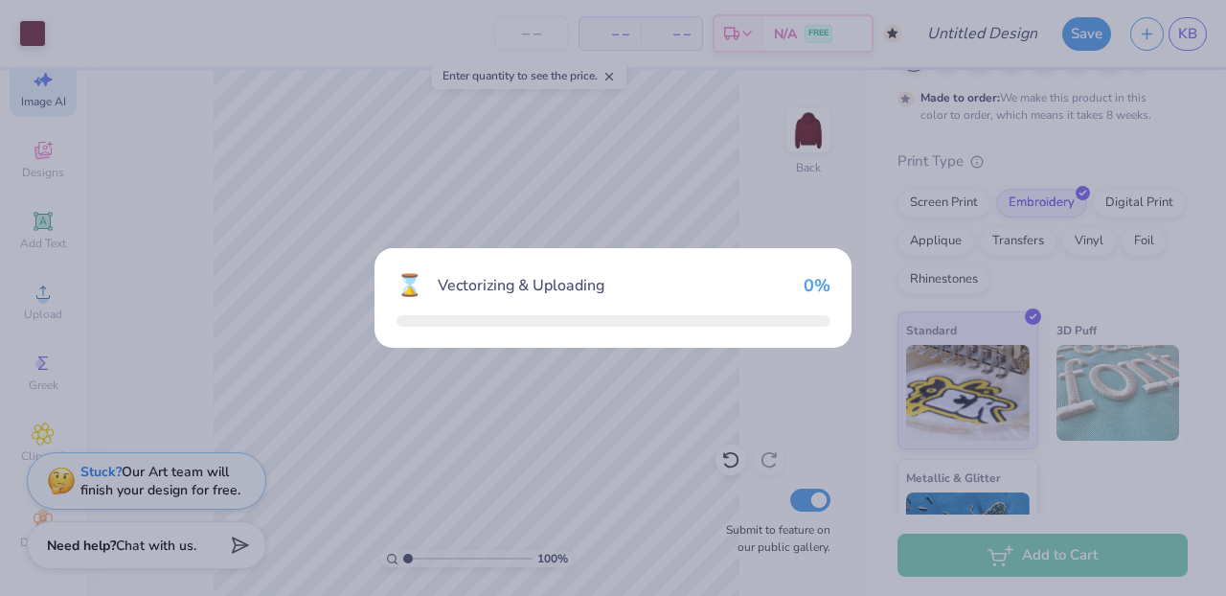
click at [594, 463] on div "⌛ Vectorizing & Uploading 0 %" at bounding box center [613, 298] width 1226 height 596
